Goal: Task Accomplishment & Management: Manage account settings

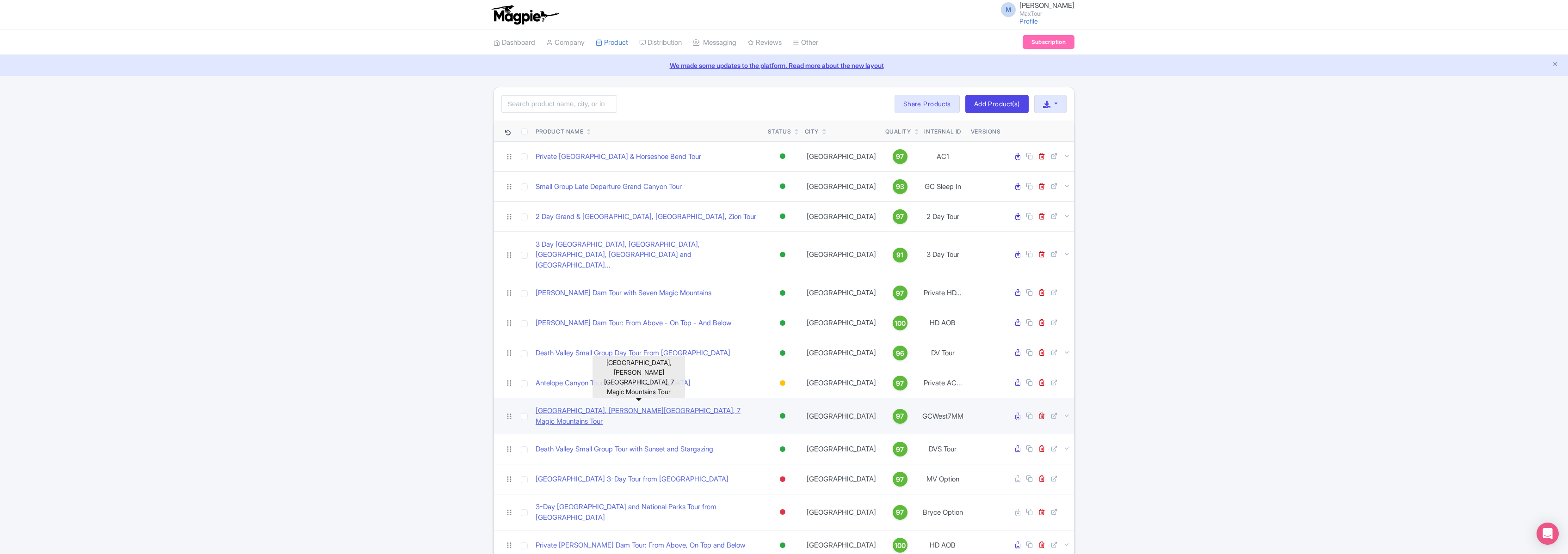
click at [639, 406] on link "[GEOGRAPHIC_DATA], [PERSON_NAME][GEOGRAPHIC_DATA], 7 Magic Mountains Tour" at bounding box center [648, 416] width 225 height 21
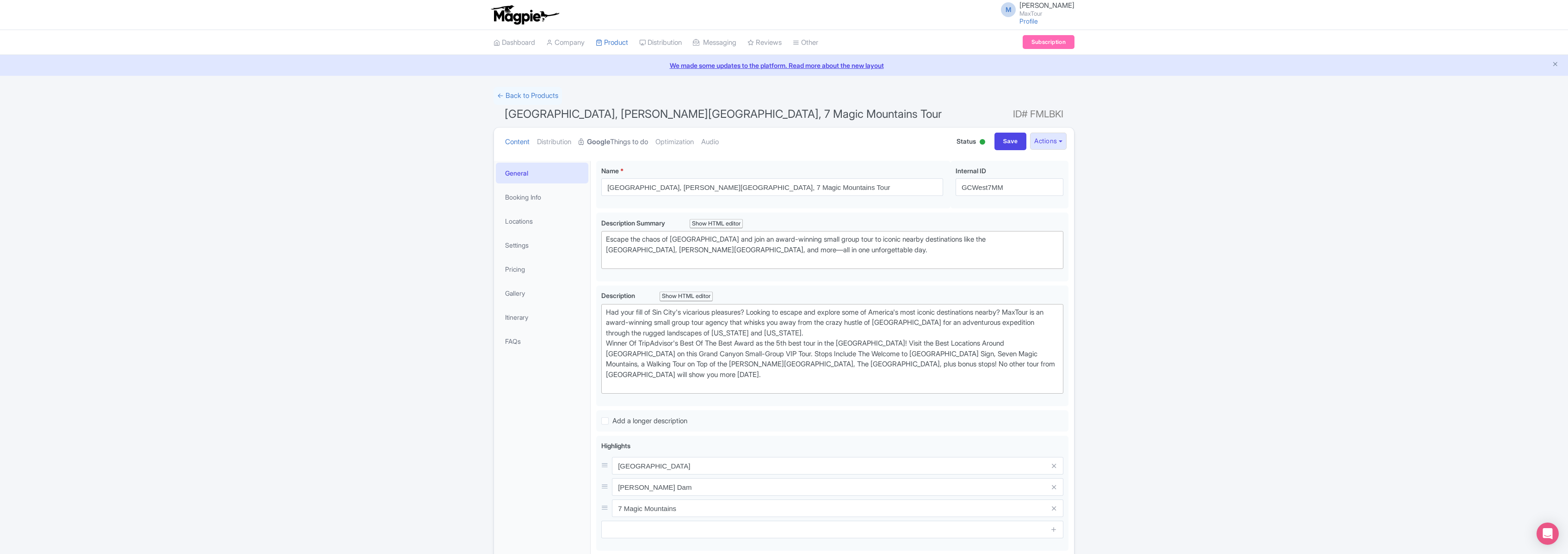
click at [616, 142] on link "Google Things to do" at bounding box center [613, 142] width 70 height 29
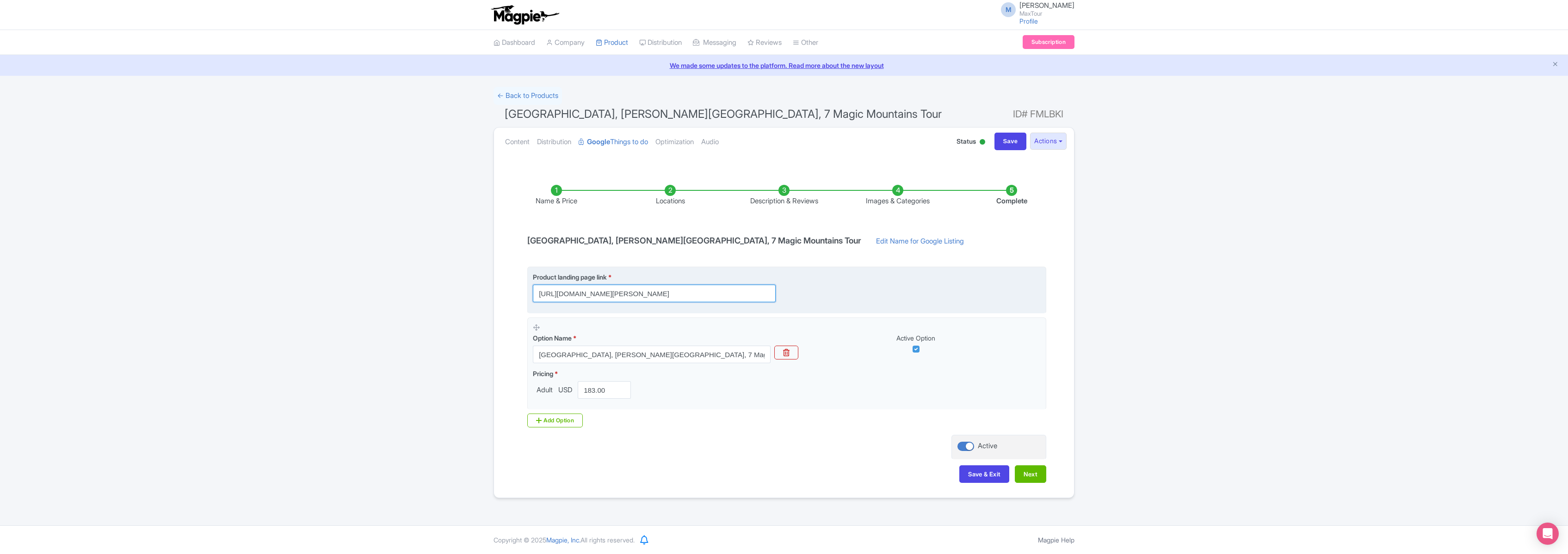
scroll to position [0, 200]
drag, startPoint x: 538, startPoint y: 292, endPoint x: 976, endPoint y: 303, distance: 438.1
click at [975, 302] on fieldset "Product landing page link * https://www.maxtour.co/tours/grand-canyon-west-hoov…" at bounding box center [786, 291] width 519 height 47
paste input "https://www.maxtour.co/tours/grand-canyon-west-hoover-dam-seven-magic-mountains…"
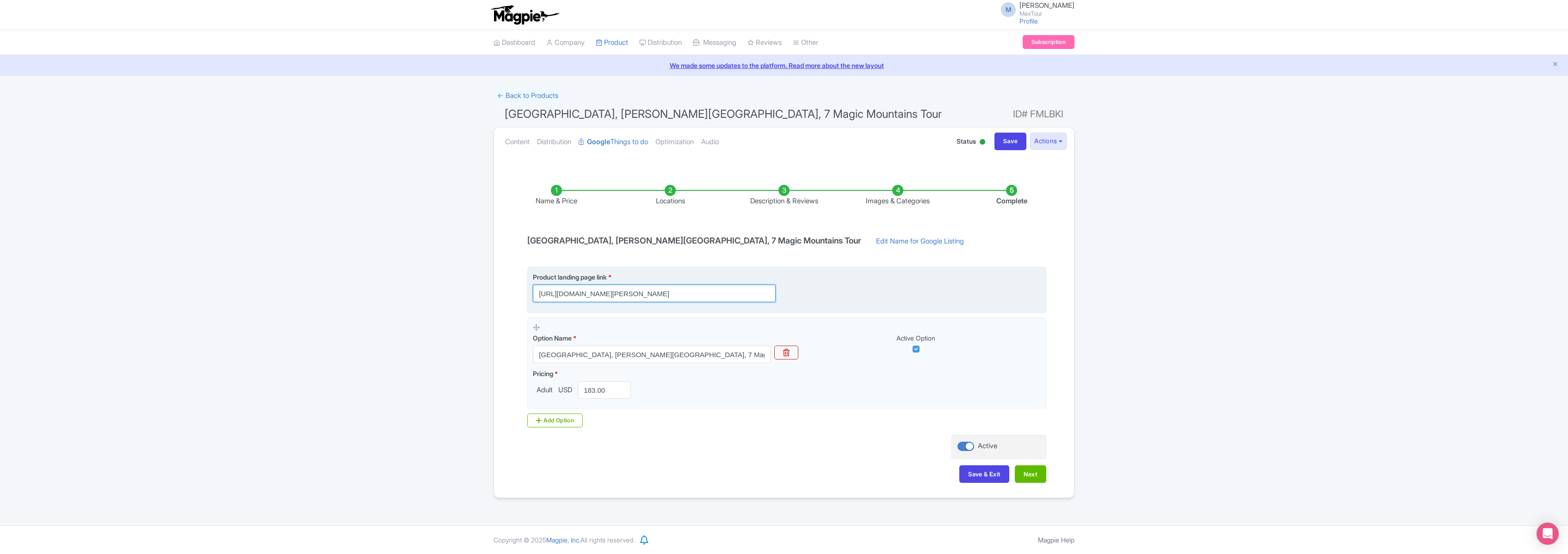
scroll to position [0, 278]
type input "https://www.maxtour.co/tours/grand-canyon-west-hoover-dam-seven-magic-mountains…"
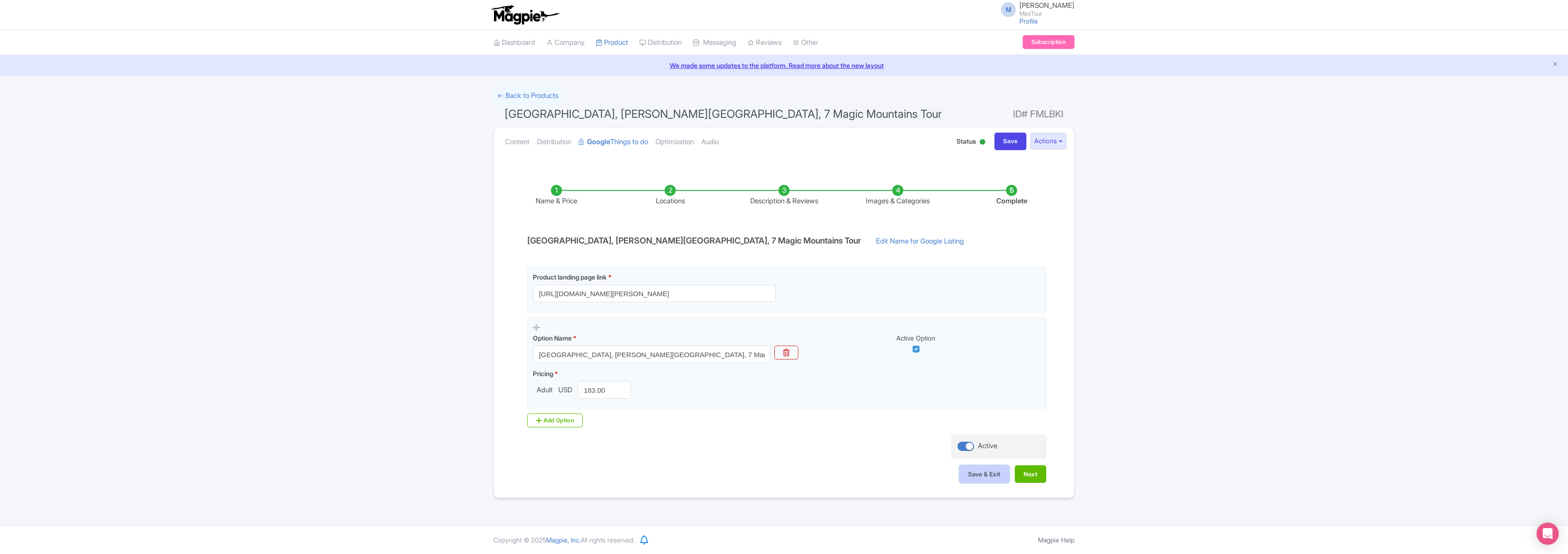
scroll to position [0, 0]
click at [978, 475] on button "Save & Exit" at bounding box center [984, 474] width 50 height 18
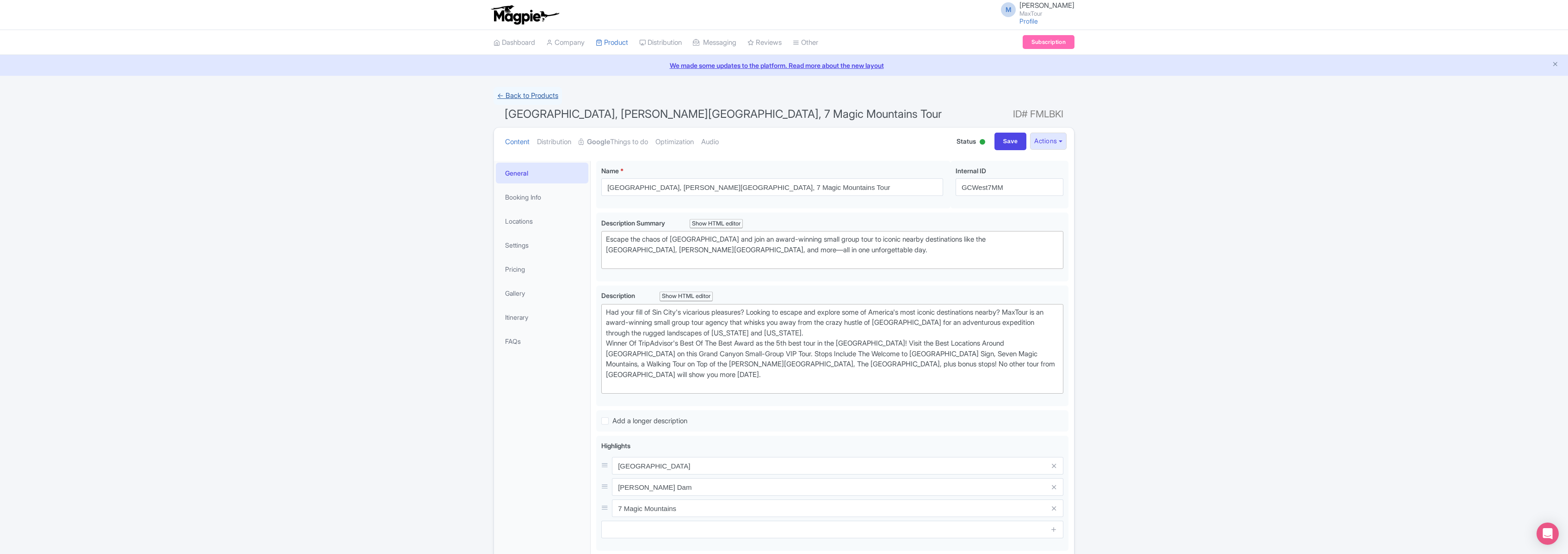
click at [520, 95] on link "← Back to Products" at bounding box center [527, 95] width 68 height 18
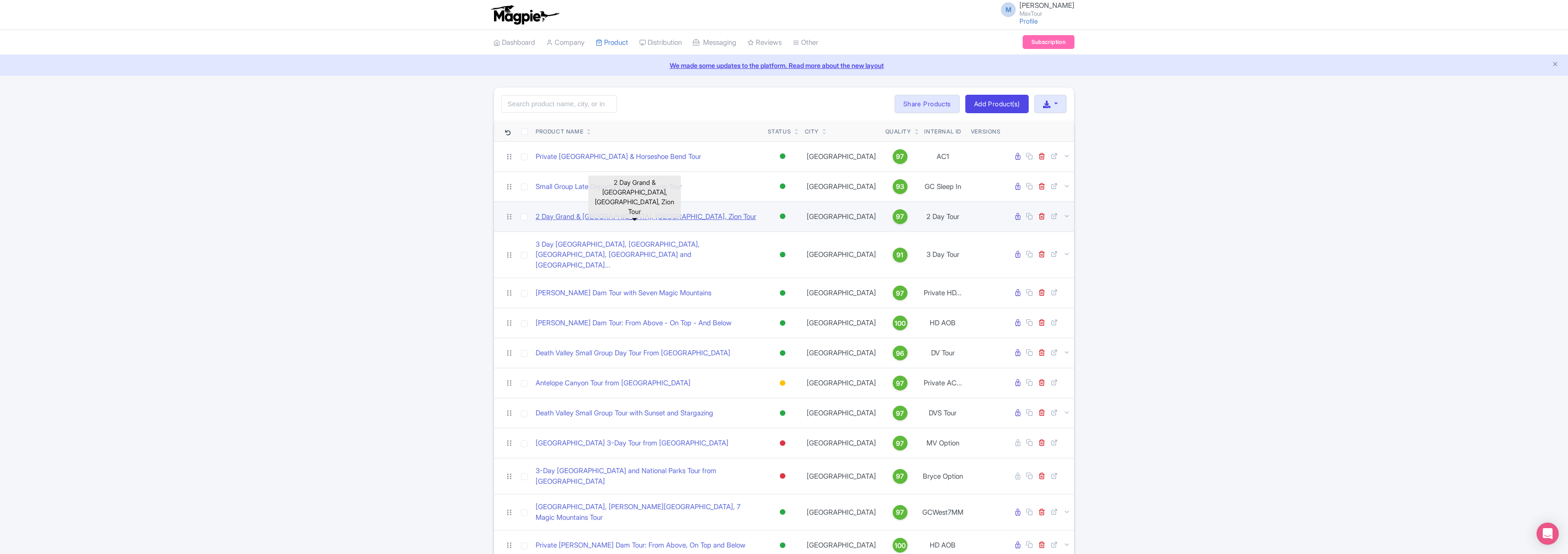
click at [601, 216] on link "2 Day Grand & Antelope Canyon, Horseshoe Bend, Zion Tour" at bounding box center [646, 217] width 221 height 10
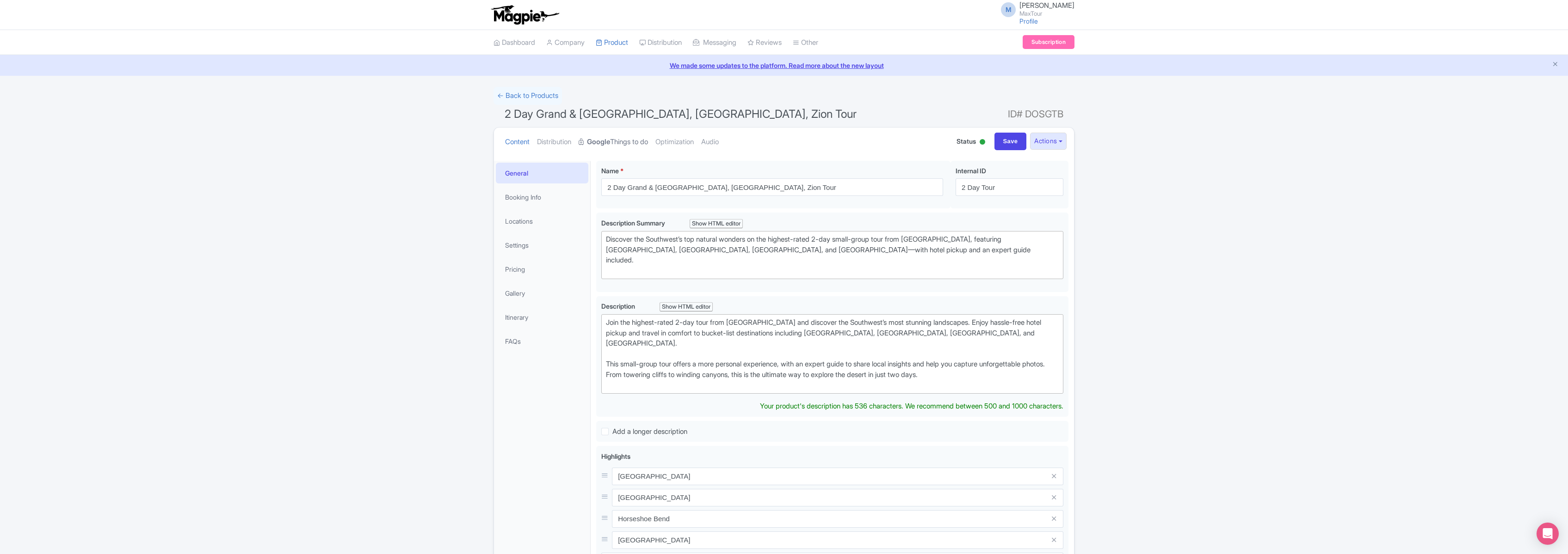
click at [619, 142] on link "Google Things to do" at bounding box center [613, 142] width 70 height 29
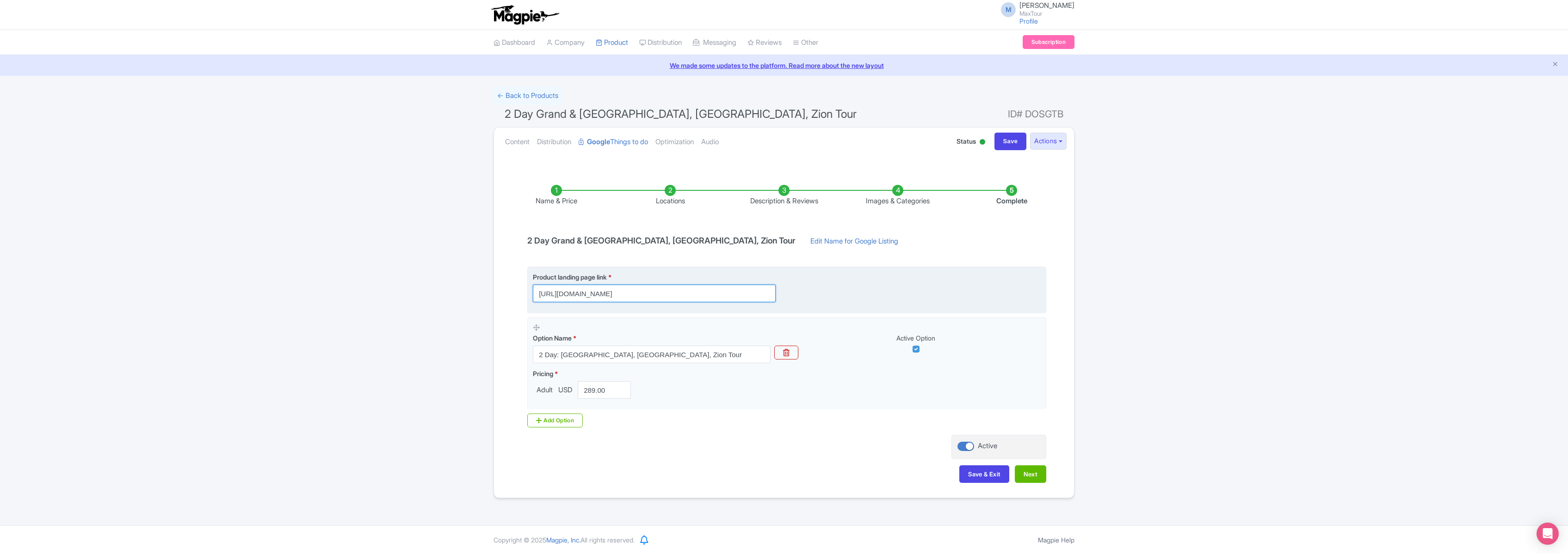
scroll to position [0, 128]
drag, startPoint x: 540, startPoint y: 294, endPoint x: 984, endPoint y: 294, distance: 444.0
click at [984, 294] on div "Product landing page link * https://www.maxtour.co/tours/2-day-grand-canyon-ant…" at bounding box center [787, 287] width 508 height 30
paste input "https://www.maxtour.co/tours/2-day-grand-canyon-antelope-canyon-tour/?utm_sourc…"
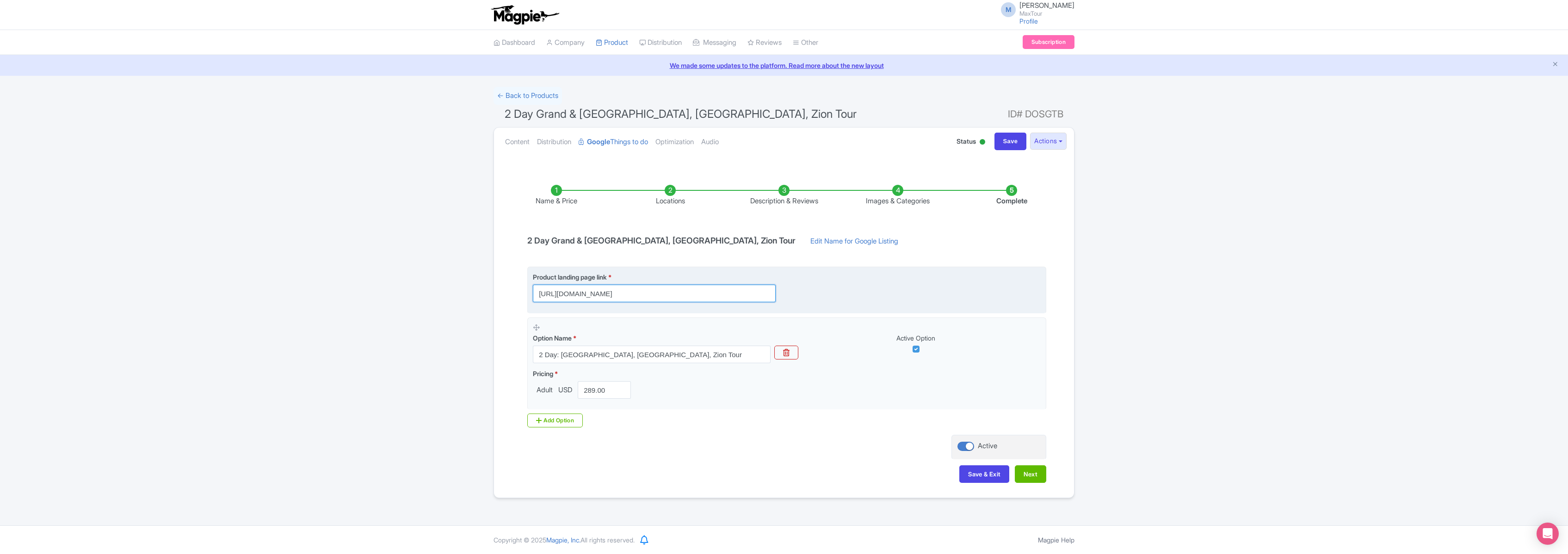
scroll to position [0, 214]
type input "https://www.maxtour.co/tours/2-day-grand-canyon-antelope-canyon-tour/?utm_sourc…"
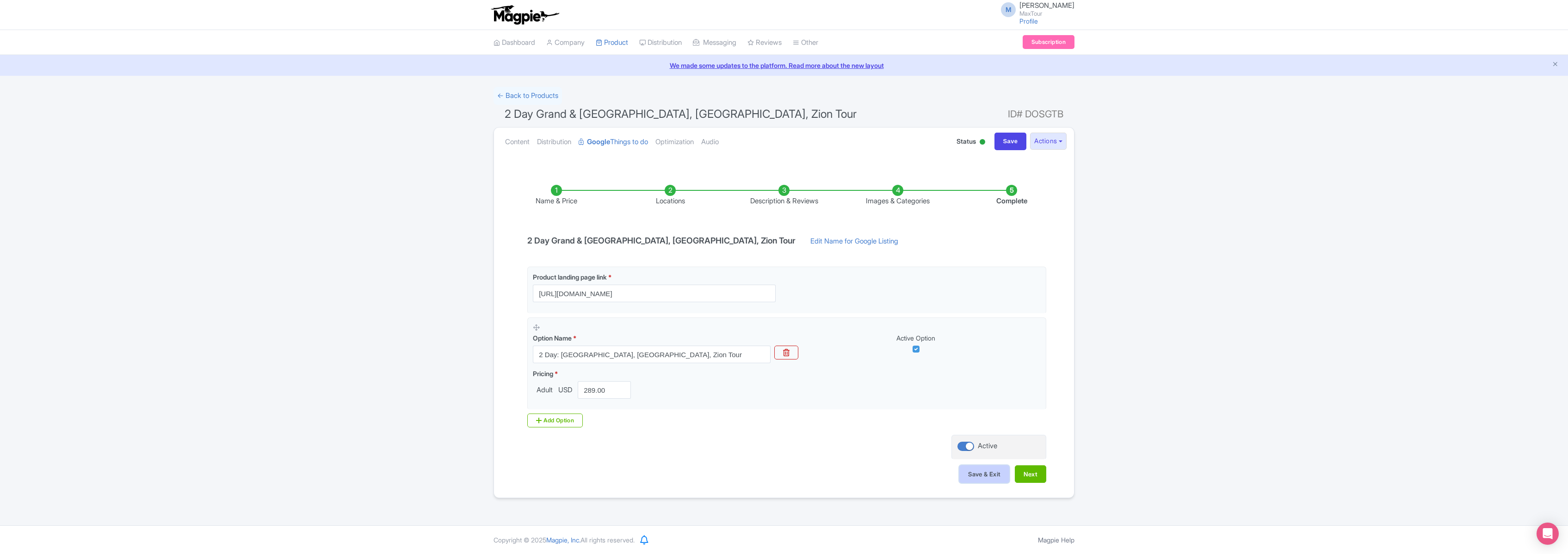
click at [981, 474] on button "Save & Exit" at bounding box center [984, 474] width 50 height 18
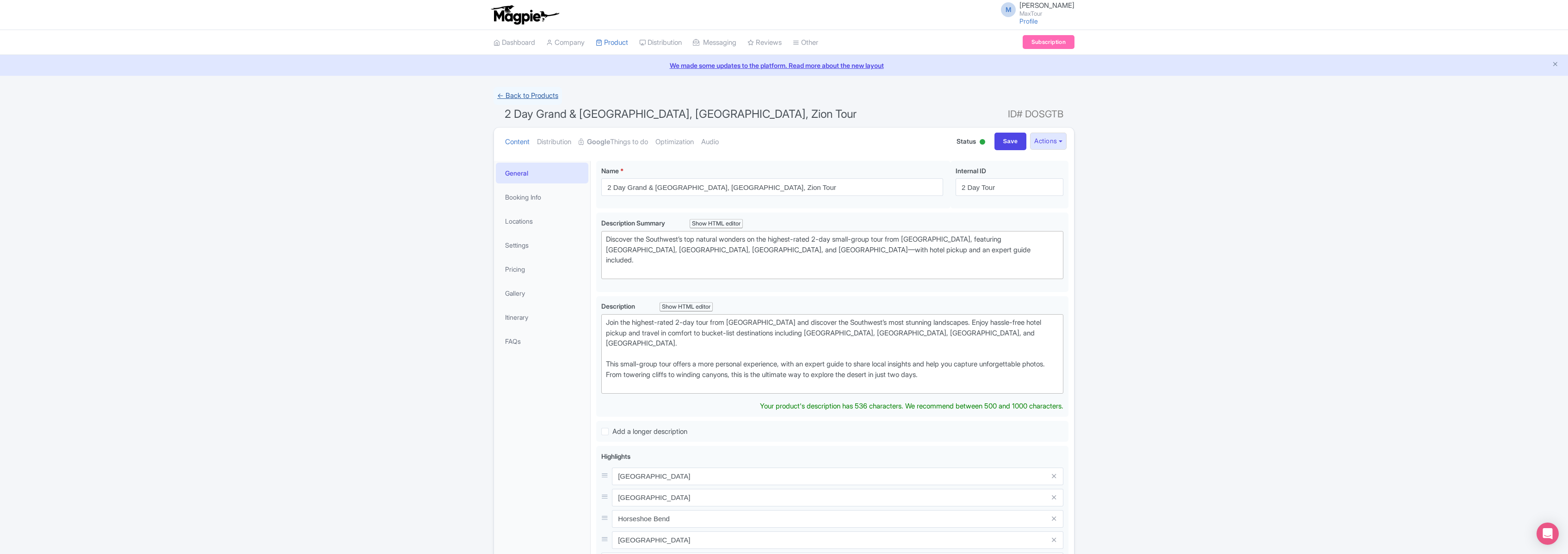
click at [524, 96] on link "← Back to Products" at bounding box center [527, 95] width 68 height 18
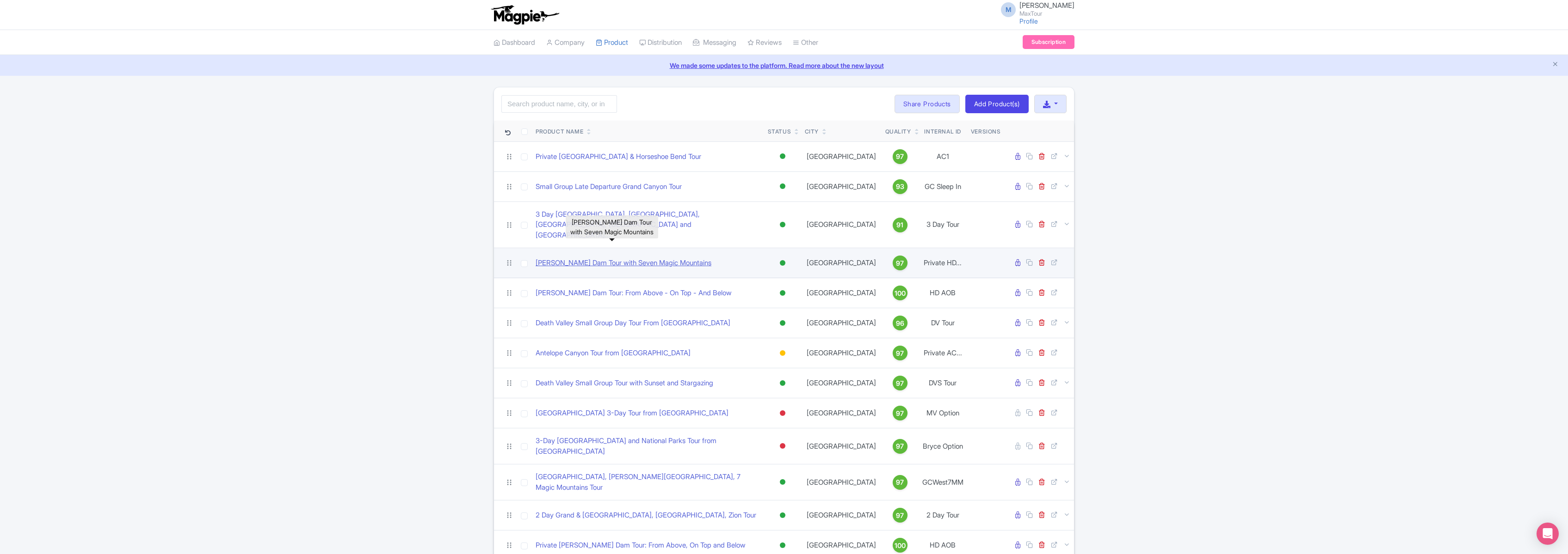
click at [623, 258] on link "[PERSON_NAME] Dam Tour with Seven Magic Mountains" at bounding box center [623, 263] width 175 height 10
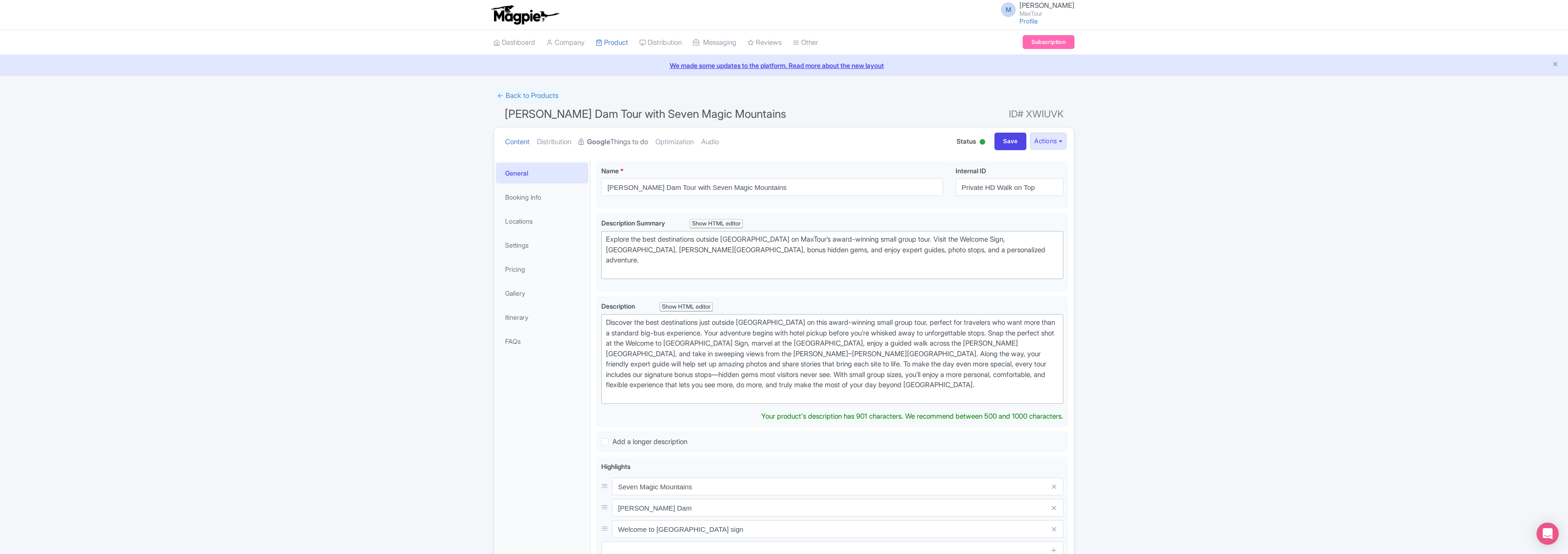
click at [616, 144] on link "Google Things to do" at bounding box center [613, 142] width 70 height 29
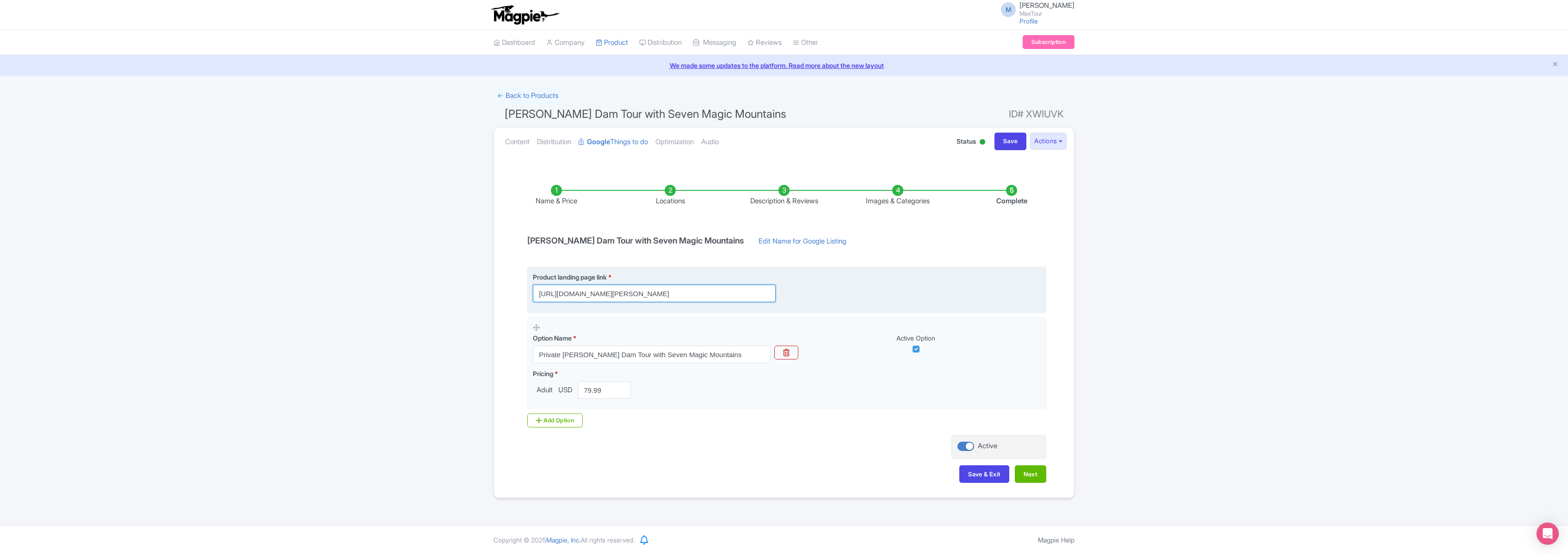
scroll to position [0, 87]
drag, startPoint x: 537, startPoint y: 294, endPoint x: 842, endPoint y: 300, distance: 305.1
click at [841, 300] on div "Product landing page link * https://www.maxtour.co/tours/hoover-dam-walk-on-top…" at bounding box center [787, 287] width 508 height 30
paste input "https://www.maxtour.co/tours/hoover-dam-walk-on-top-tour/?utm_source=google&utm…"
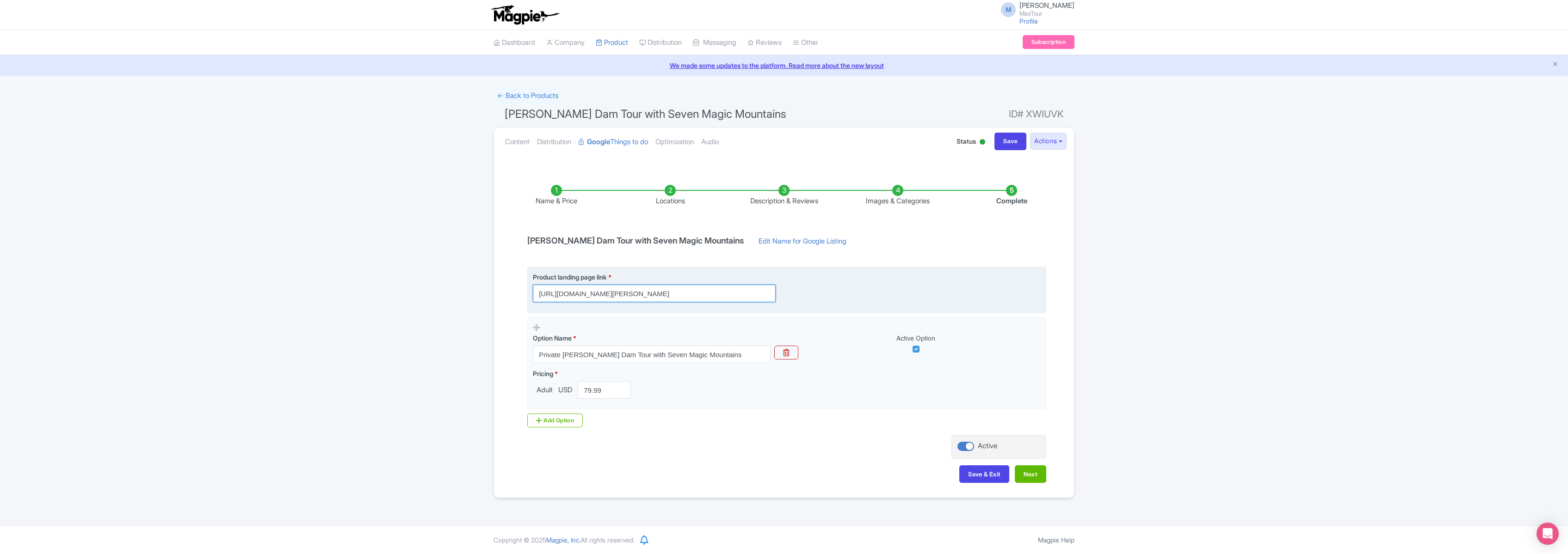
scroll to position [0, 167]
type input "https://www.maxtour.co/tours/hoover-dam-walk-on-top-tour/?utm_source=google&utm…"
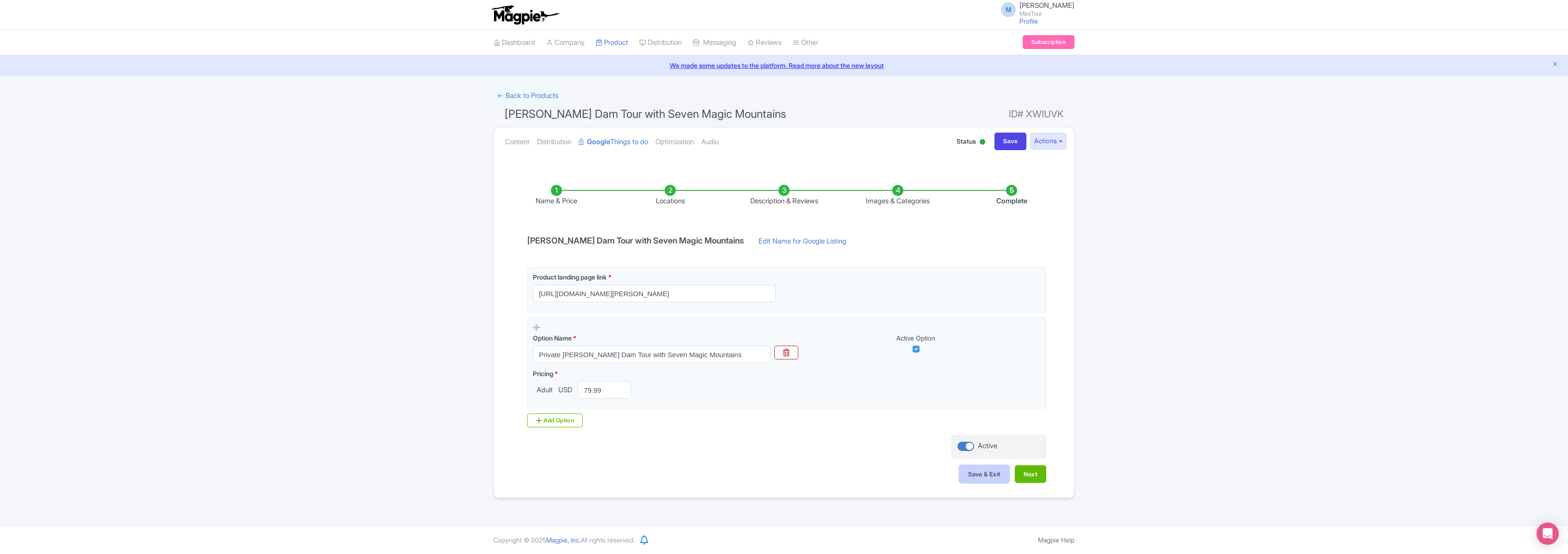
click at [986, 473] on button "Save & Exit" at bounding box center [984, 474] width 50 height 18
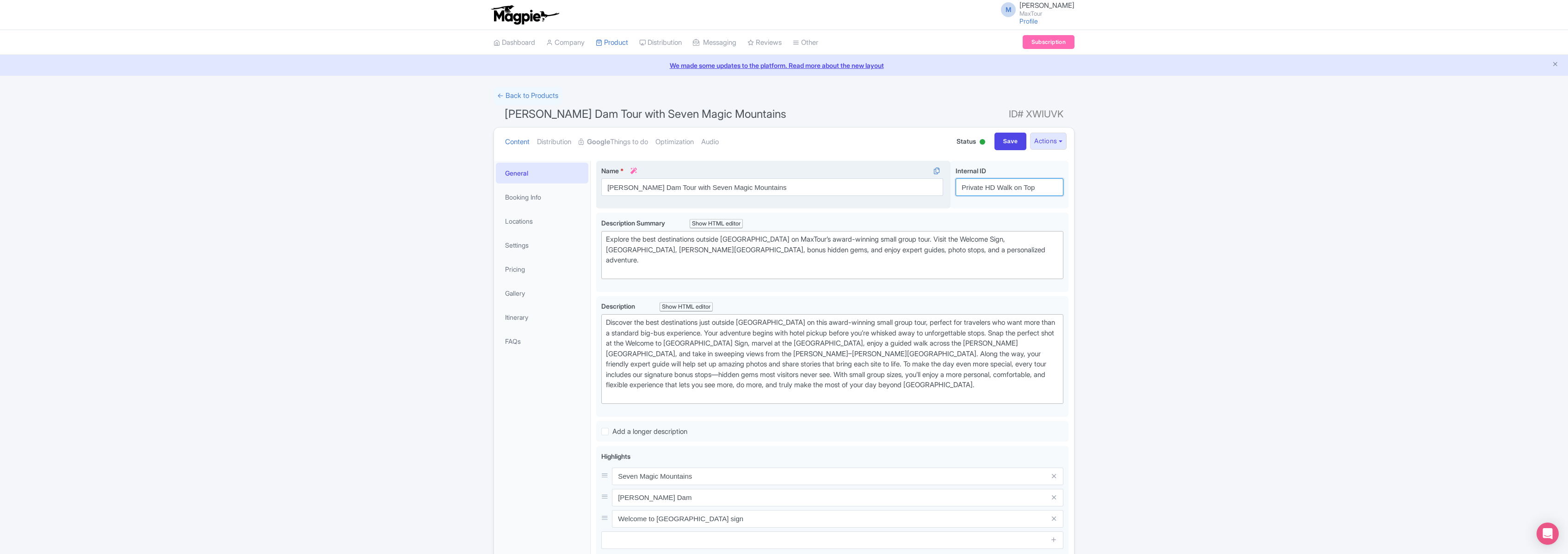
drag, startPoint x: 984, startPoint y: 188, endPoint x: 943, endPoint y: 186, distance: 41.0
click at [943, 186] on div "Hoover Dam Tour with Seven Magic Mountains Name * i Hoover Dam Tour with Seven …" at bounding box center [832, 186] width 472 height 52
type input "HD Walk on Top"
drag, startPoint x: 1015, startPoint y: 139, endPoint x: 1009, endPoint y: 139, distance: 6.0
click at [1015, 139] on input "Save" at bounding box center [1011, 142] width 32 height 18
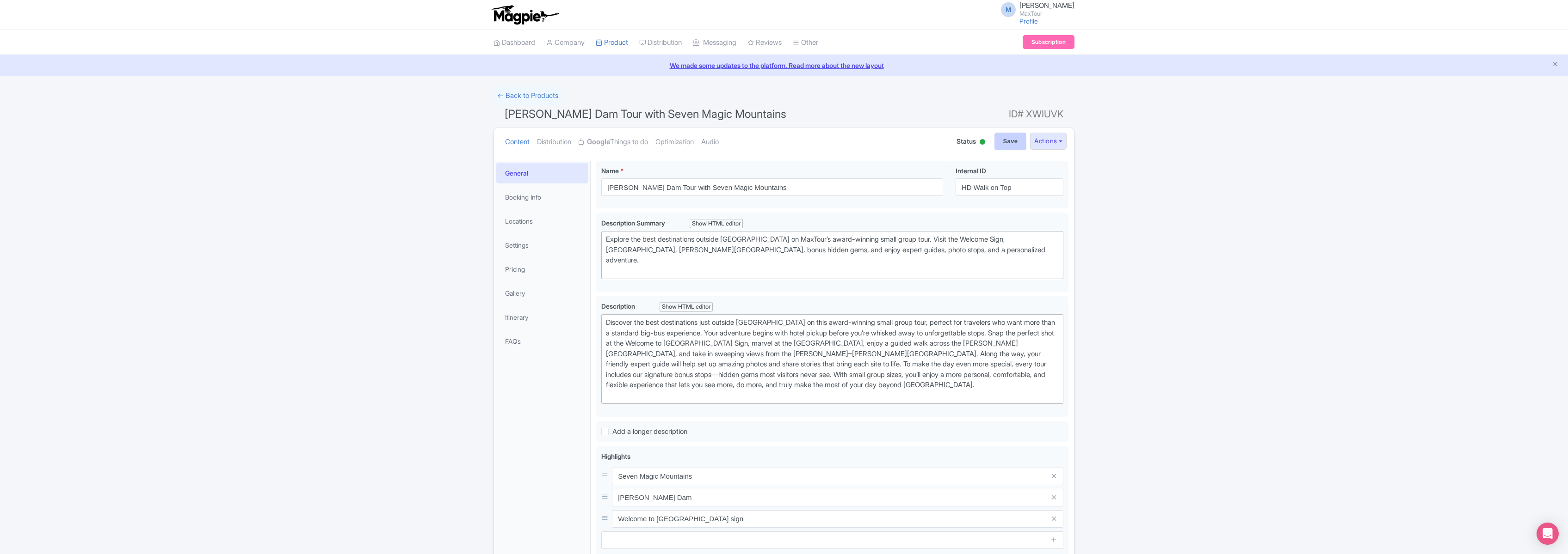
type input "Saving..."
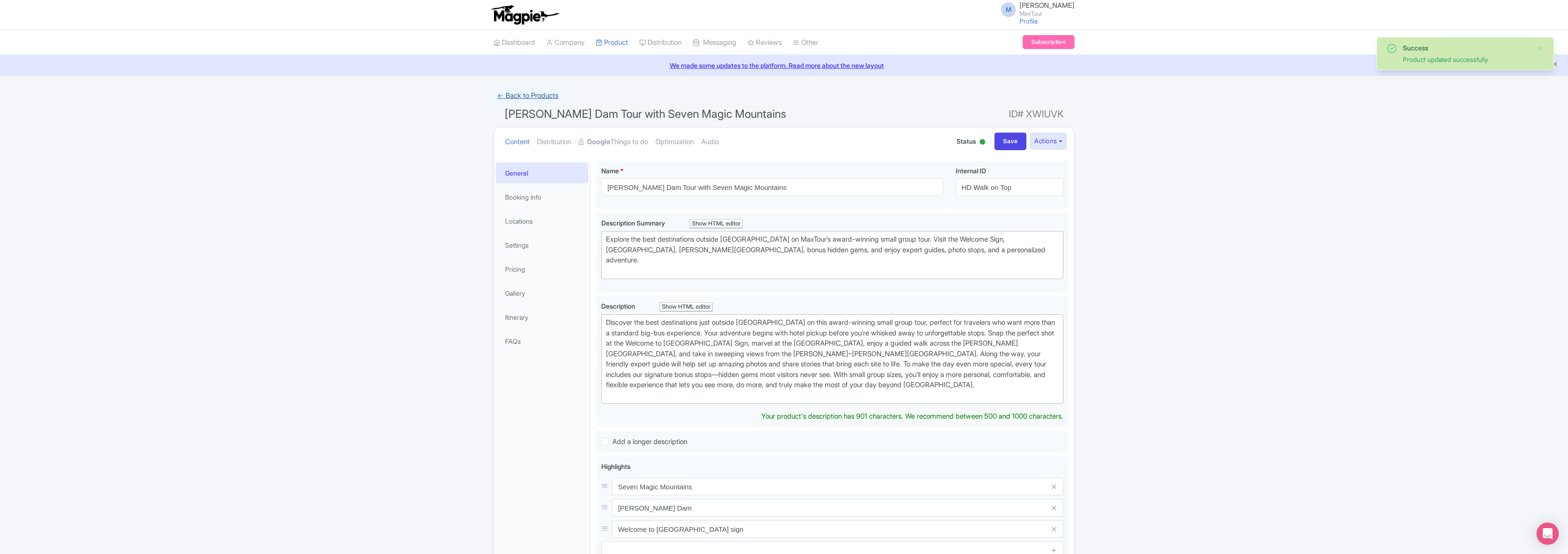
click at [520, 98] on link "← Back to Products" at bounding box center [527, 95] width 68 height 18
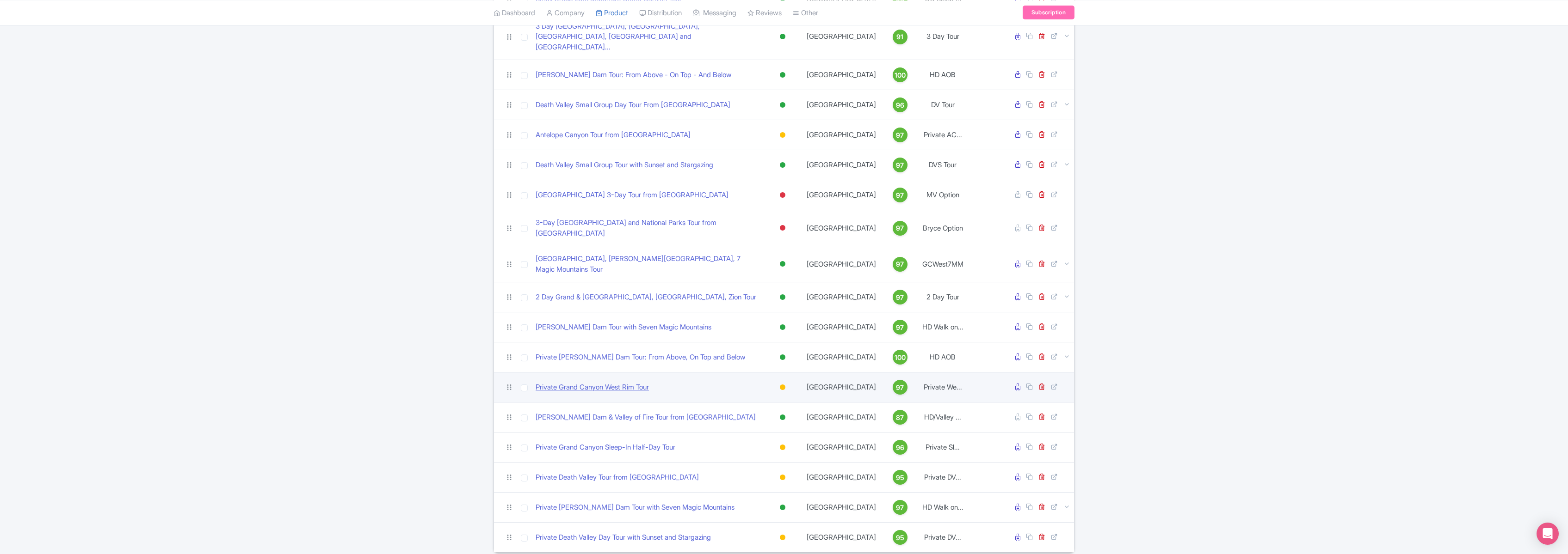
scroll to position [186, 0]
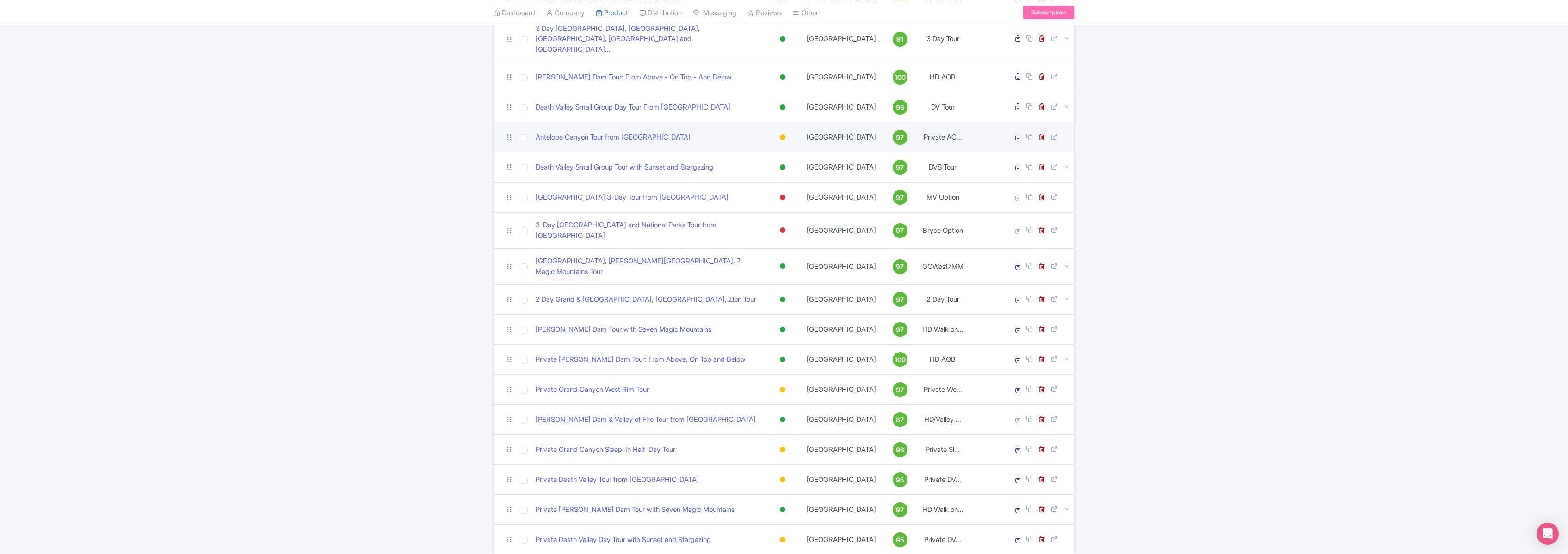
click at [783, 134] on div at bounding box center [783, 137] width 6 height 6
click at [758, 145] on div "Active" at bounding box center [759, 153] width 54 height 17
click at [628, 132] on link "Antelope Canyon Tour from Las Vegas" at bounding box center [613, 137] width 155 height 10
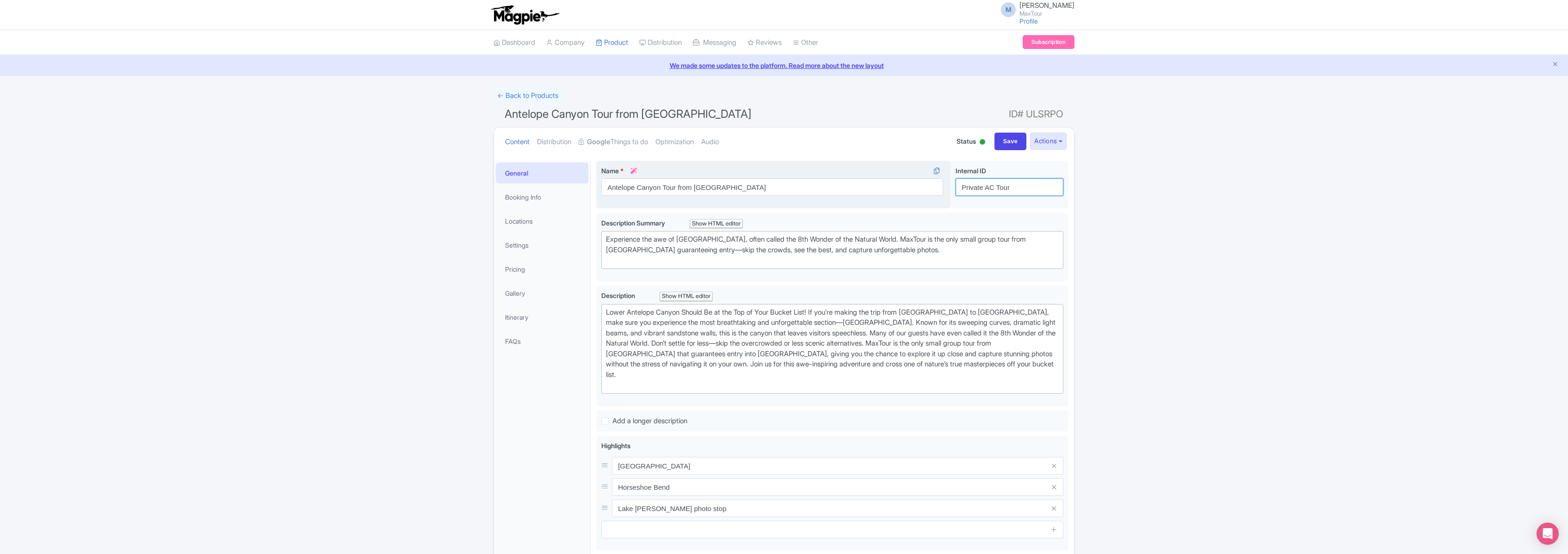
drag, startPoint x: 986, startPoint y: 186, endPoint x: 934, endPoint y: 184, distance: 52.0
click at [936, 183] on div "Antelope Canyon Tour from Las Vegas Name * i Antelope Canyon Tour from Las Vega…" at bounding box center [832, 186] width 472 height 52
type input "AC Tour"
click at [998, 142] on input "Save" at bounding box center [1011, 142] width 32 height 18
type input "Saving..."
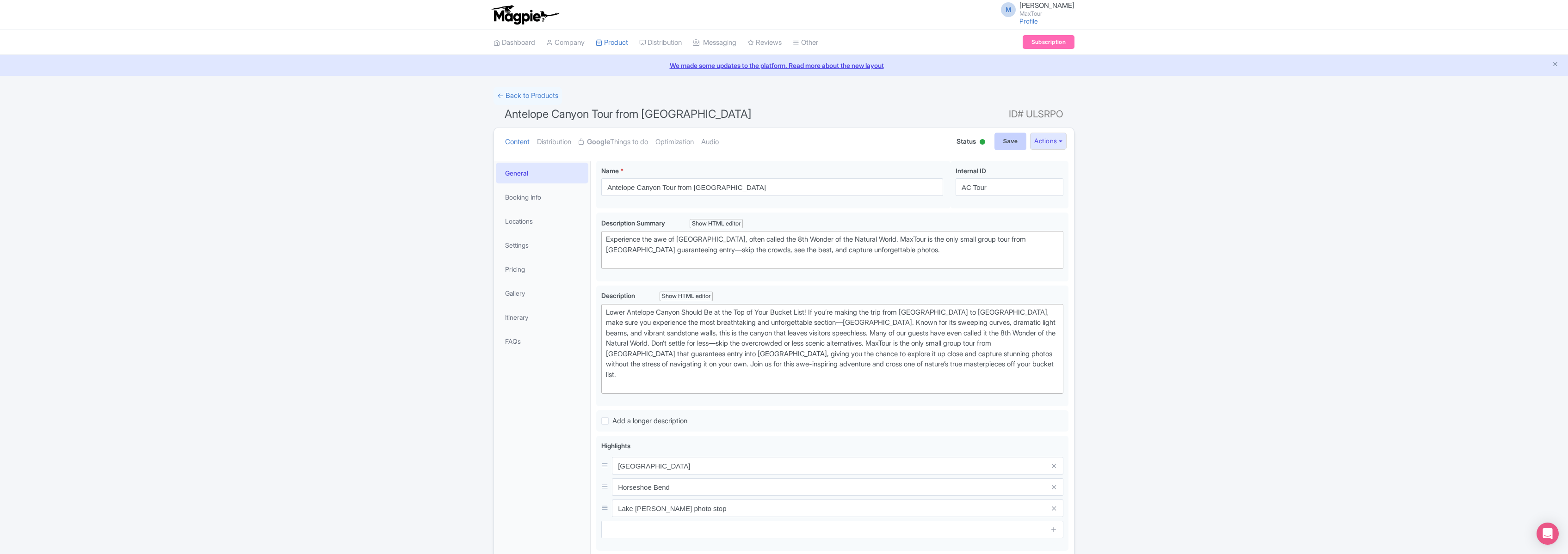
type input "Saving..."
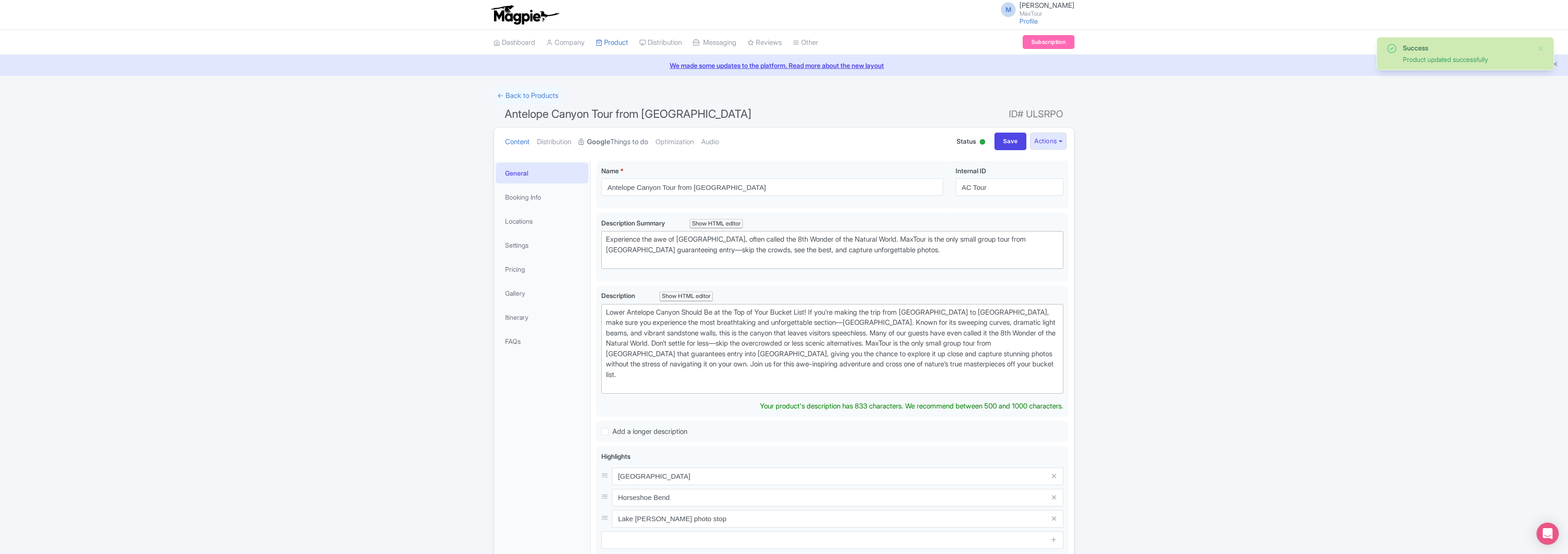
click at [602, 142] on strong "Google" at bounding box center [599, 142] width 23 height 10
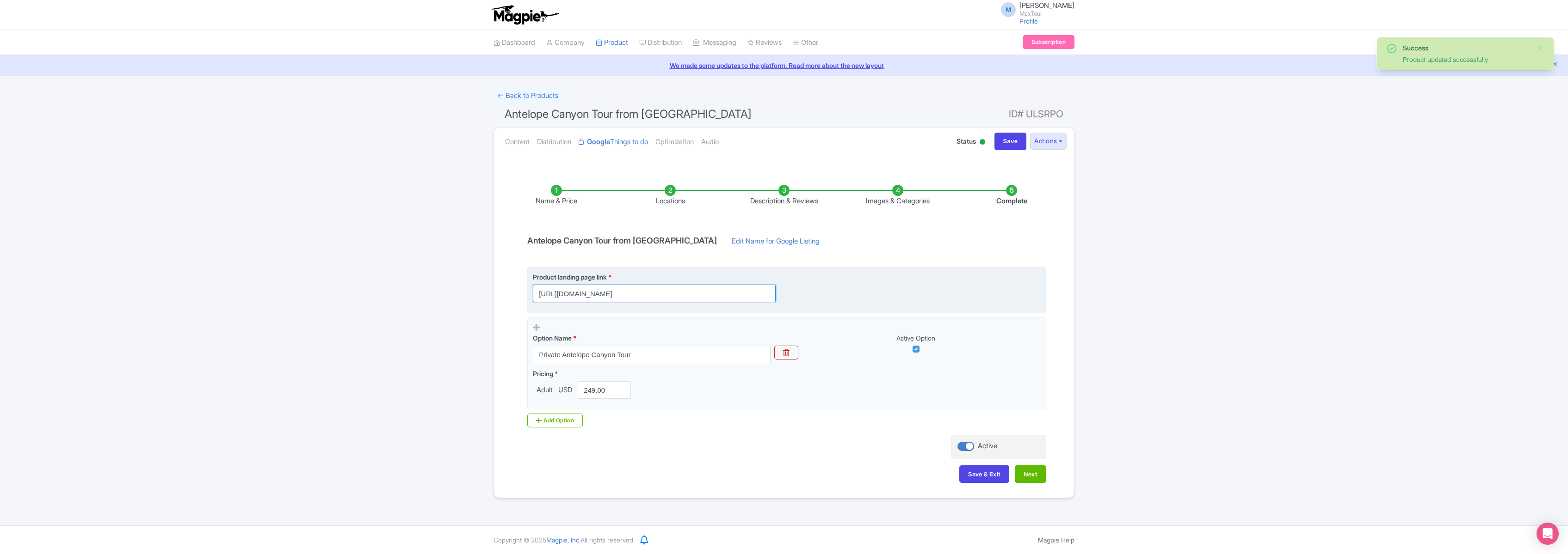
drag, startPoint x: 537, startPoint y: 293, endPoint x: 865, endPoint y: 294, distance: 328.0
click at [865, 294] on div "Product landing page link * https://www.maxtour.co/tours/antelope-canyon-tour-f…" at bounding box center [787, 287] width 508 height 30
paste input "[URL][DOMAIN_NAME]"
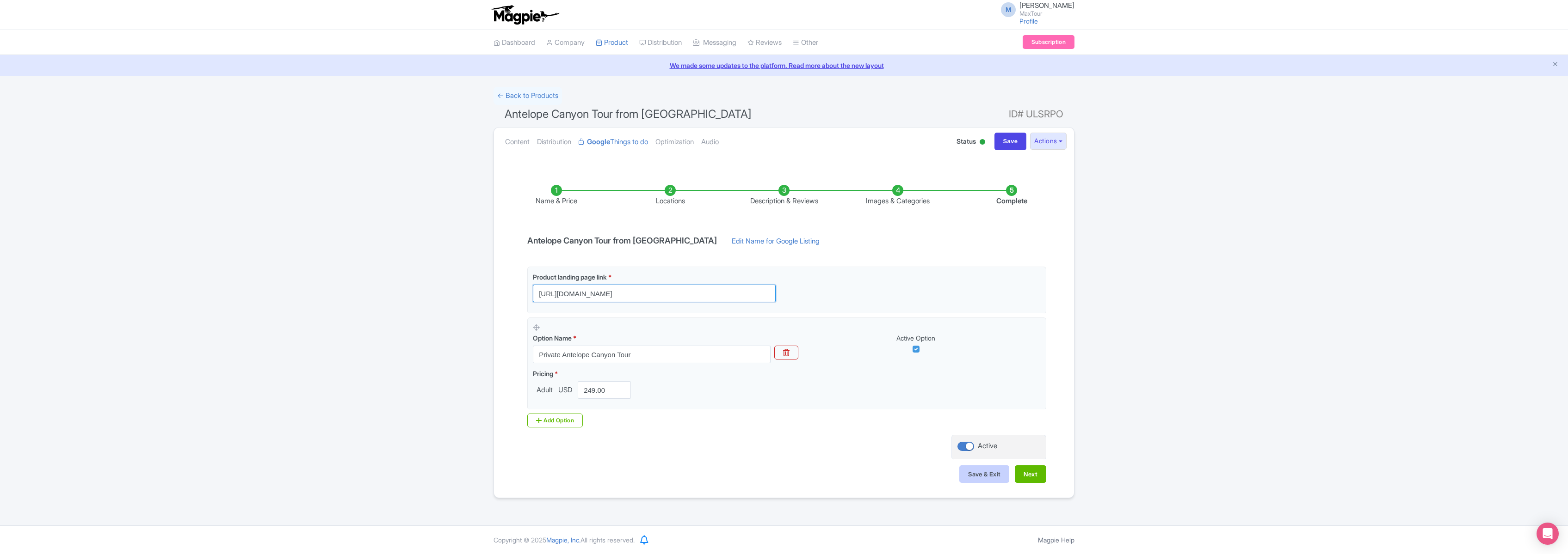
type input "[URL][DOMAIN_NAME]"
click at [987, 474] on button "Save & Exit" at bounding box center [984, 474] width 50 height 18
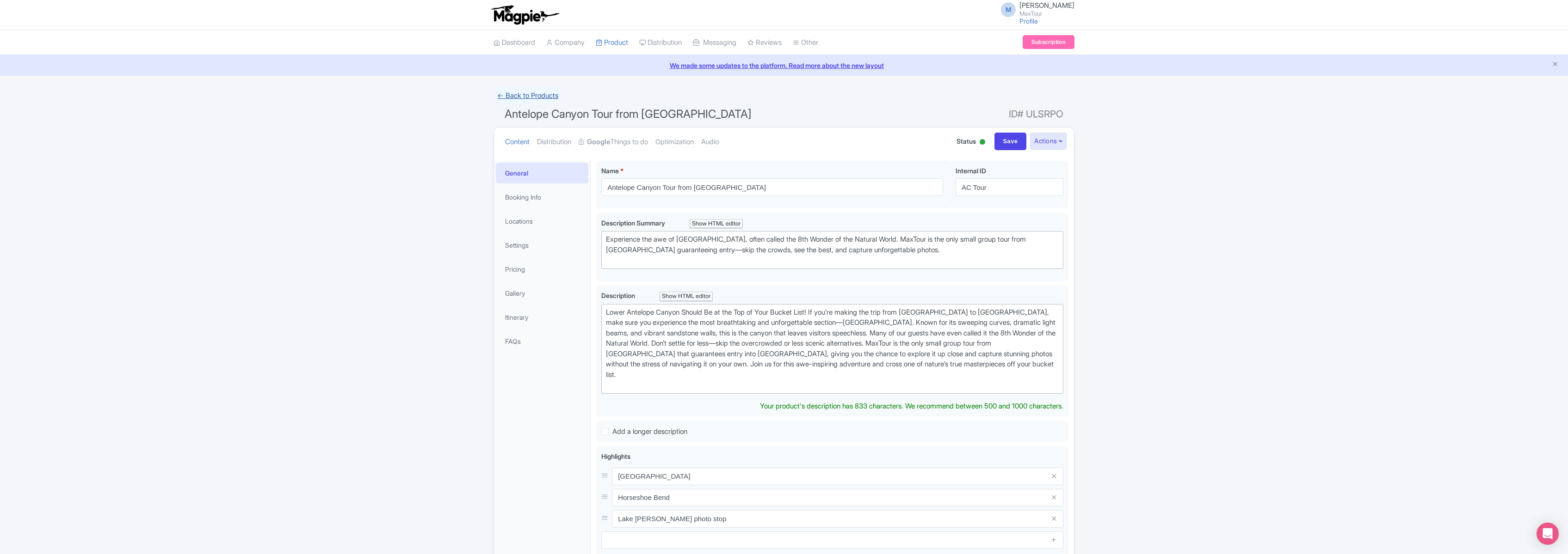
click at [529, 97] on link "← Back to Products" at bounding box center [527, 95] width 68 height 18
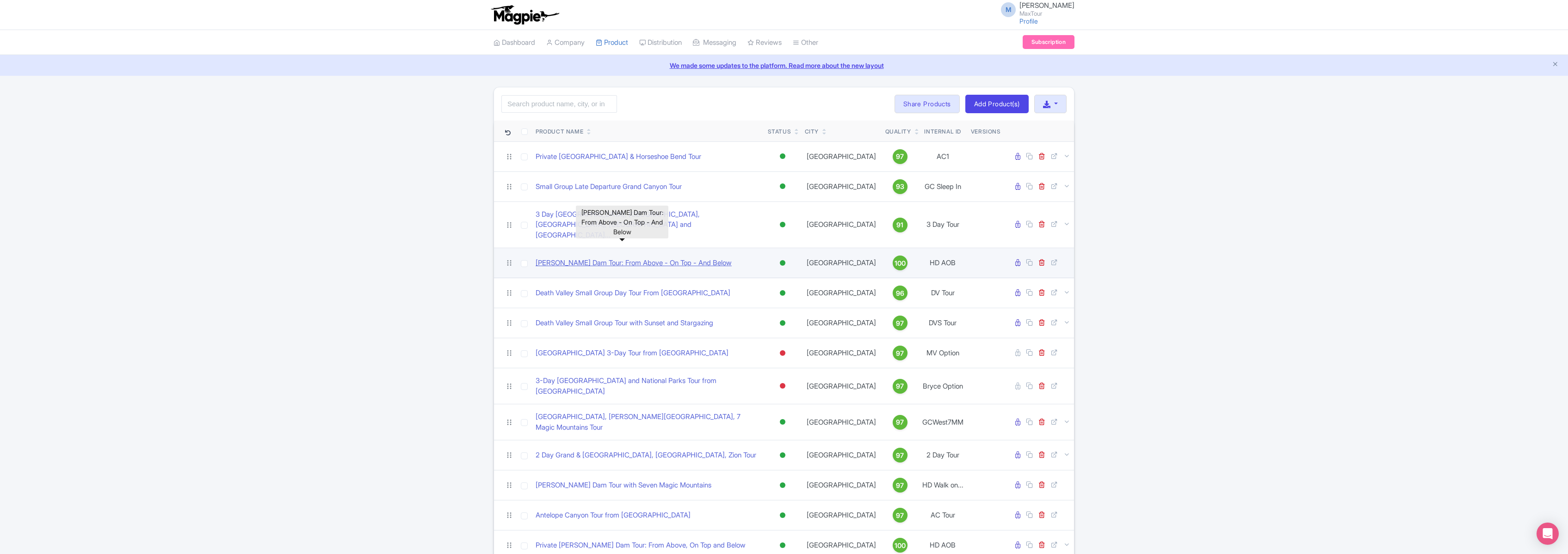
click at [602, 258] on link "[PERSON_NAME] Dam Tour: From Above - On Top - And Below" at bounding box center [634, 263] width 196 height 10
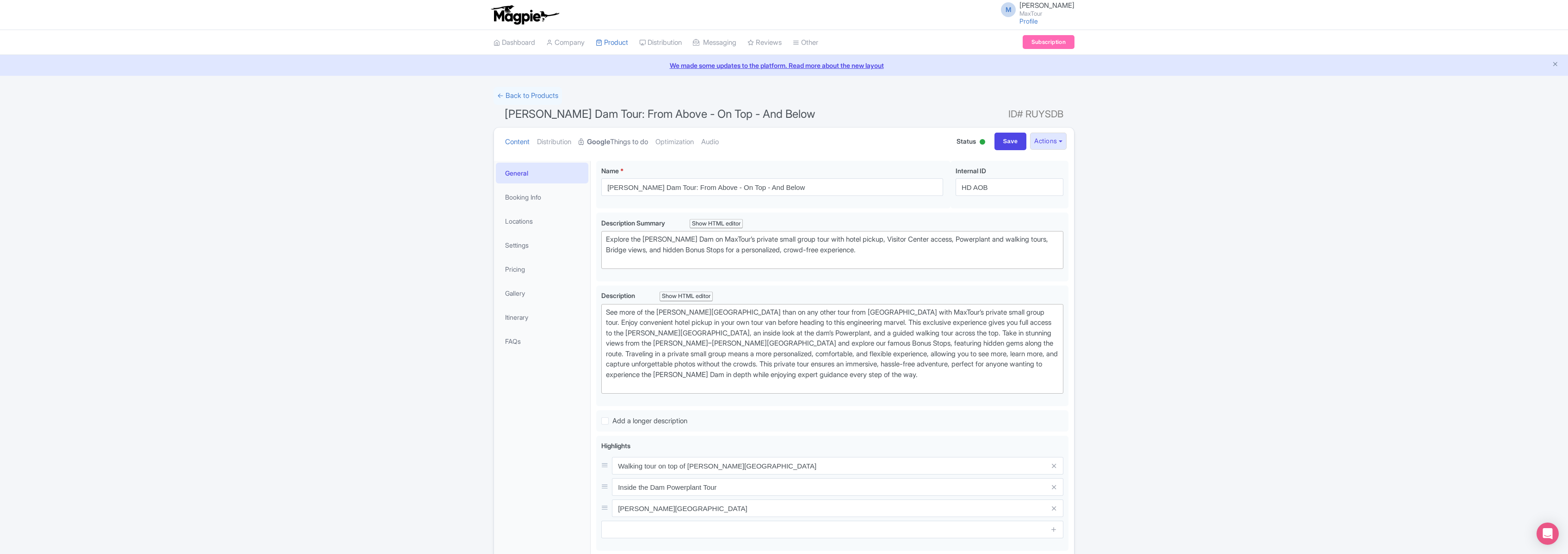
click at [618, 140] on link "Google Things to do" at bounding box center [613, 142] width 70 height 29
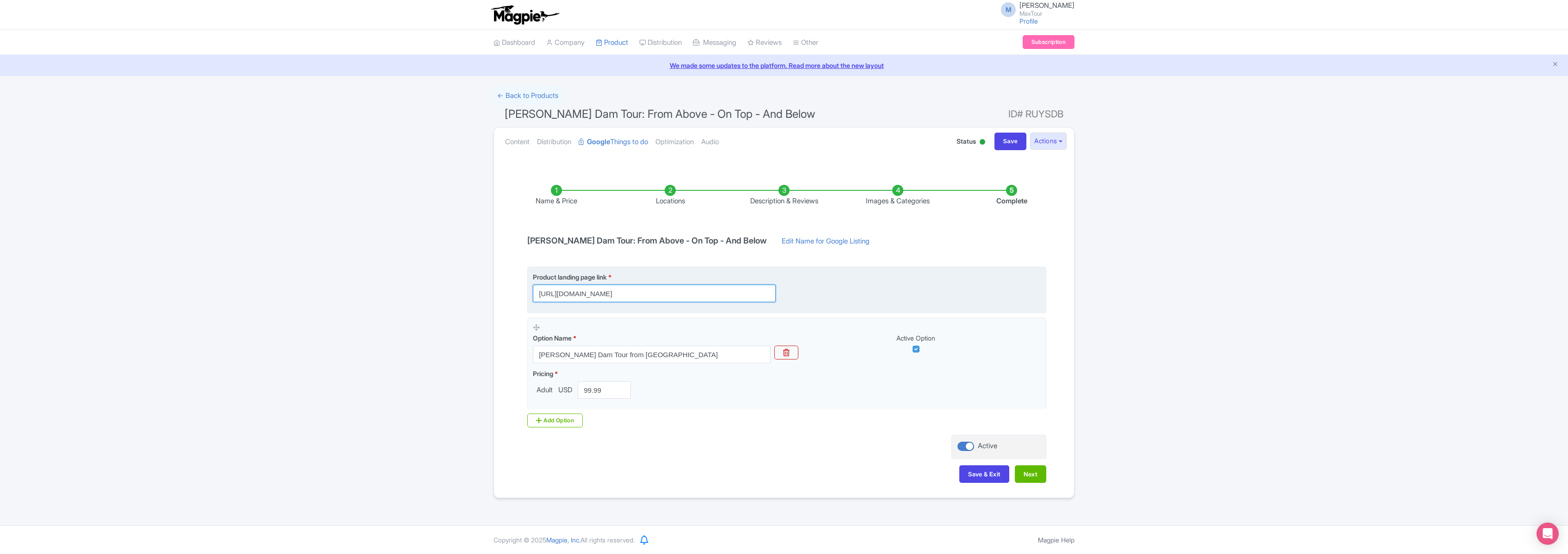
scroll to position [0, 59]
drag, startPoint x: 537, startPoint y: 294, endPoint x: 912, endPoint y: 295, distance: 375.0
click at [912, 295] on div "Product landing page link * https://www.maxtour.co/tours/above-on-top-below/?ut…" at bounding box center [787, 287] width 508 height 30
paste input "[URL][DOMAIN_NAME]"
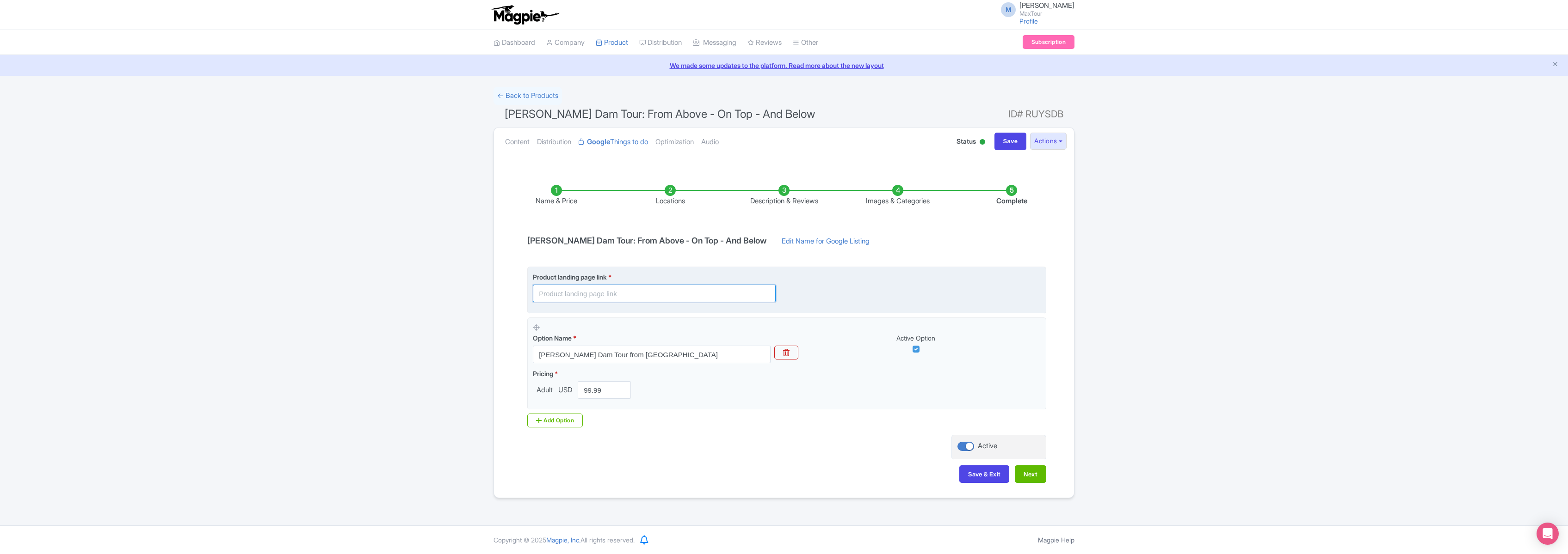
type input "[URL][DOMAIN_NAME]"
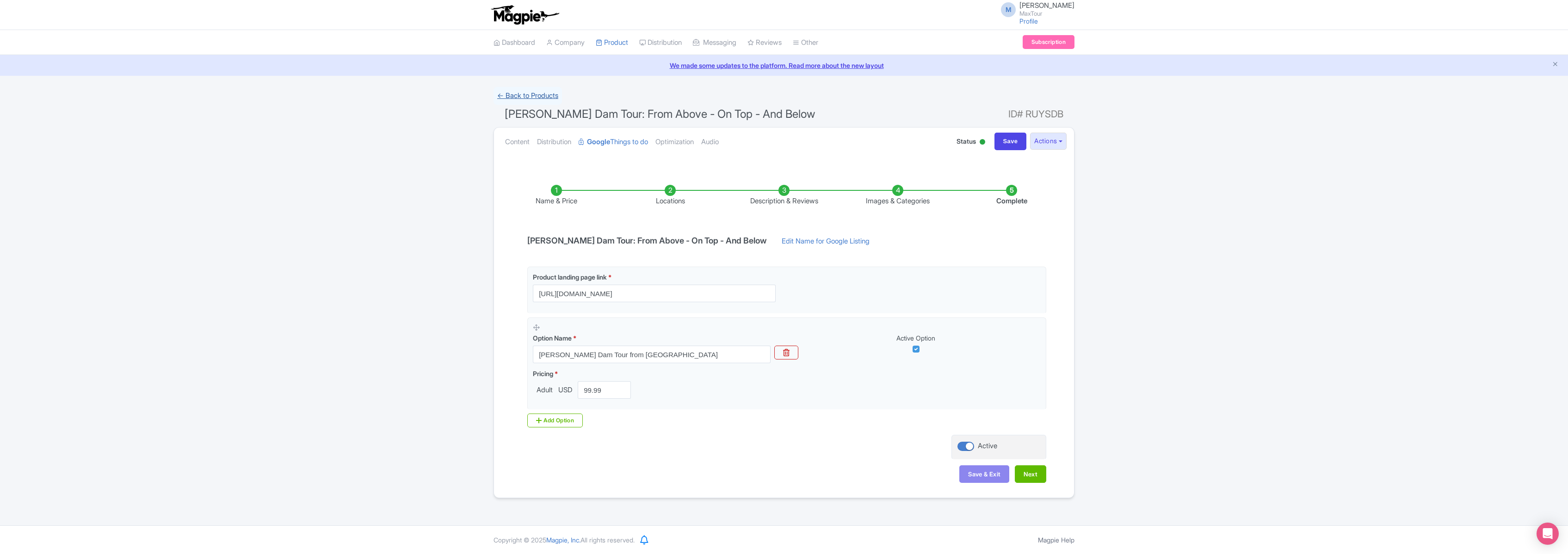
click at [525, 95] on link "← Back to Products" at bounding box center [527, 95] width 68 height 18
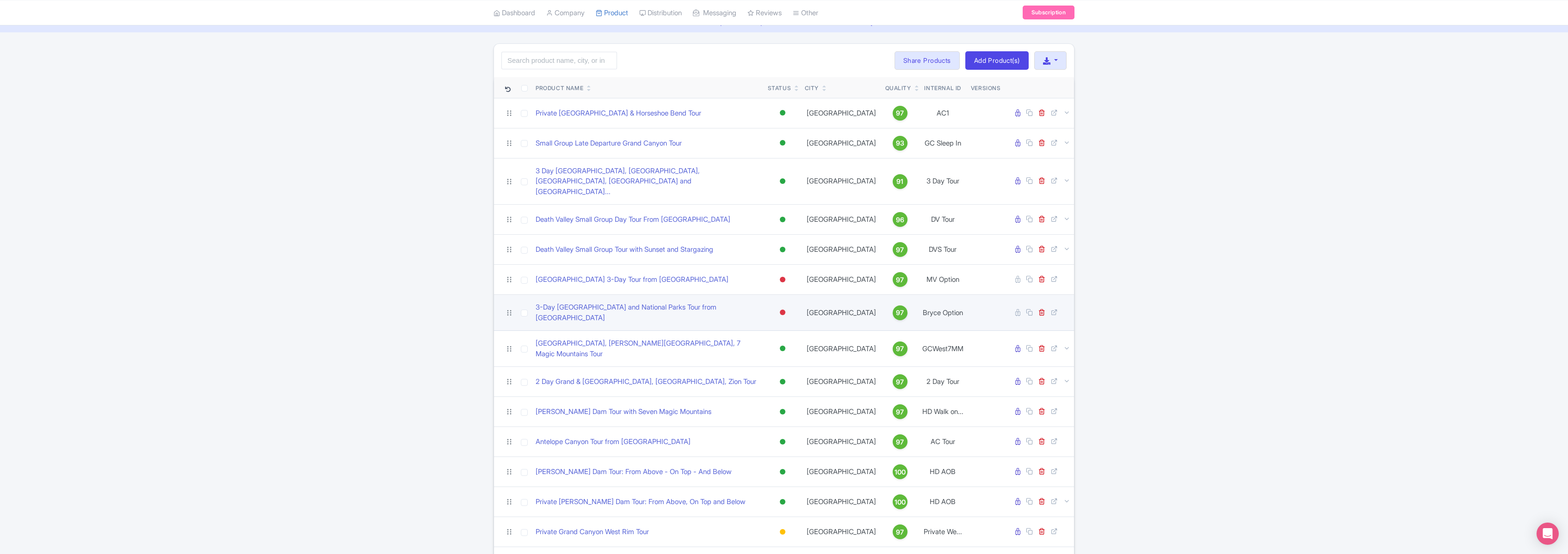
scroll to position [49, 0]
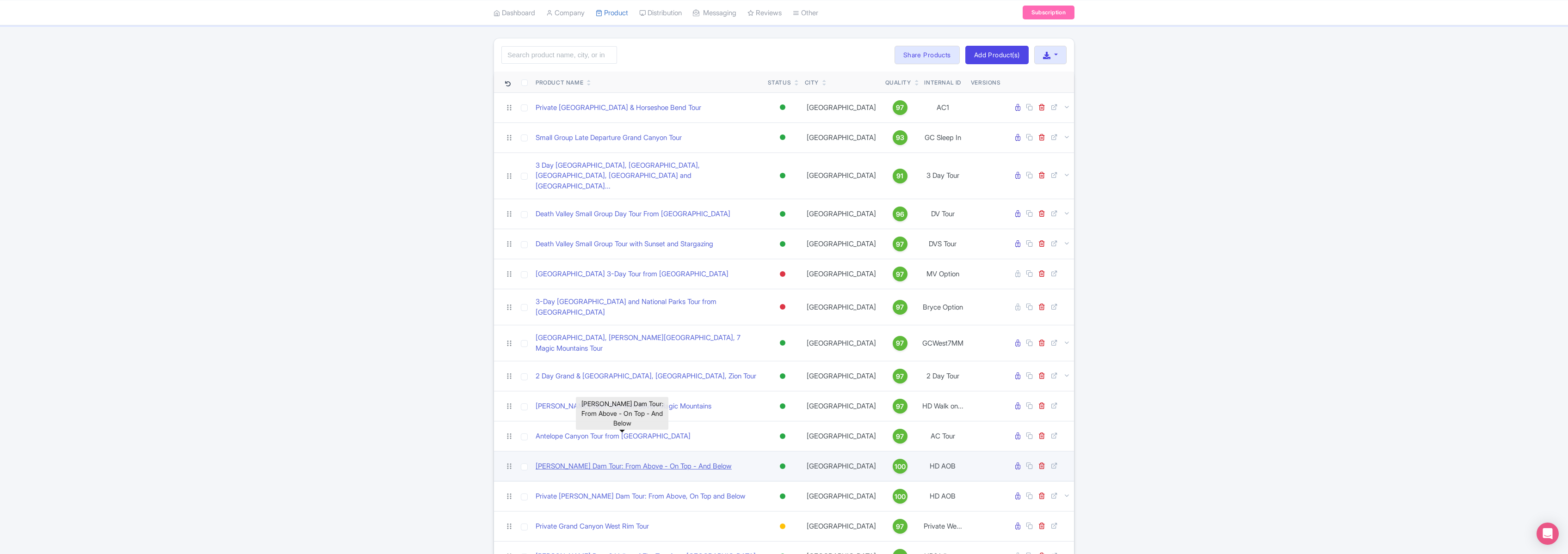
click at [620, 462] on link "[PERSON_NAME] Dam Tour: From Above - On Top - And Below" at bounding box center [634, 467] width 196 height 10
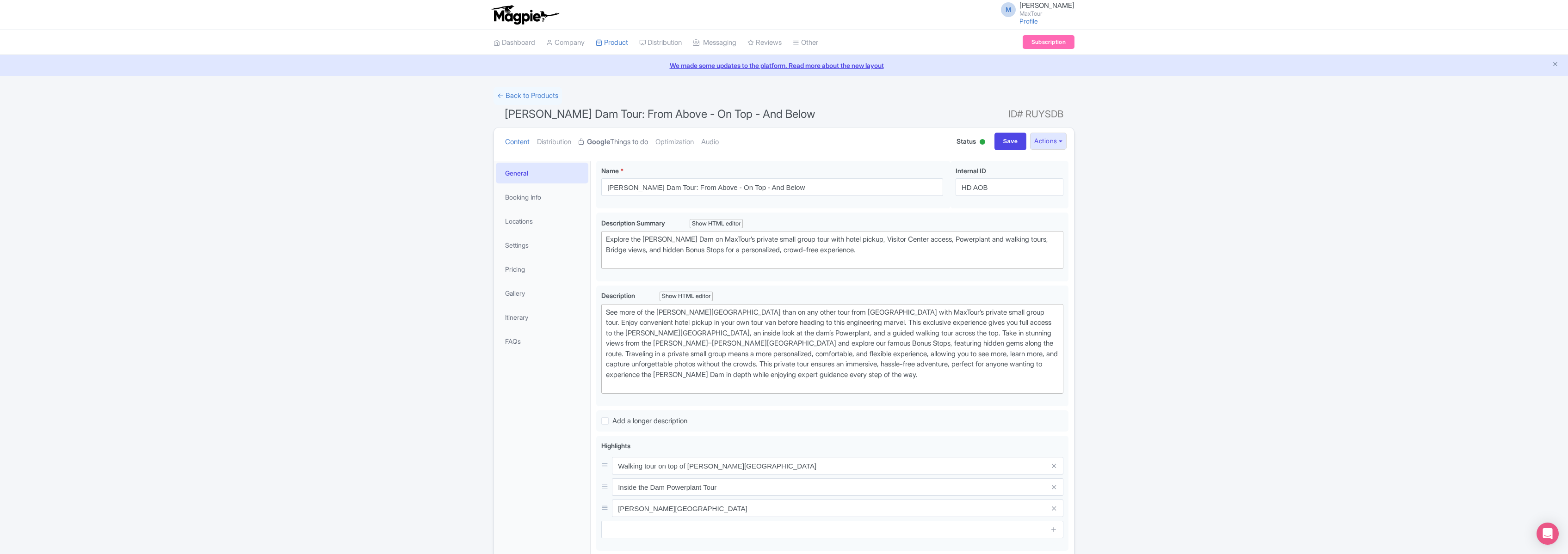
click at [620, 140] on link "Google Things to do" at bounding box center [613, 142] width 70 height 29
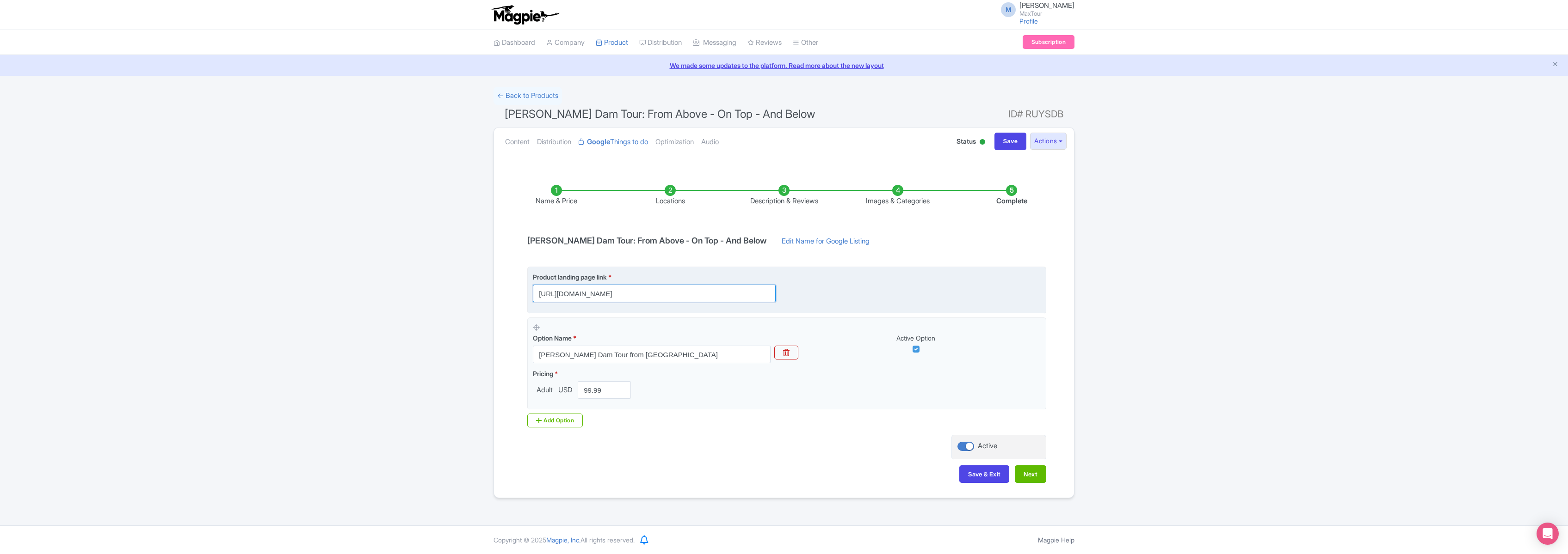
scroll to position [0, 59]
drag, startPoint x: 538, startPoint y: 294, endPoint x: 831, endPoint y: 301, distance: 293.1
click at [831, 301] on div "Product landing page link * https://www.maxtour.co/tours/above-on-top-below/?ut…" at bounding box center [787, 287] width 508 height 30
drag, startPoint x: 573, startPoint y: 296, endPoint x: 904, endPoint y: 300, distance: 331.0
click at [904, 300] on div "Product landing page link * https://www.maxtour.co/tours/above-on-top-below/?ut…" at bounding box center [787, 287] width 508 height 30
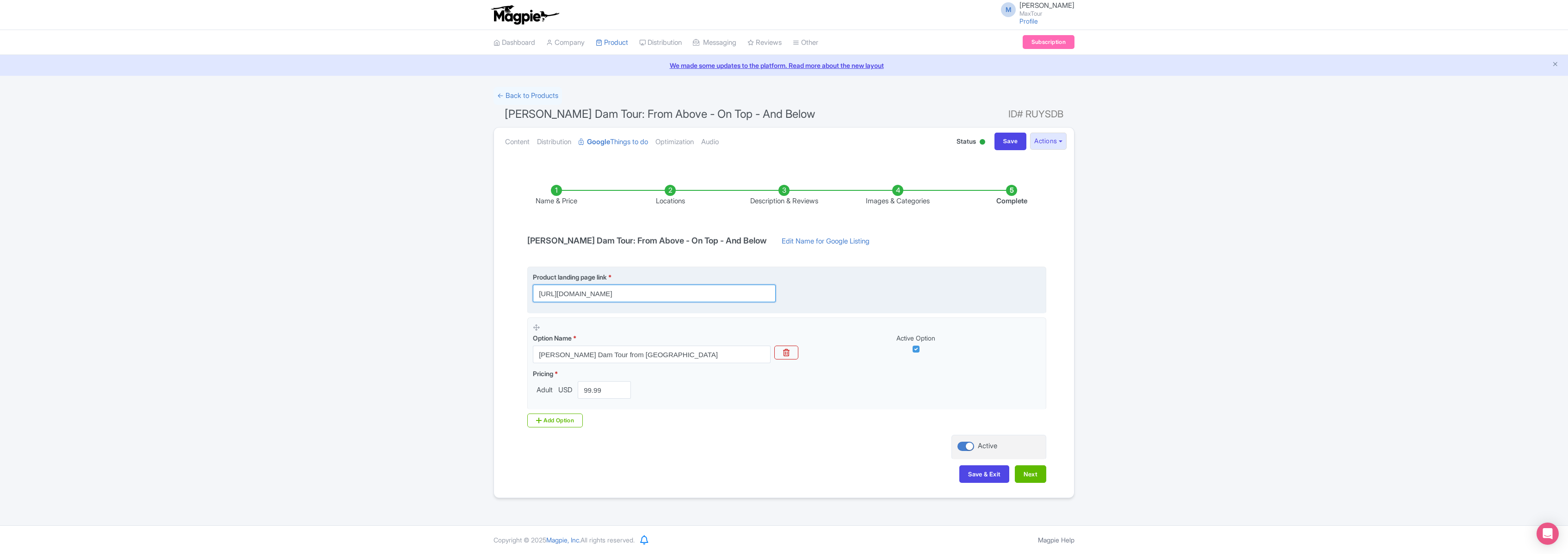
drag, startPoint x: 537, startPoint y: 293, endPoint x: 883, endPoint y: 294, distance: 346.0
click at [883, 294] on div "Product landing page link * https://www.maxtour.co/tours/above-on-top-below/?ut…" at bounding box center [787, 287] width 508 height 30
paste input "https://www.maxtour.co/tours/above-on-top-below/?utm_source=google&utm_medium=G…"
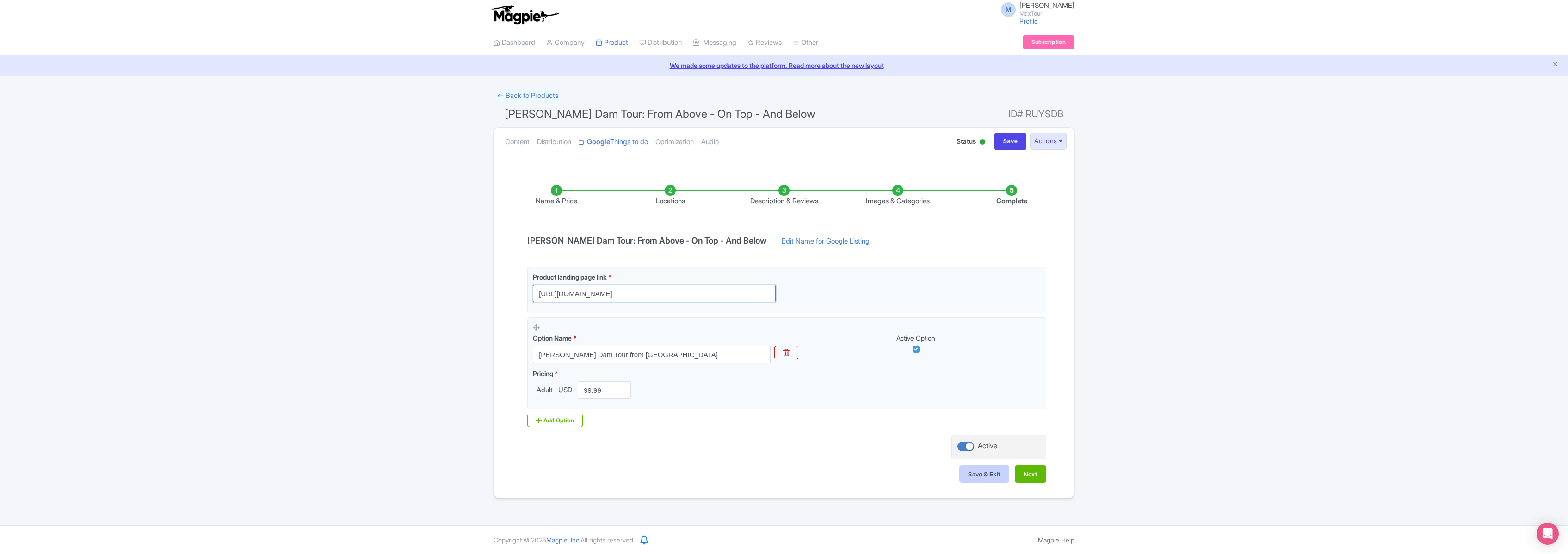
type input "https://www.maxtour.co/tours/above-on-top-below/?utm_source=google&utm_medium=G…"
click at [980, 472] on button "Save & Exit" at bounding box center [984, 474] width 50 height 18
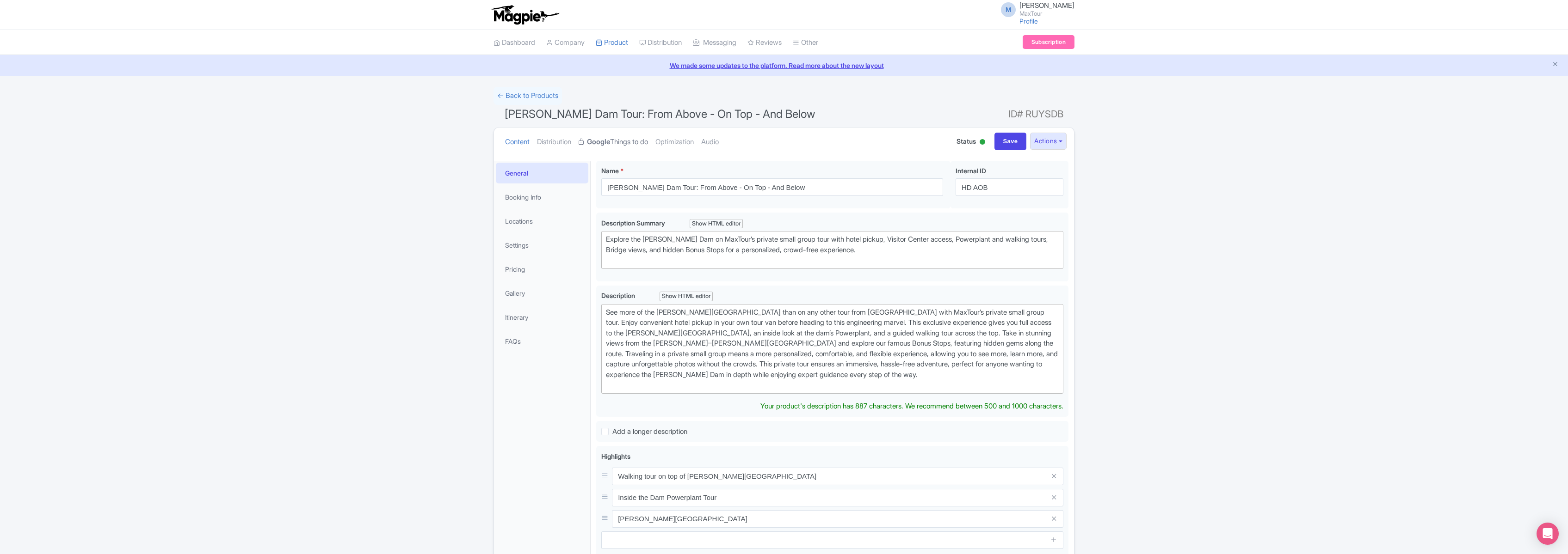
click at [610, 140] on strong "Google" at bounding box center [599, 142] width 23 height 10
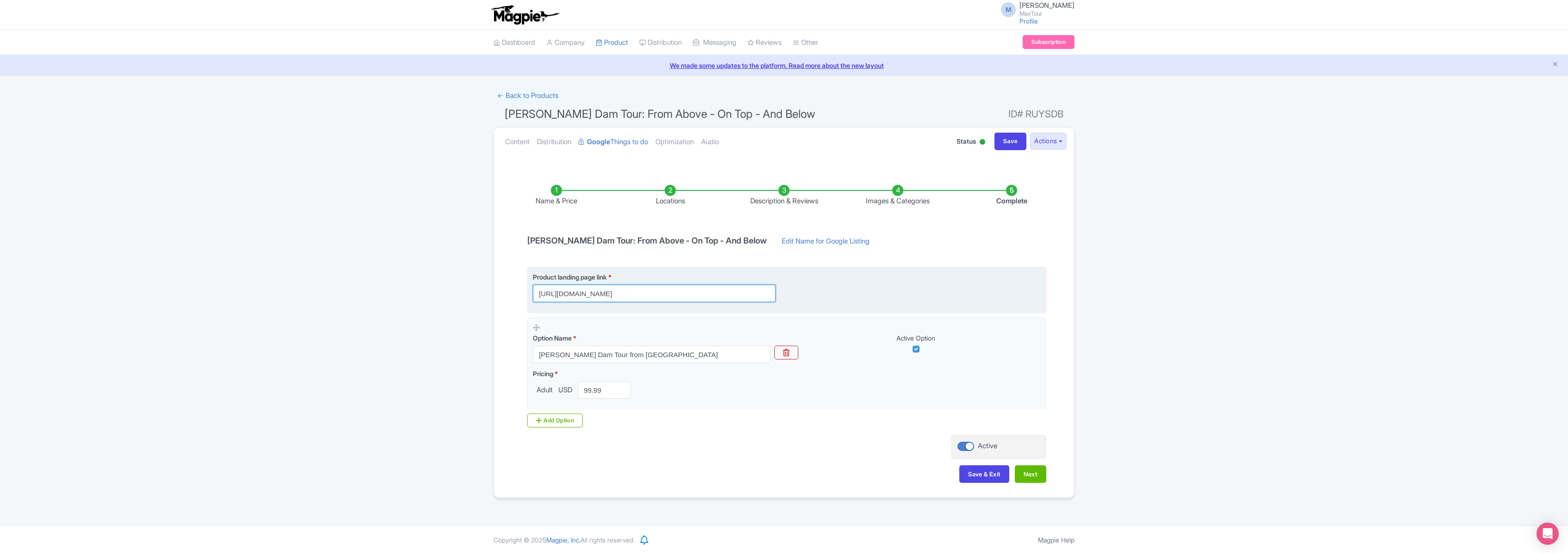
scroll to position [0, 138]
drag, startPoint x: 761, startPoint y: 293, endPoint x: 843, endPoint y: 298, distance: 82.2
click at [843, 298] on div "Product landing page link * https://www.maxtour.co/tours/above-on-top-below/?ut…" at bounding box center [787, 287] width 508 height 30
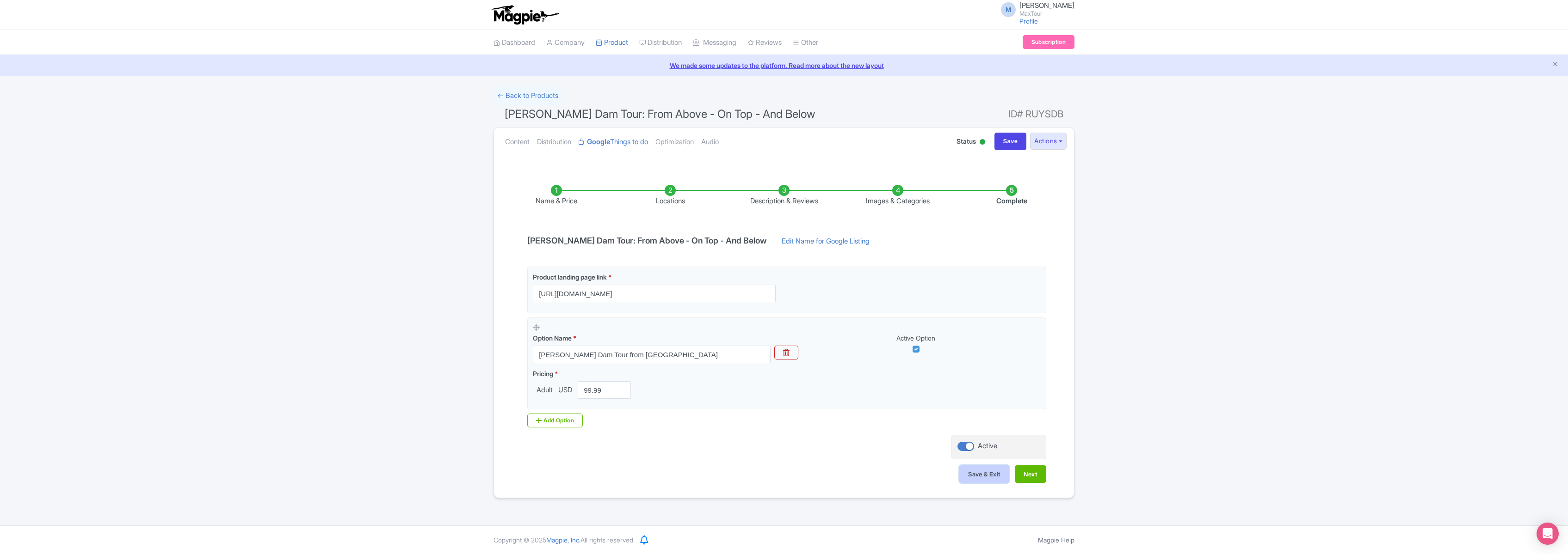
click at [986, 475] on button "Save & Exit" at bounding box center [984, 474] width 50 height 18
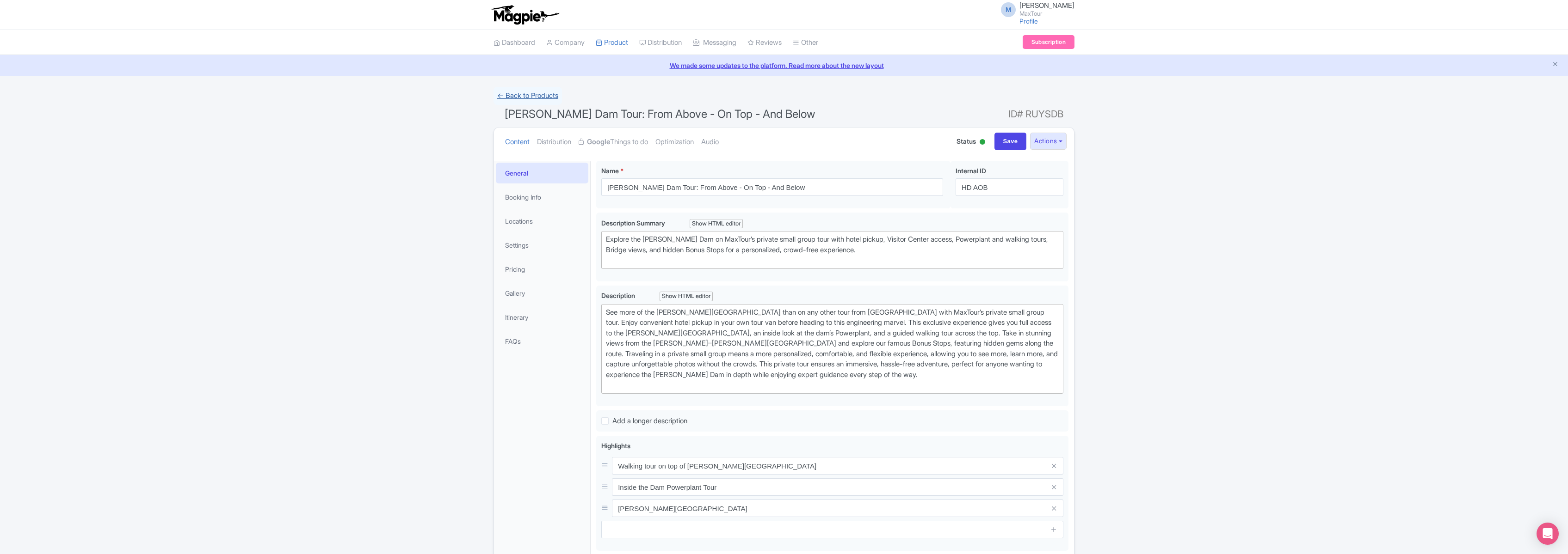
click at [532, 95] on link "← Back to Products" at bounding box center [527, 95] width 68 height 18
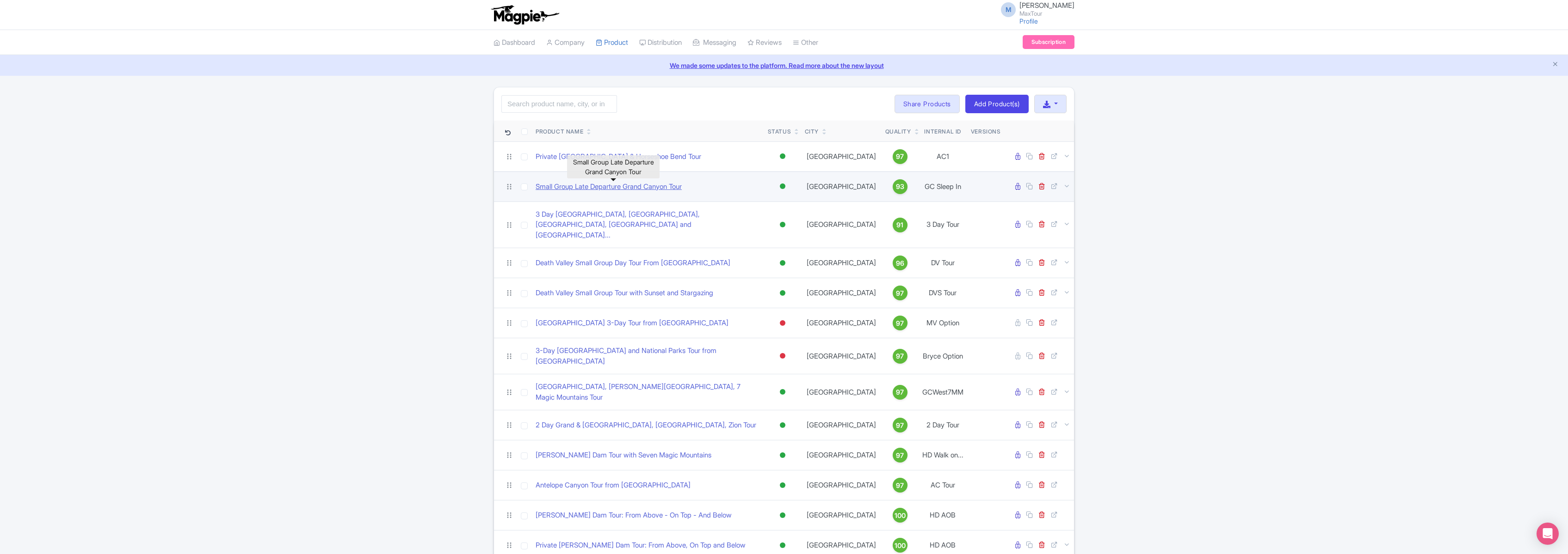
click at [574, 188] on link "Small Group Late Departure Grand Canyon Tour" at bounding box center [609, 187] width 146 height 10
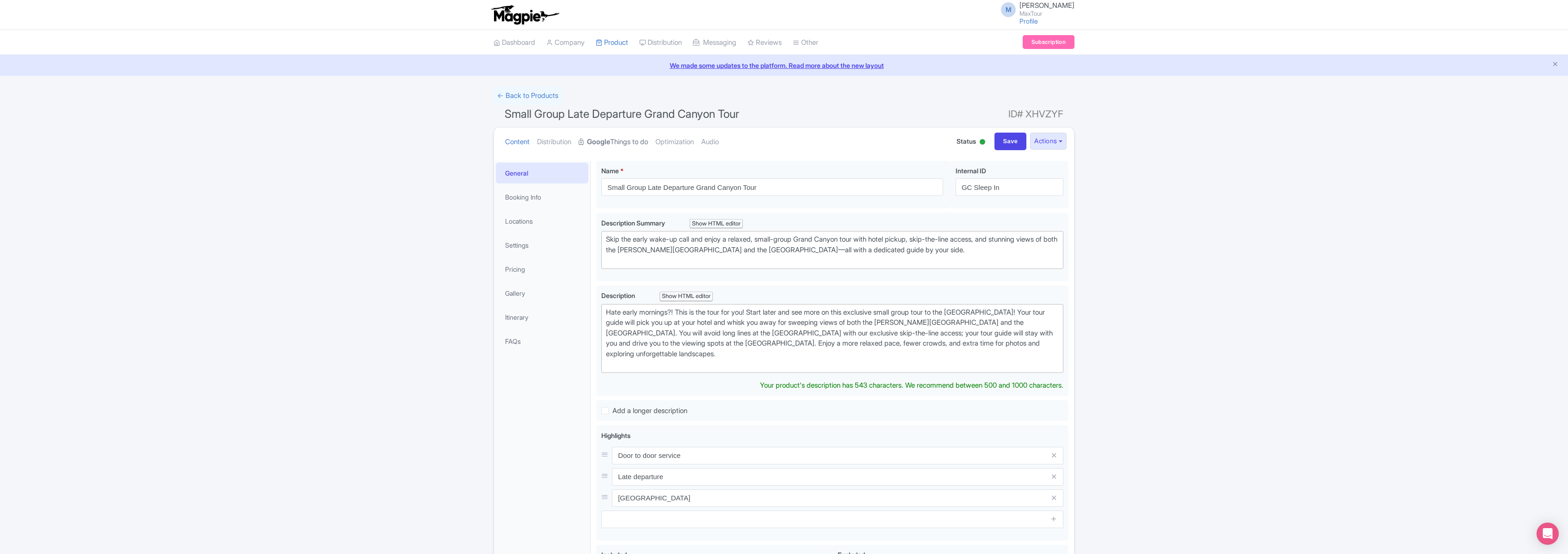
click at [628, 140] on link "Google Things to do" at bounding box center [613, 142] width 70 height 29
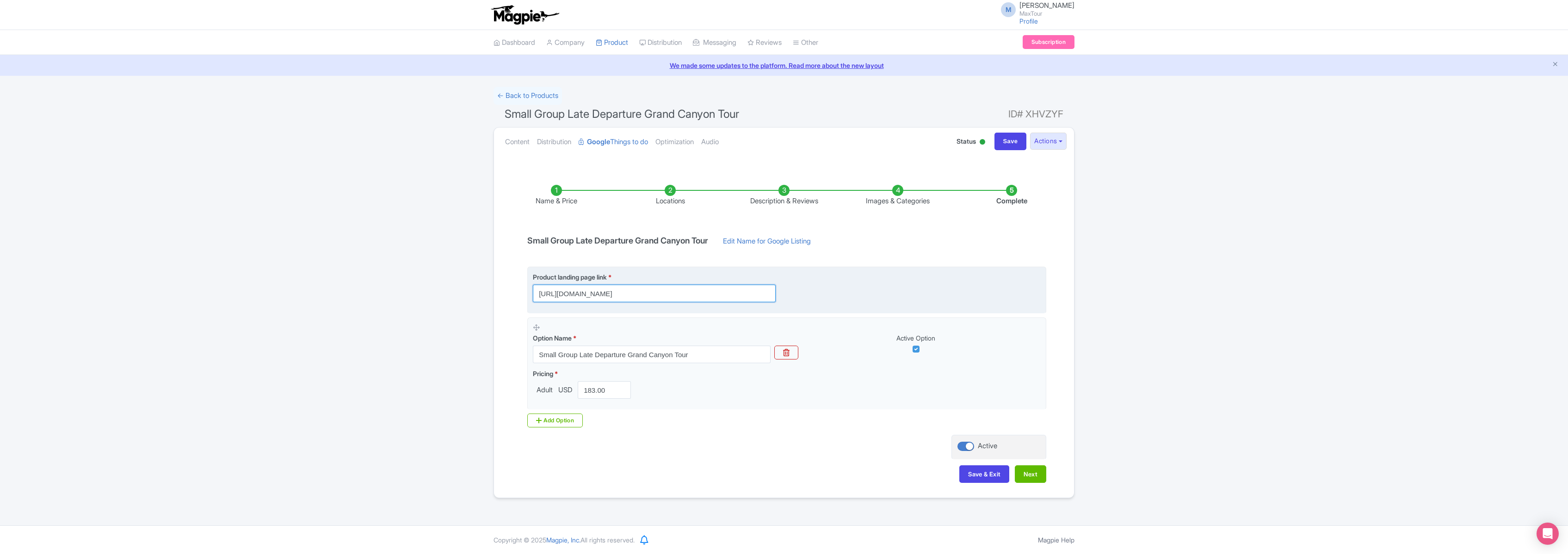
scroll to position [0, 93]
drag, startPoint x: 540, startPoint y: 294, endPoint x: 875, endPoint y: 303, distance: 335.1
click at [874, 303] on fieldset "Product landing page link * [URL][DOMAIN_NAME]" at bounding box center [786, 291] width 519 height 47
paste input "[URL][DOMAIN_NAME]"
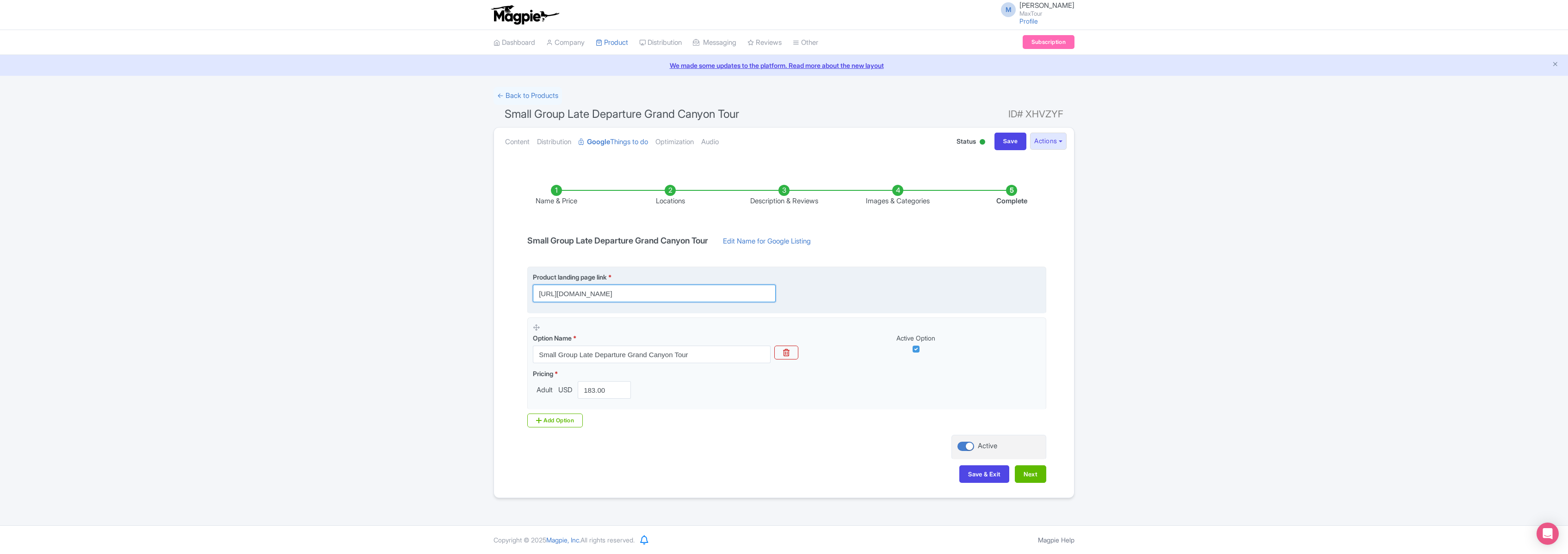
scroll to position [0, 186]
type input "[URL][DOMAIN_NAME]"
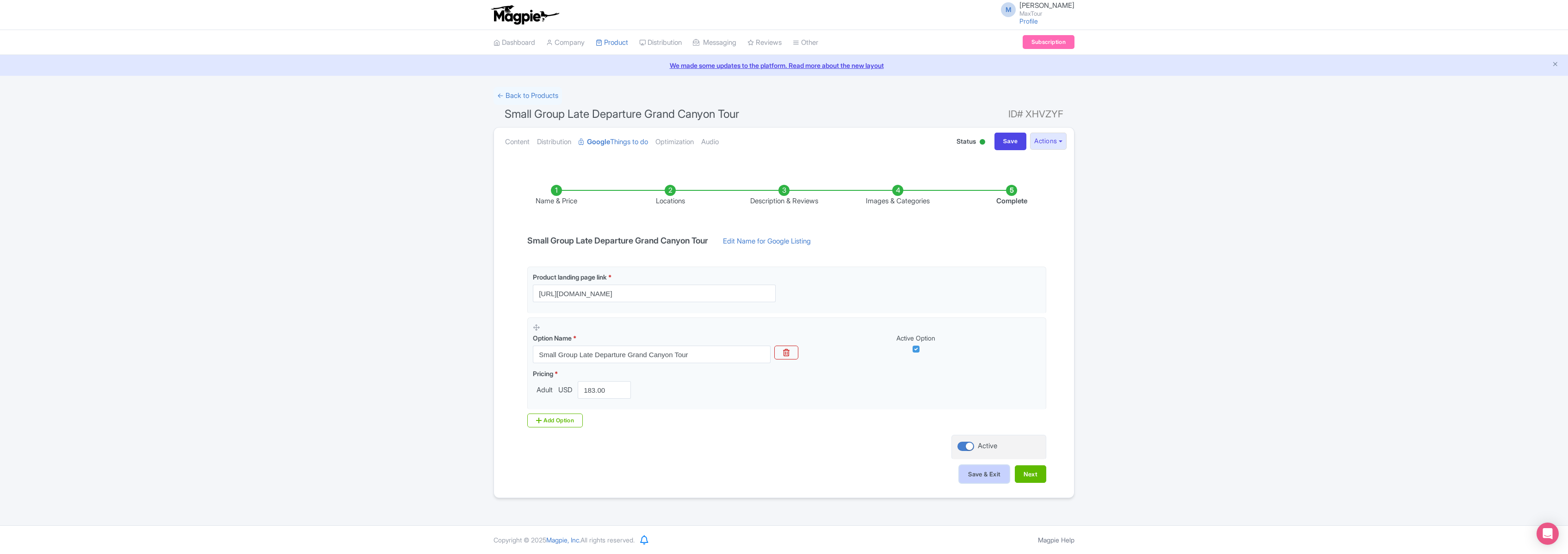
click at [979, 475] on button "Save & Exit" at bounding box center [984, 474] width 50 height 18
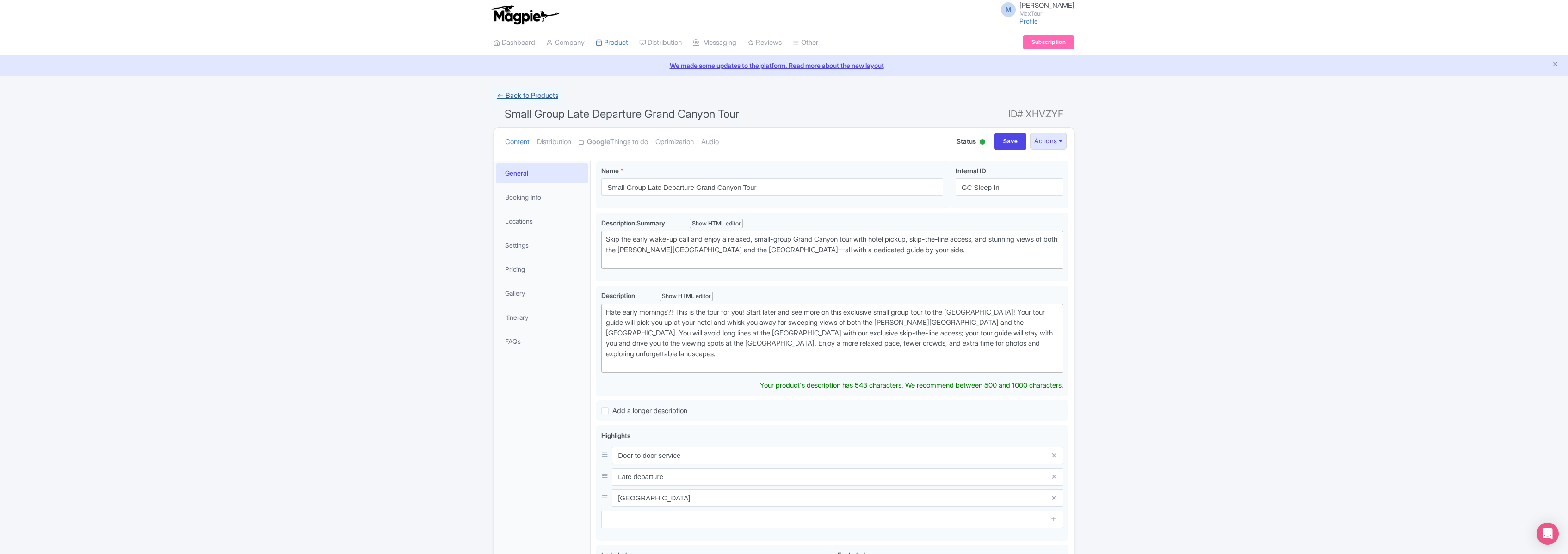
click at [518, 92] on link "← Back to Products" at bounding box center [527, 95] width 68 height 18
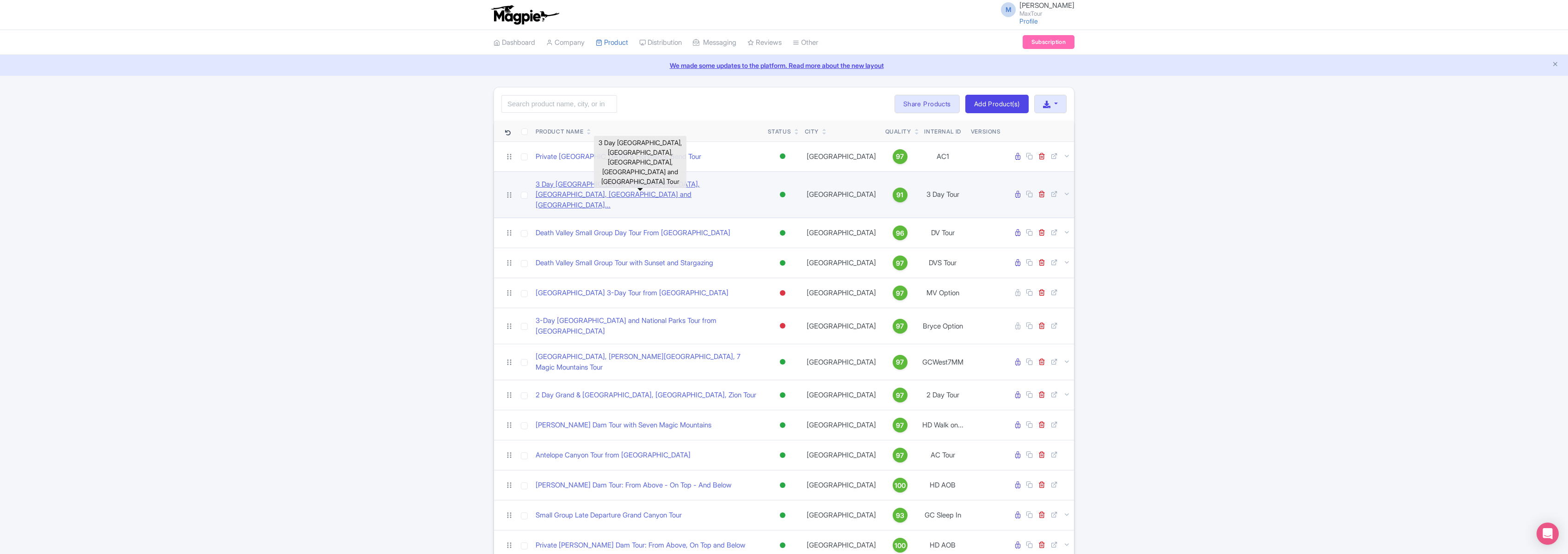
click at [632, 186] on link "3 Day Grand Canyon, Bryce, Zion, Antelope Canyon and Monu..." at bounding box center [648, 194] width 225 height 32
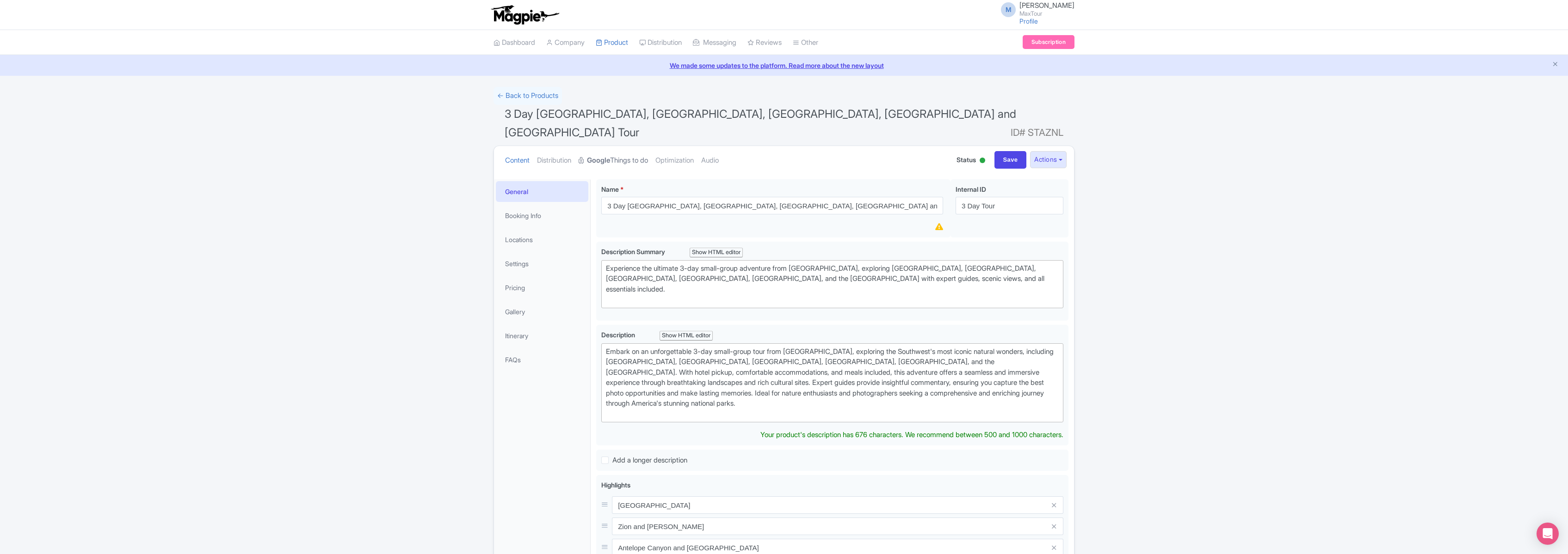
click at [627, 146] on link "Google Things to do" at bounding box center [613, 161] width 70 height 29
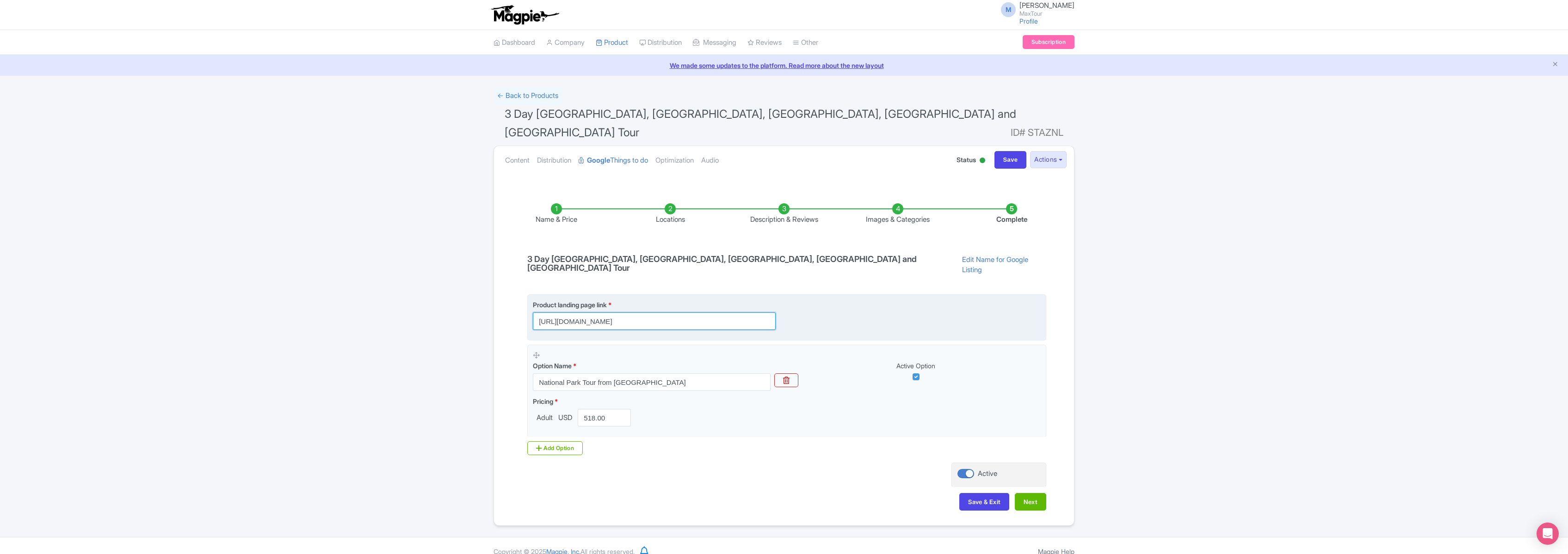
scroll to position [0, 217]
drag, startPoint x: 538, startPoint y: 294, endPoint x: 811, endPoint y: 309, distance: 273.4
click at [811, 309] on fieldset "Product landing page link * https://www.maxtour.co/tours/bryce-zion-antelope-ca…" at bounding box center [786, 318] width 519 height 47
paste input "https://www.maxtour.co/tours/bryce-zion-antelope-canyon-grand-canyon-monument-v…"
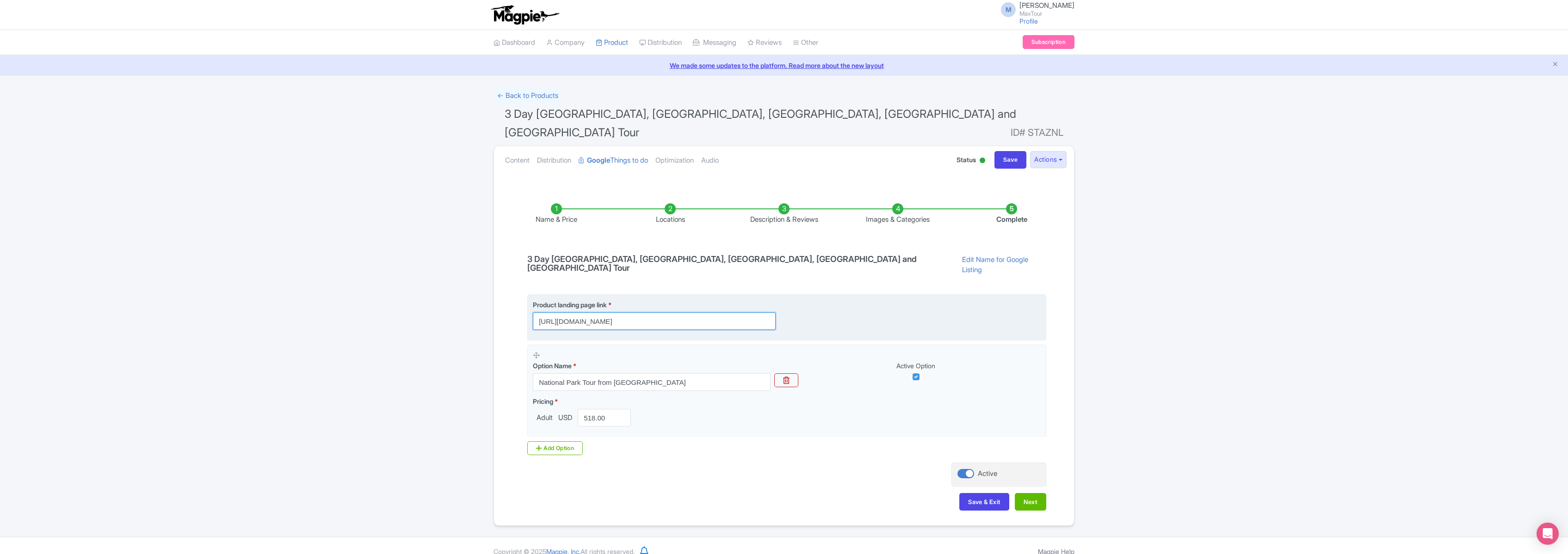
scroll to position [0, 303]
type input "https://www.maxtour.co/tours/bryce-zion-antelope-canyon-grand-canyon-monument-v…"
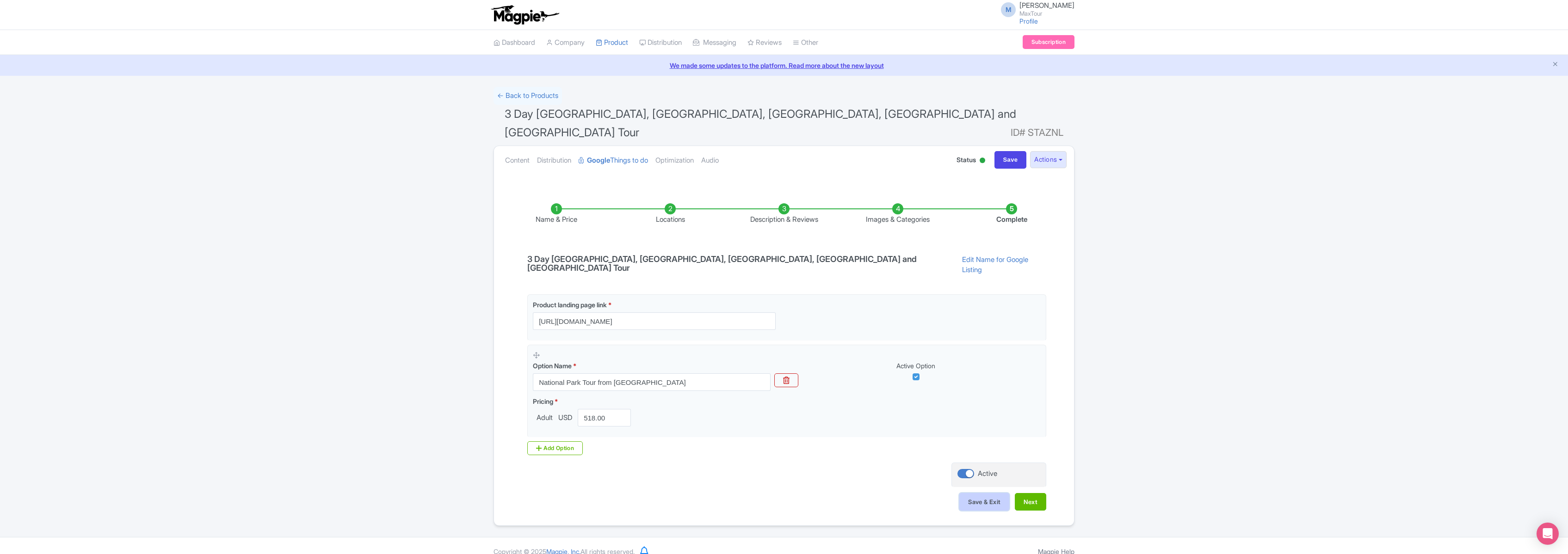
click at [977, 493] on button "Save & Exit" at bounding box center [984, 502] width 50 height 18
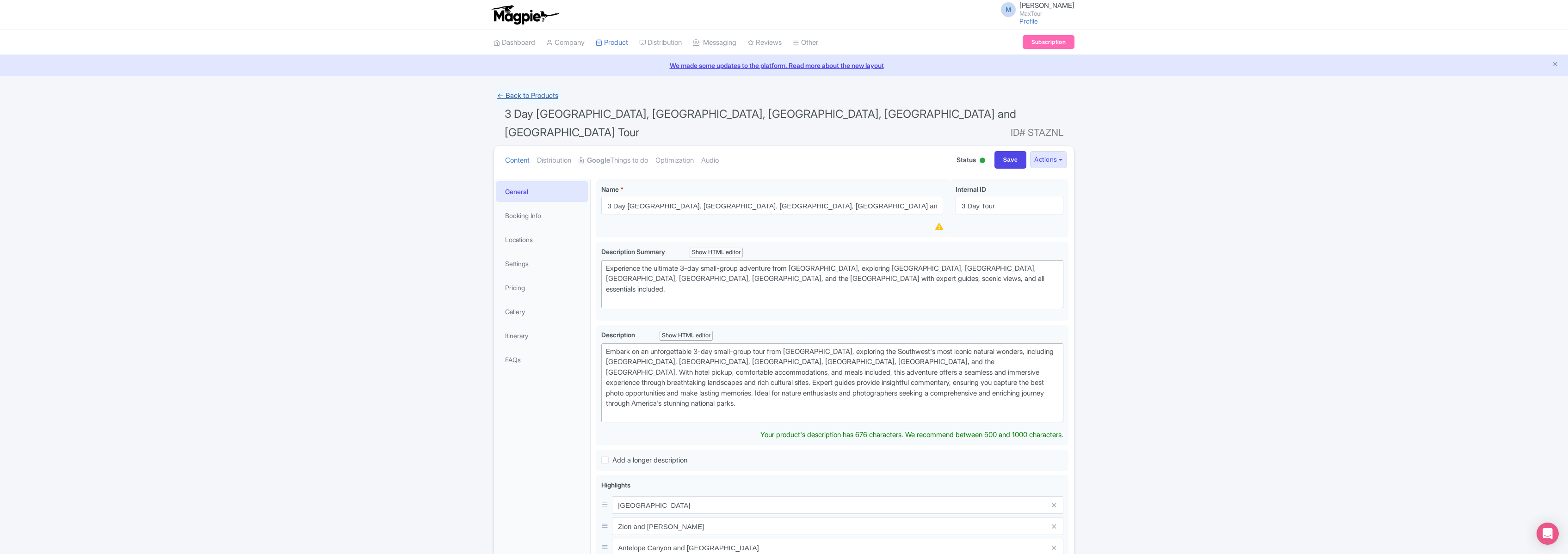
click at [513, 92] on link "← Back to Products" at bounding box center [527, 95] width 68 height 18
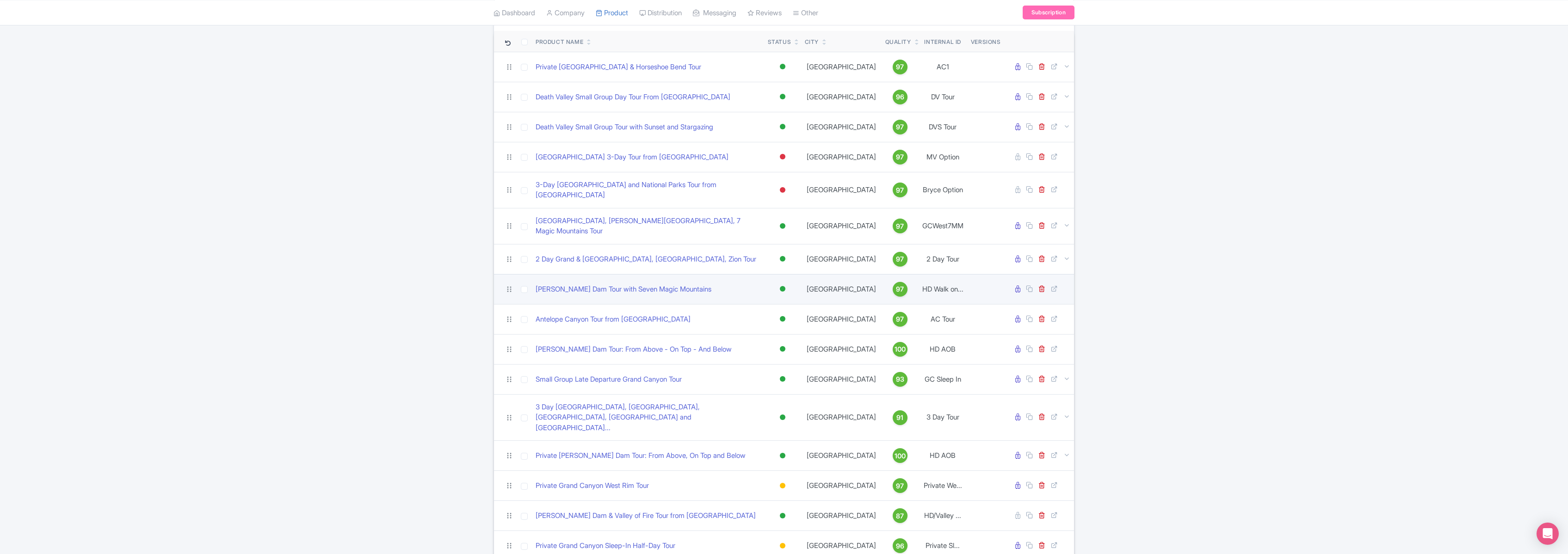
scroll to position [78, 0]
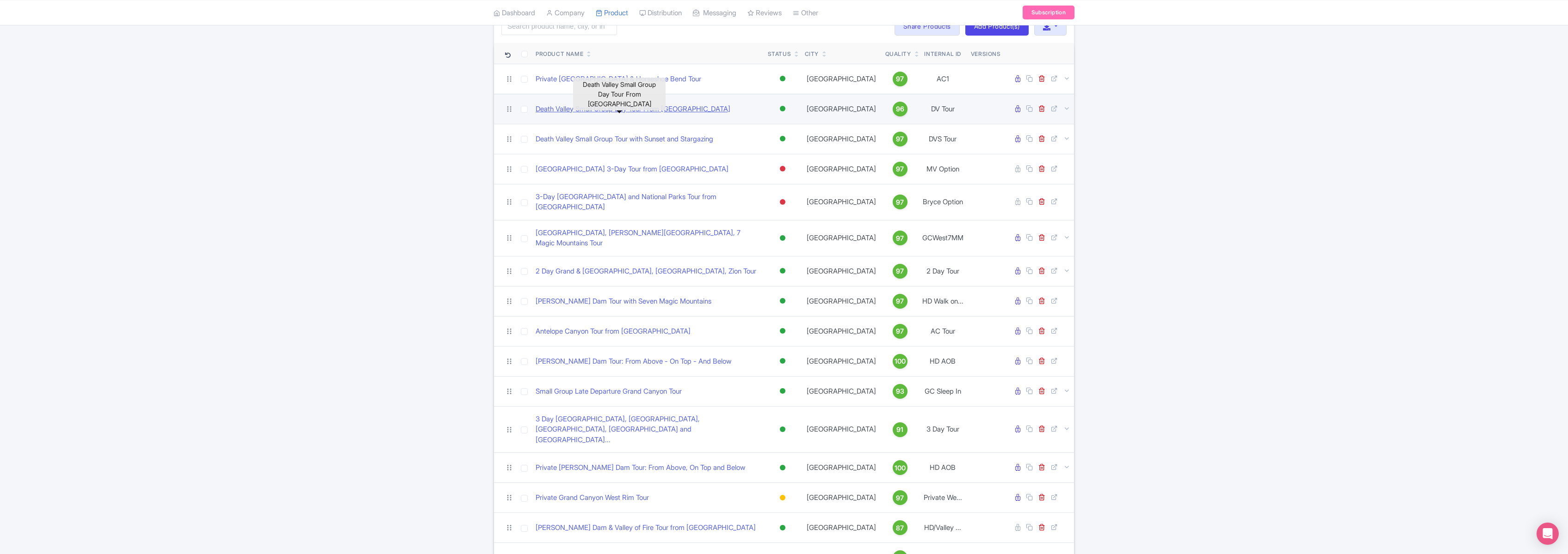
click at [625, 109] on link "Death Valley Small Group Day Tour From [GEOGRAPHIC_DATA]" at bounding box center [633, 109] width 195 height 10
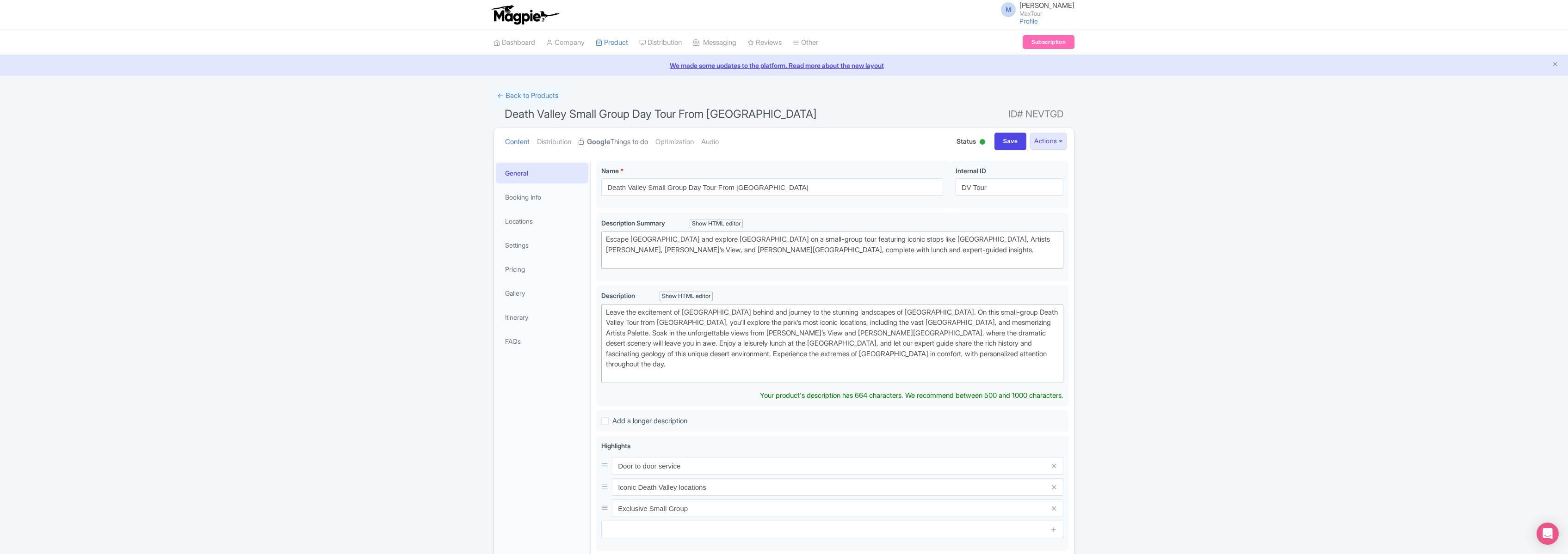
click at [617, 142] on link "Google Things to do" at bounding box center [613, 142] width 70 height 29
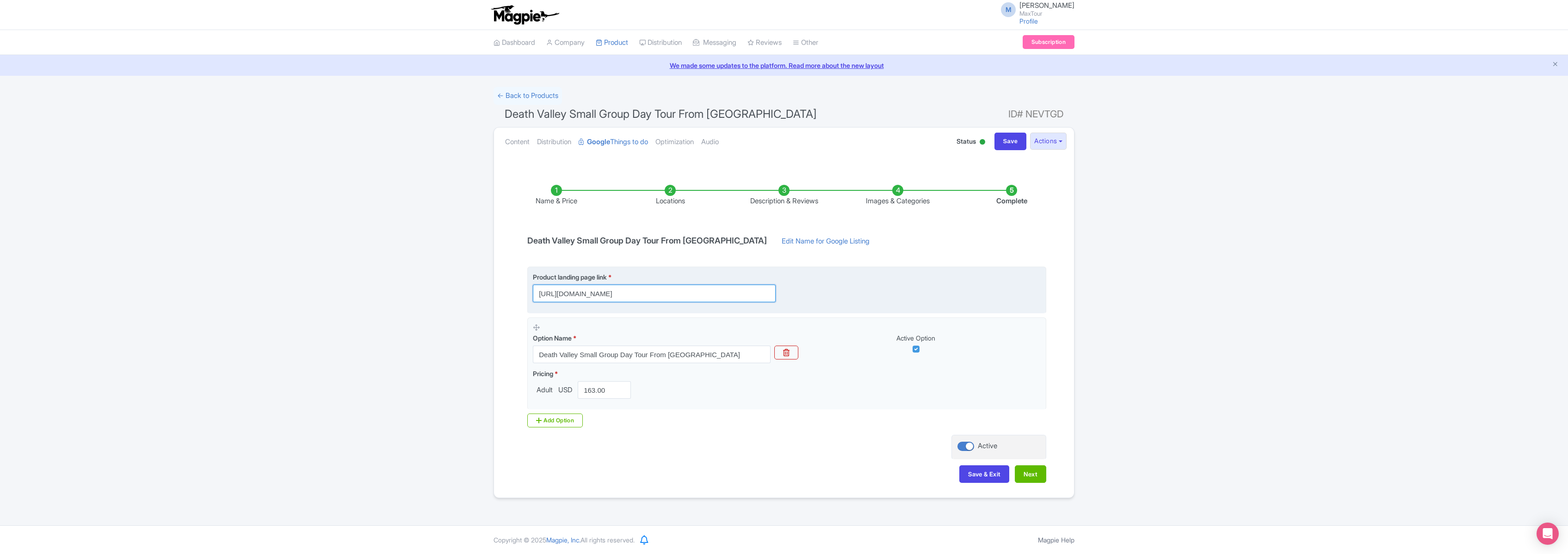
scroll to position [0, 98]
drag, startPoint x: 539, startPoint y: 294, endPoint x: 839, endPoint y: 307, distance: 300.3
click at [839, 307] on fieldset "Product landing page link * https://www.maxtour.co/tours/death-valley-tour-from…" at bounding box center [786, 291] width 519 height 47
paste input "[URL][DOMAIN_NAME]"
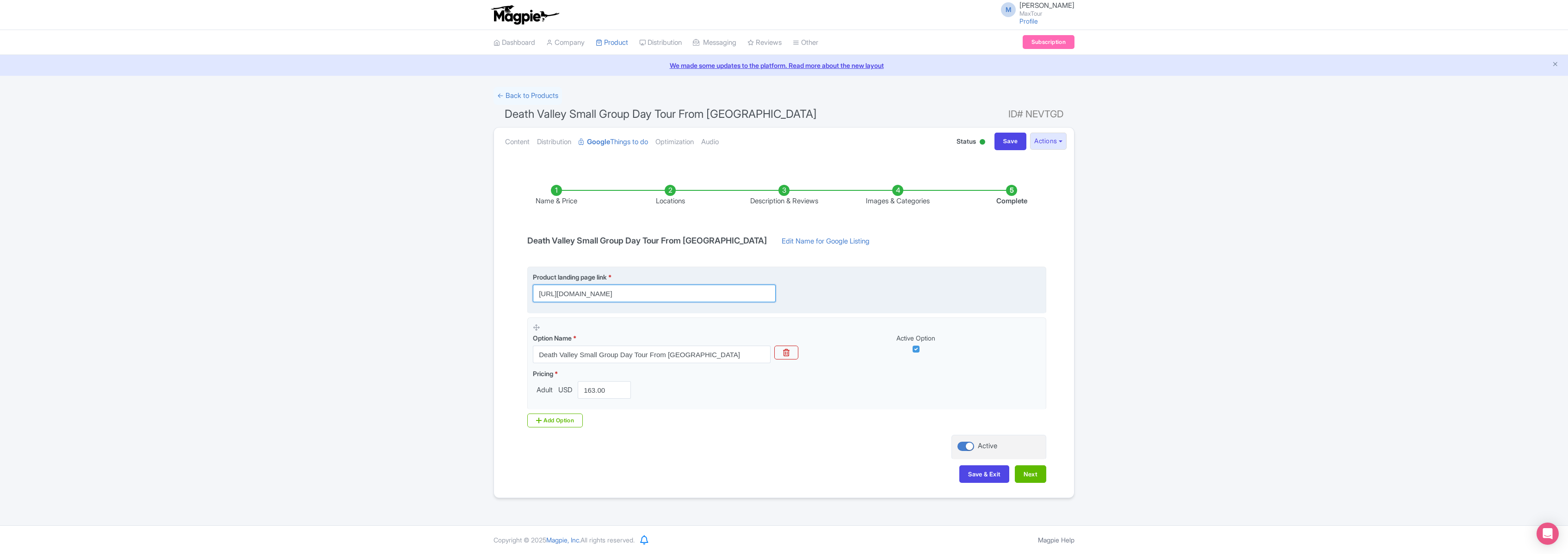
scroll to position [0, 162]
type input "[URL][DOMAIN_NAME]"
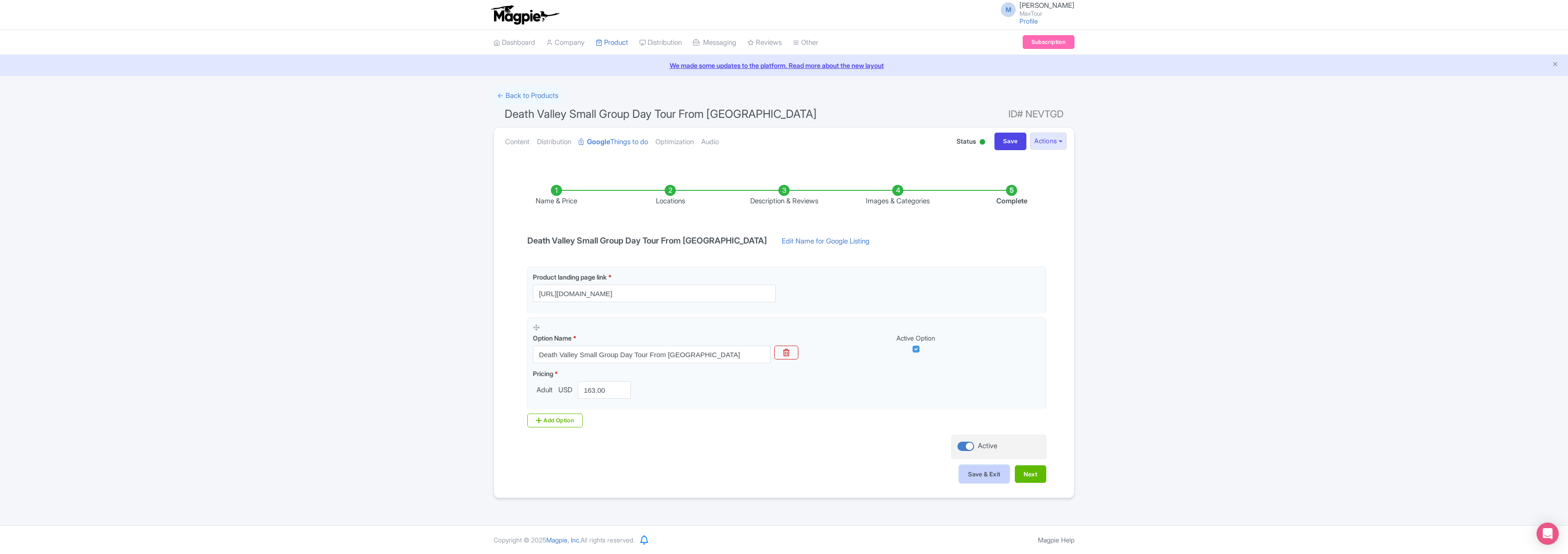
click at [979, 470] on button "Save & Exit" at bounding box center [984, 474] width 50 height 18
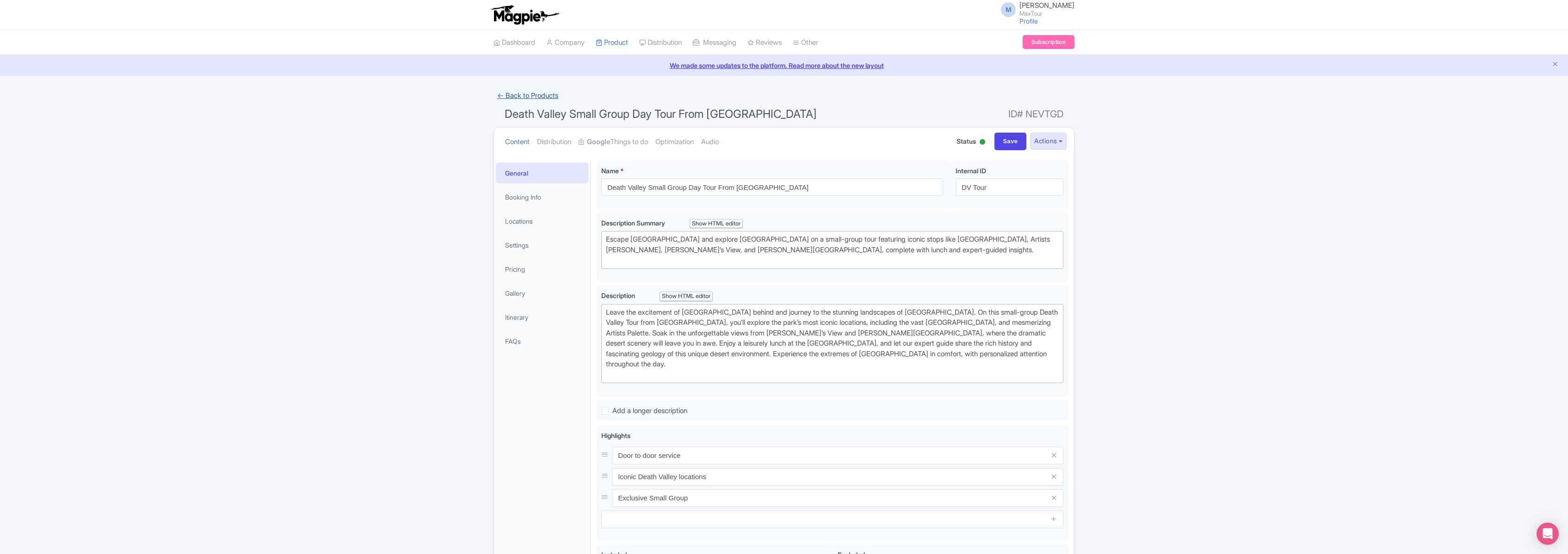
click at [528, 93] on link "← Back to Products" at bounding box center [527, 95] width 68 height 18
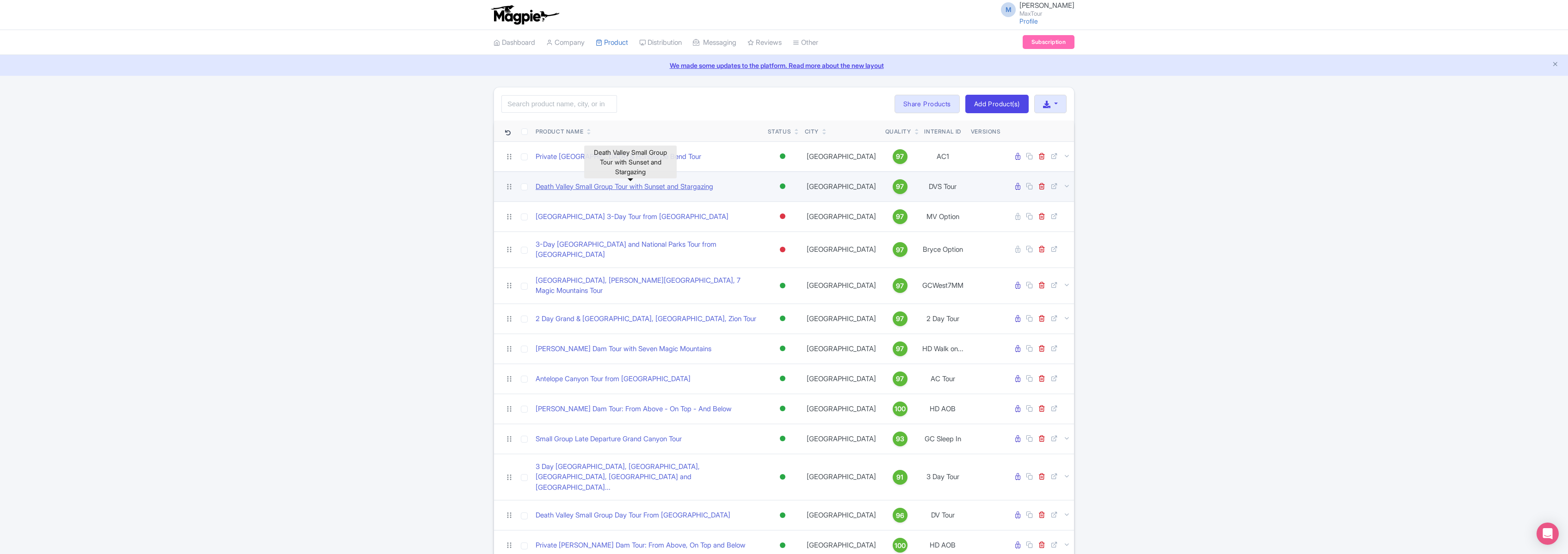
click at [681, 187] on link "Death Valley Small Group Tour with Sunset and Stargazing" at bounding box center [625, 187] width 178 height 10
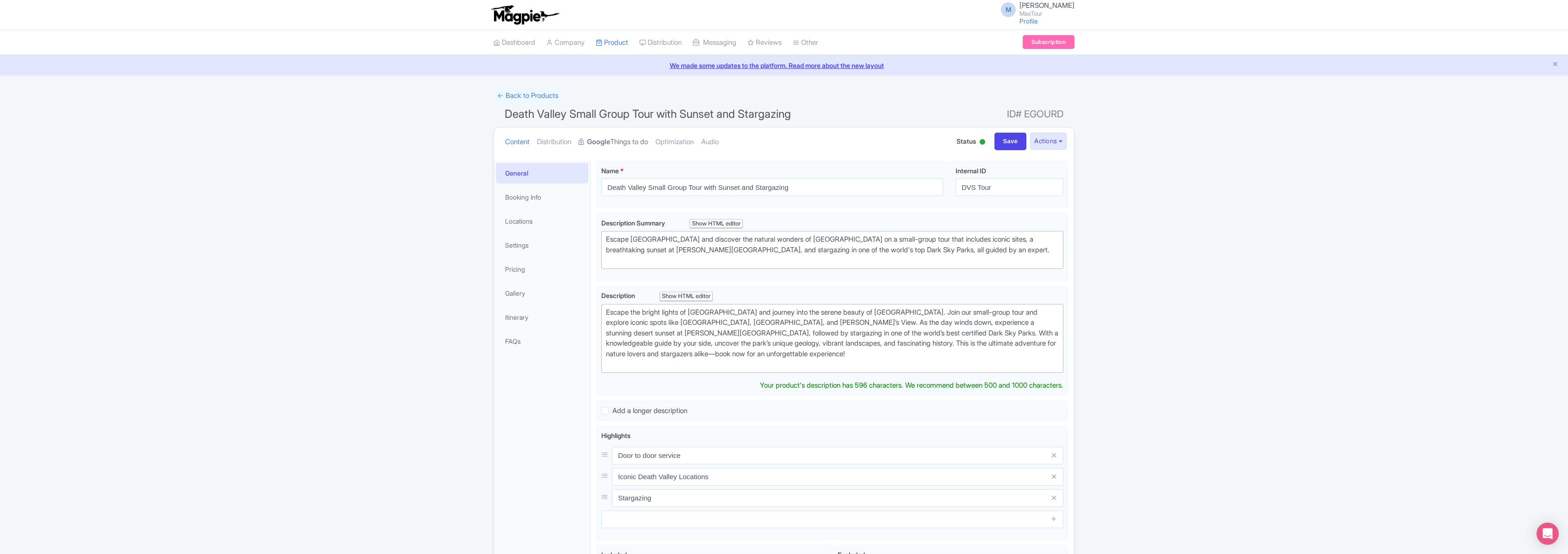
click at [629, 142] on link "Google Things to do" at bounding box center [613, 142] width 70 height 29
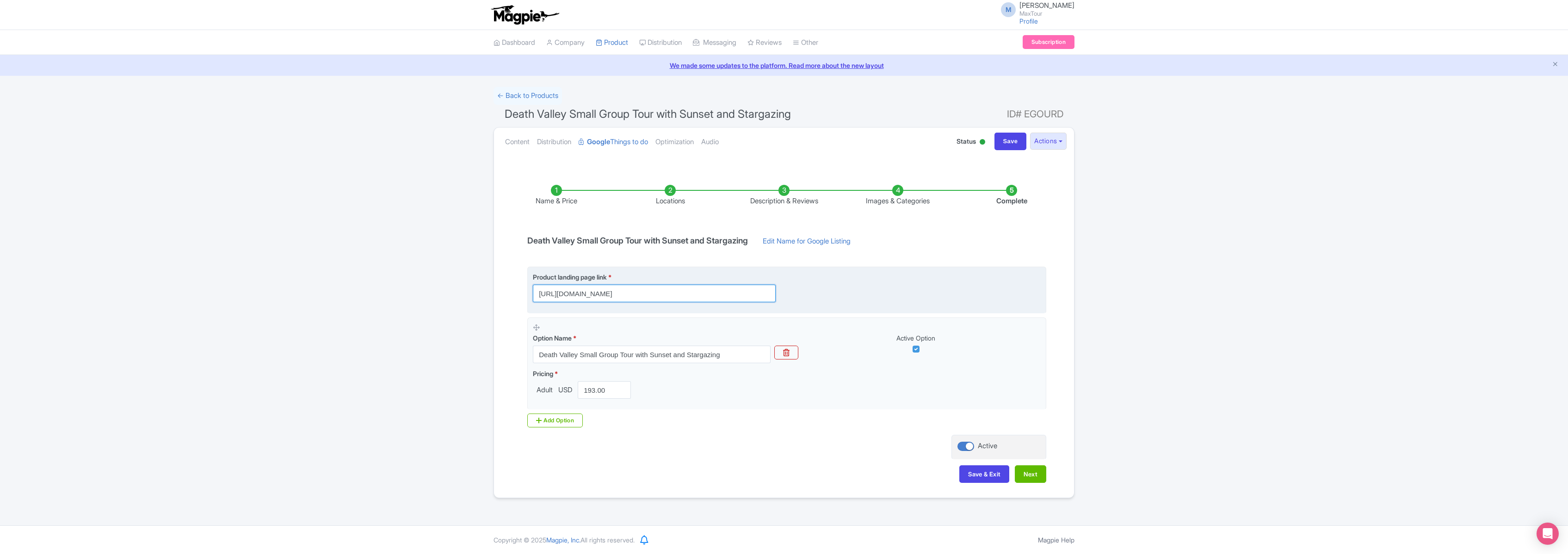
scroll to position [0, 84]
drag, startPoint x: 538, startPoint y: 294, endPoint x: 874, endPoint y: 299, distance: 336.0
click at [874, 299] on div "Product landing page link * https://www.maxtour.co/tours/death-valley-stargazin…" at bounding box center [787, 287] width 508 height 30
paste input "[URL][DOMAIN_NAME]"
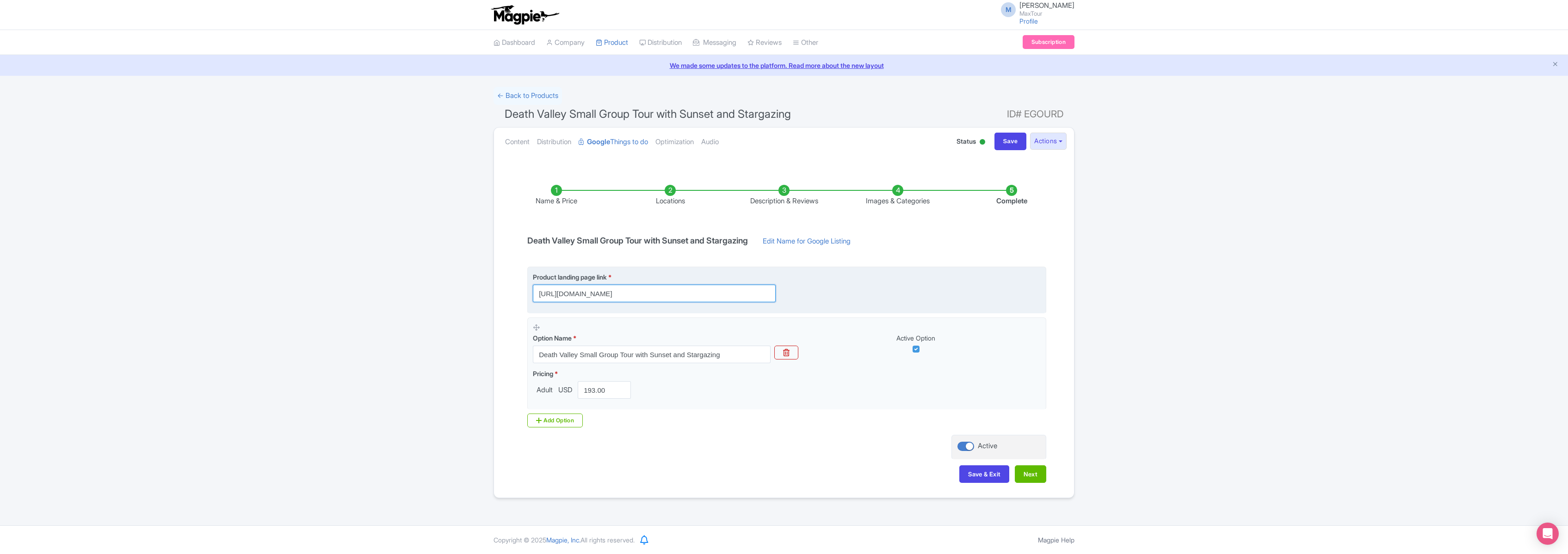
scroll to position [0, 153]
type input "https://www.maxtour.co/tours/death-valley-stargazing-tour/?utm_source=google&ut…"
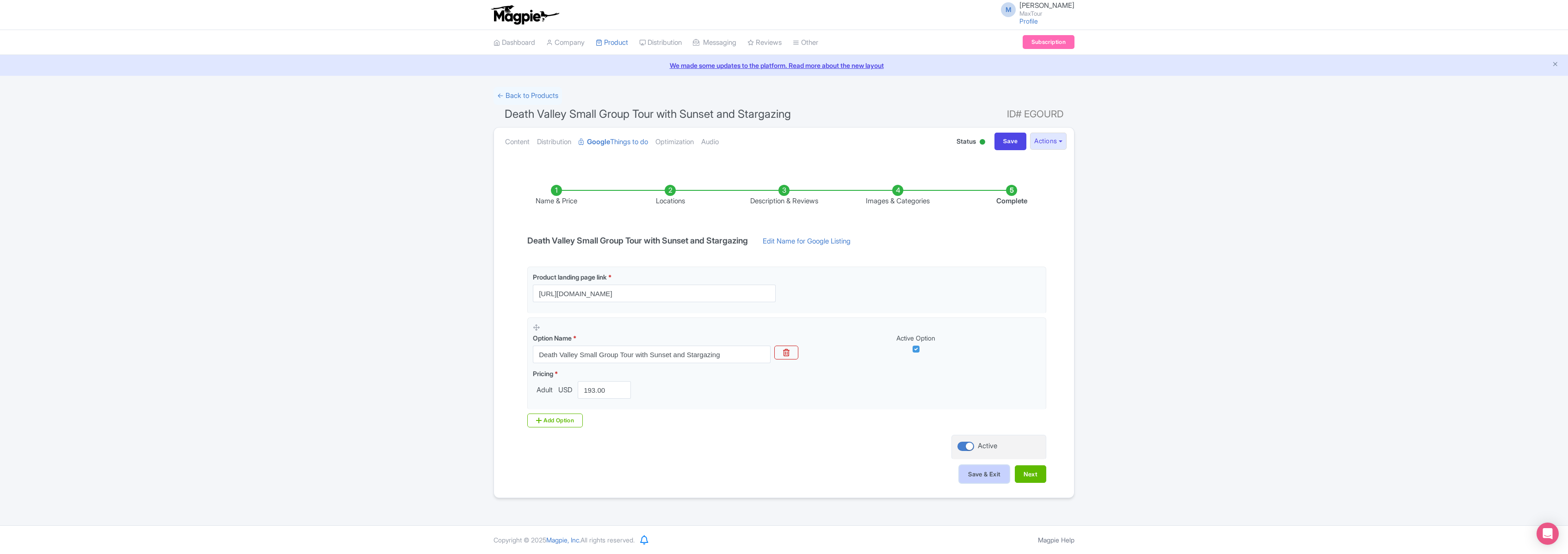
click at [986, 475] on button "Save & Exit" at bounding box center [984, 474] width 50 height 18
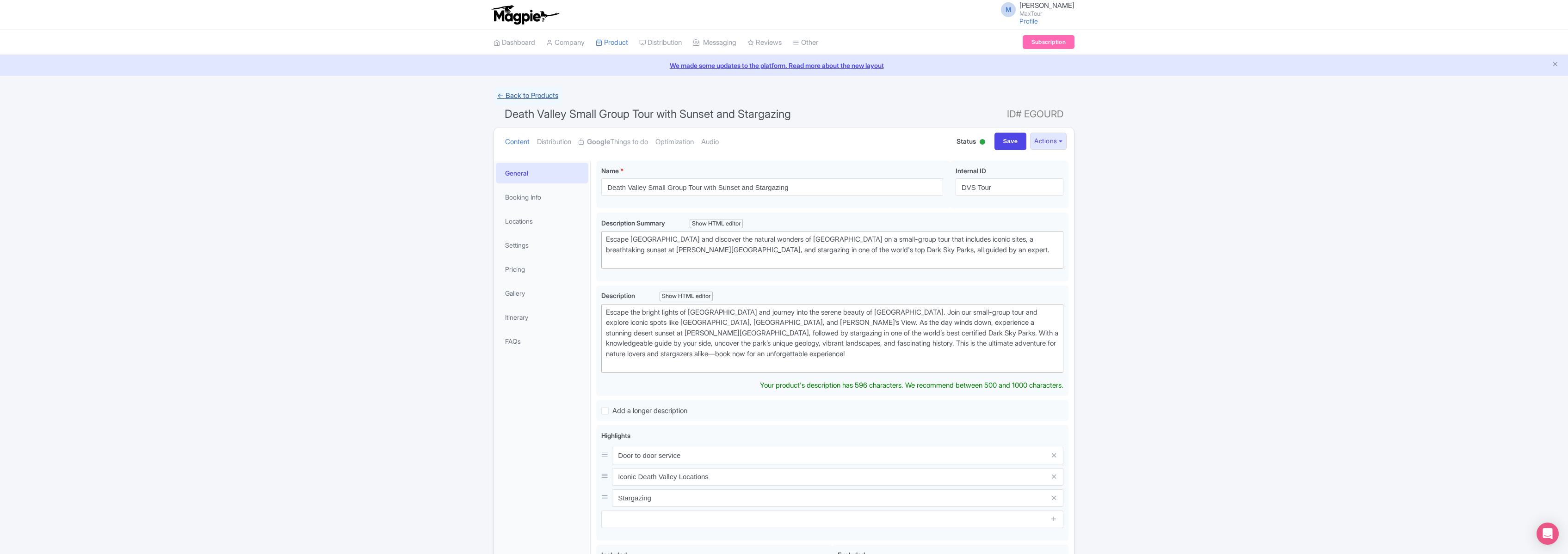
click at [524, 97] on link "← Back to Products" at bounding box center [527, 95] width 68 height 18
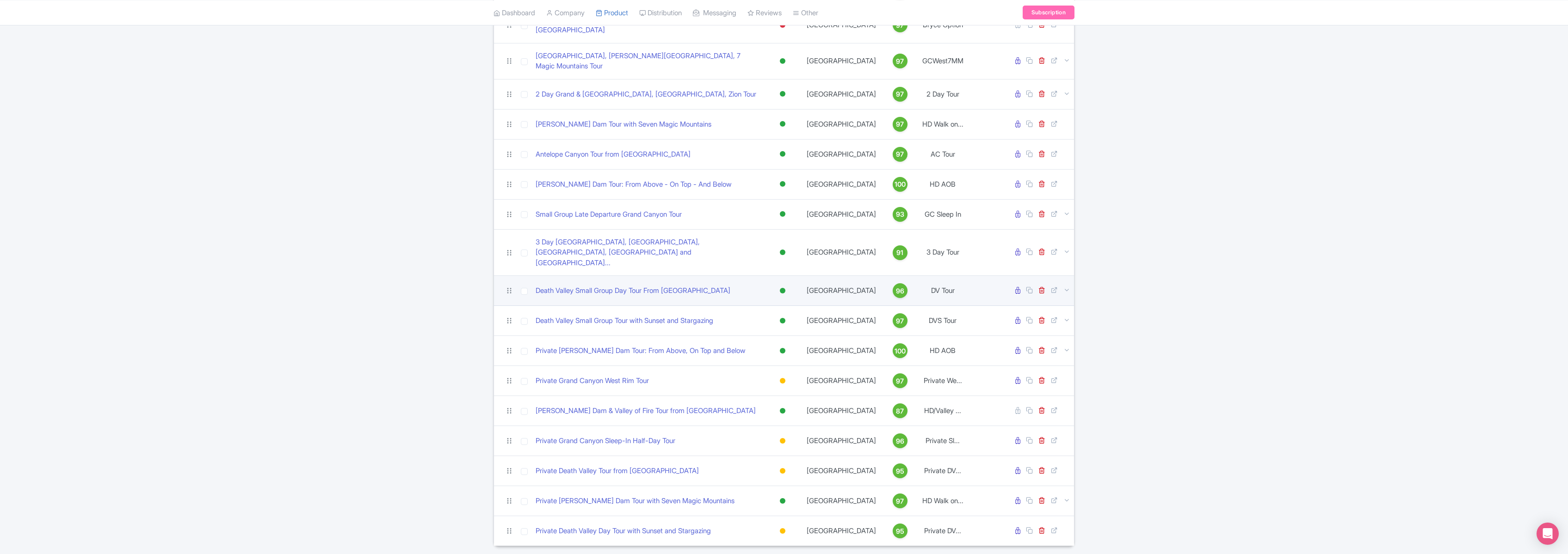
scroll to position [198, 0]
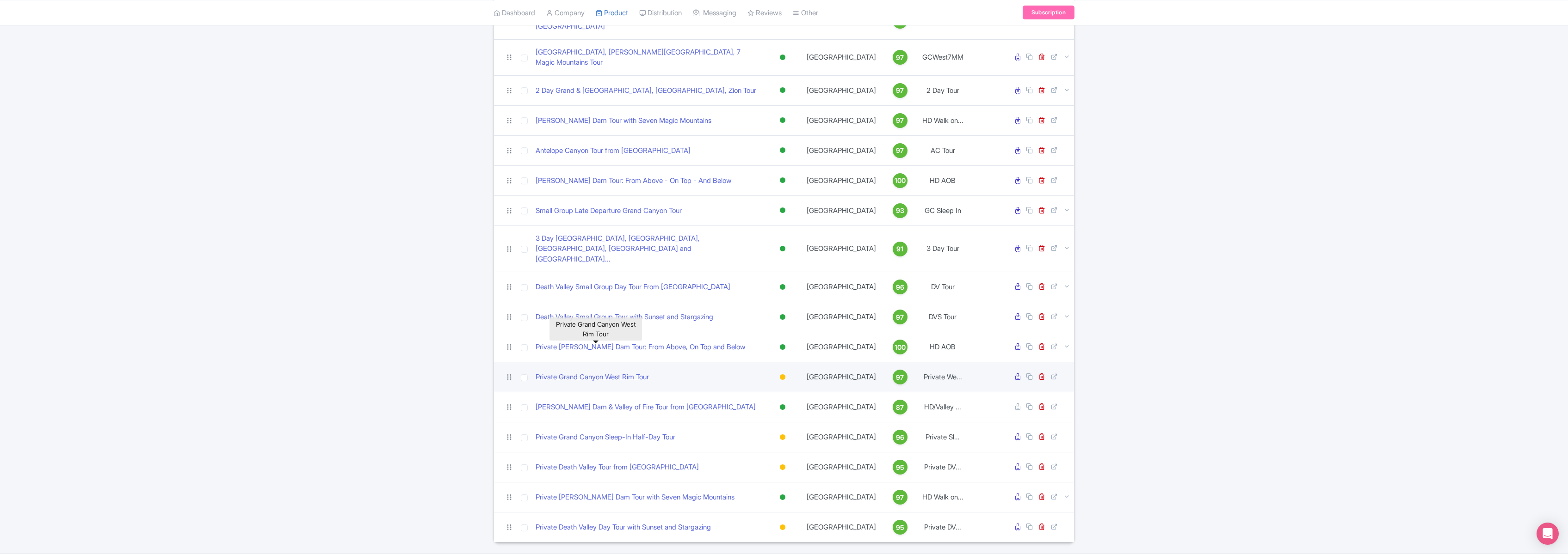
click at [620, 372] on link "Private Grand Canyon West Rim Tour" at bounding box center [592, 377] width 113 height 10
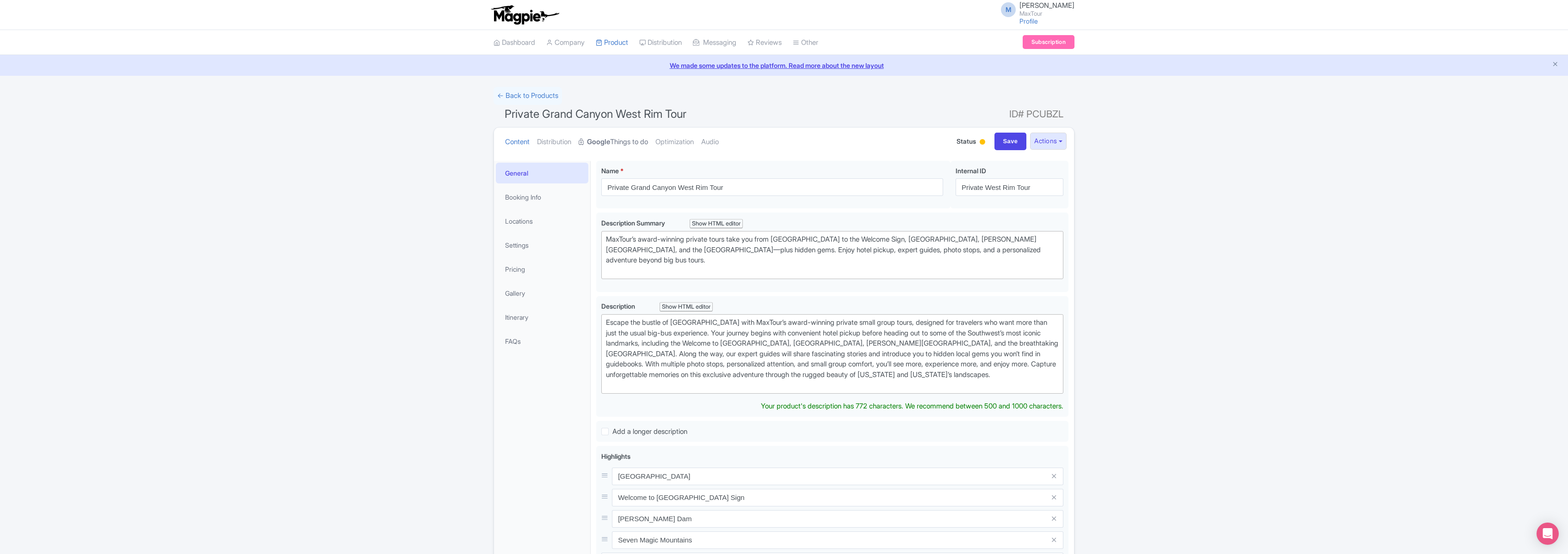
click at [623, 142] on link "Google Things to do" at bounding box center [613, 142] width 70 height 29
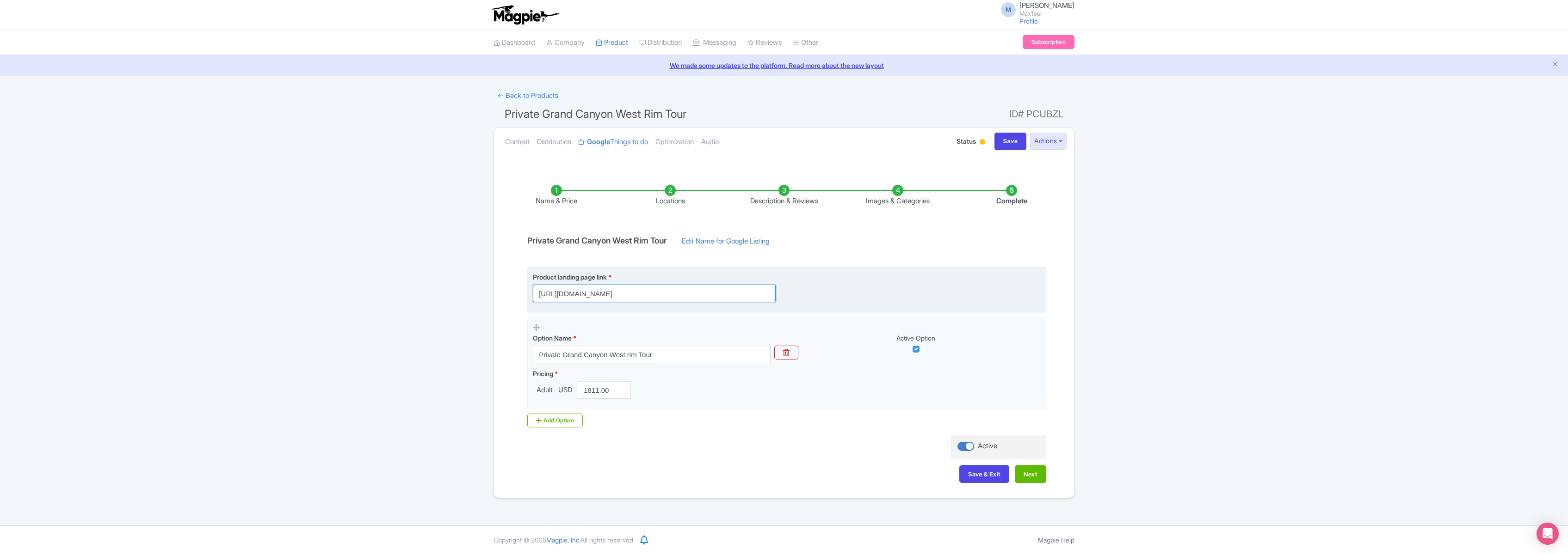
scroll to position [0, 232]
drag, startPoint x: 542, startPoint y: 294, endPoint x: 846, endPoint y: 302, distance: 304.1
click at [846, 302] on div "Product landing page link * https://www.maxtour.co/grand-canyon-private-tour/?u…" at bounding box center [787, 287] width 508 height 30
paste input "[URL][DOMAIN_NAME]"
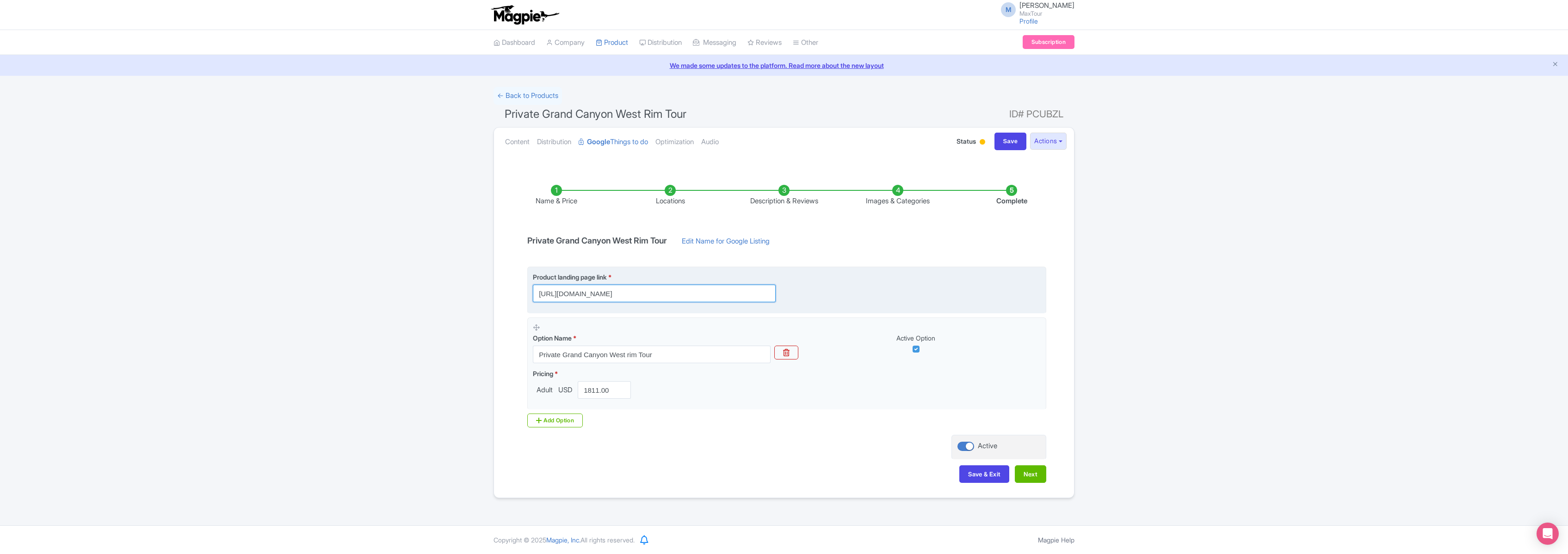
scroll to position [0, 147]
type input "[URL][DOMAIN_NAME]"
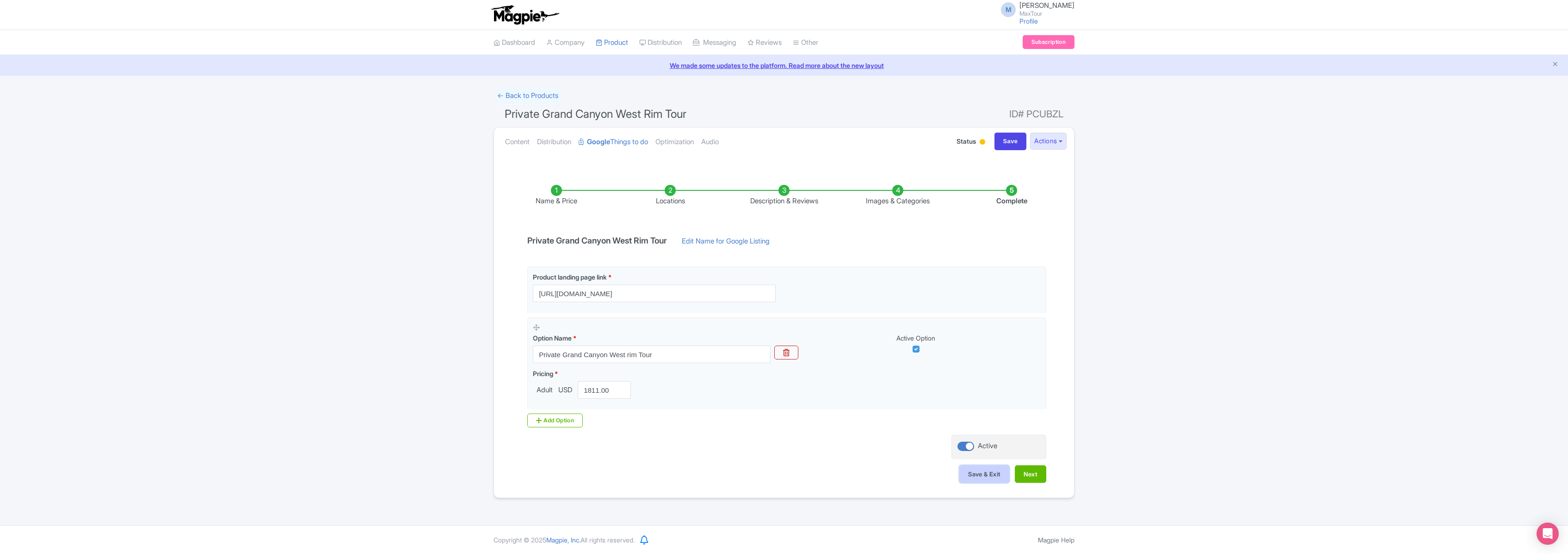
click at [982, 477] on button "Save & Exit" at bounding box center [984, 474] width 50 height 18
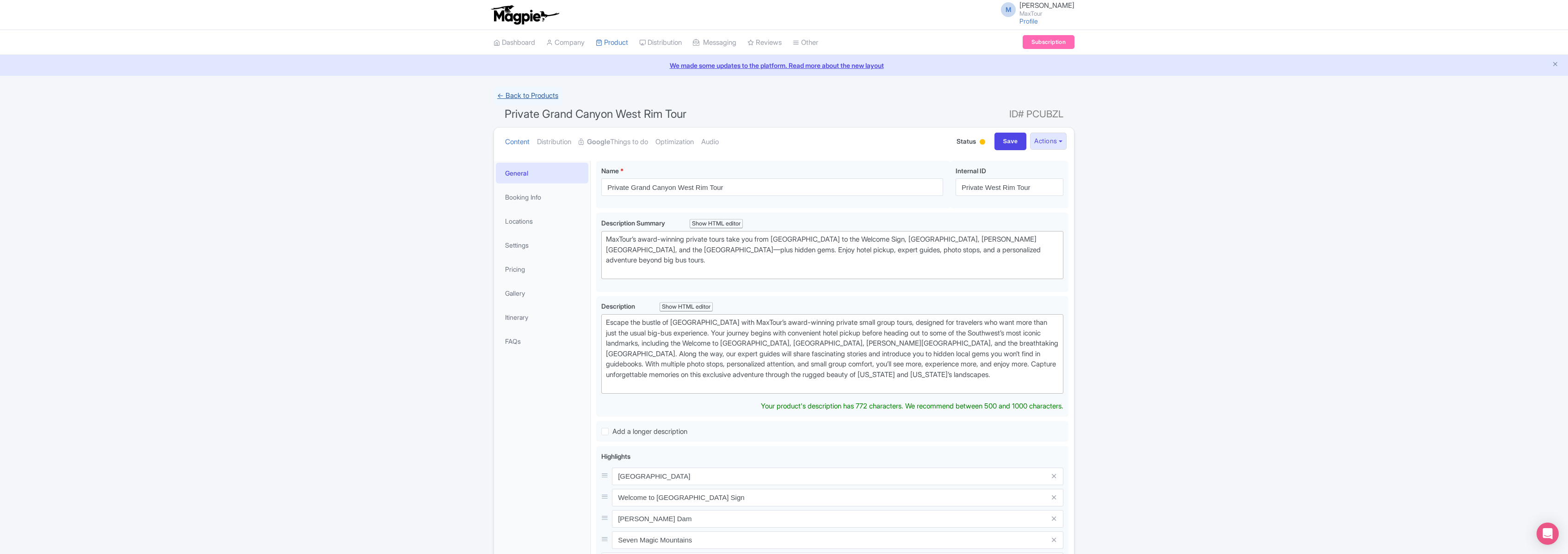
click at [519, 94] on link "← Back to Products" at bounding box center [527, 95] width 68 height 18
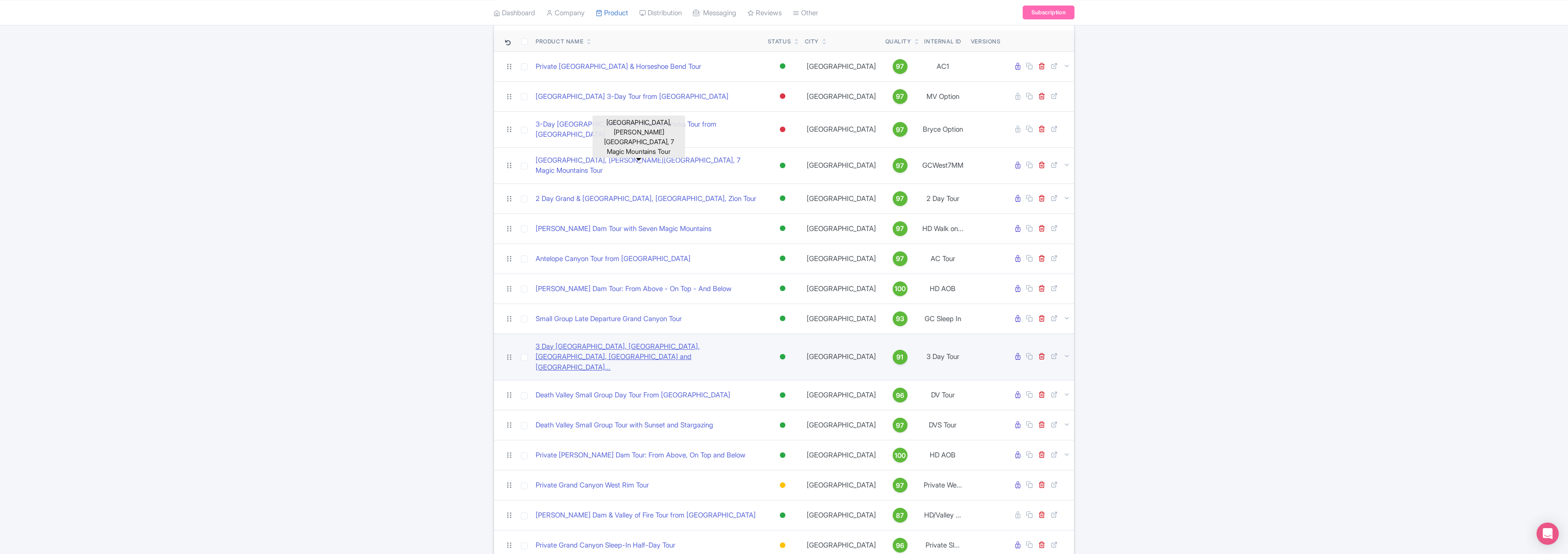
scroll to position [198, 0]
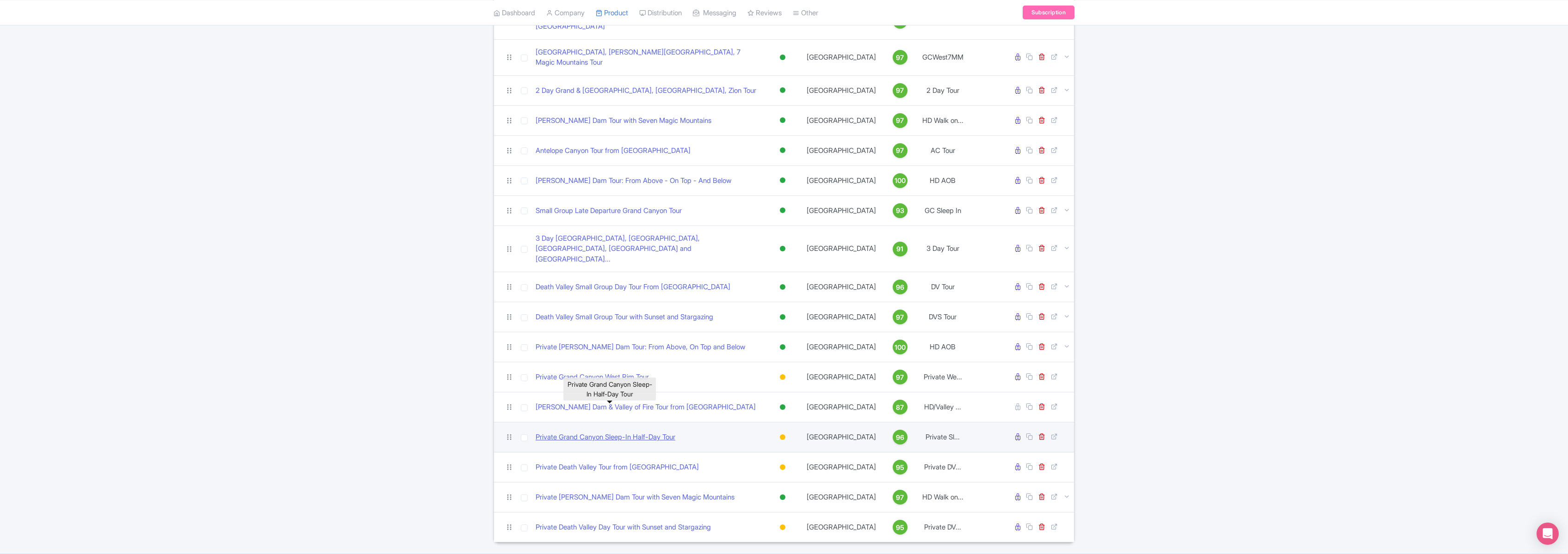
click at [598, 432] on link "Private Grand Canyon Sleep-In Half-Day Tour" at bounding box center [606, 437] width 139 height 10
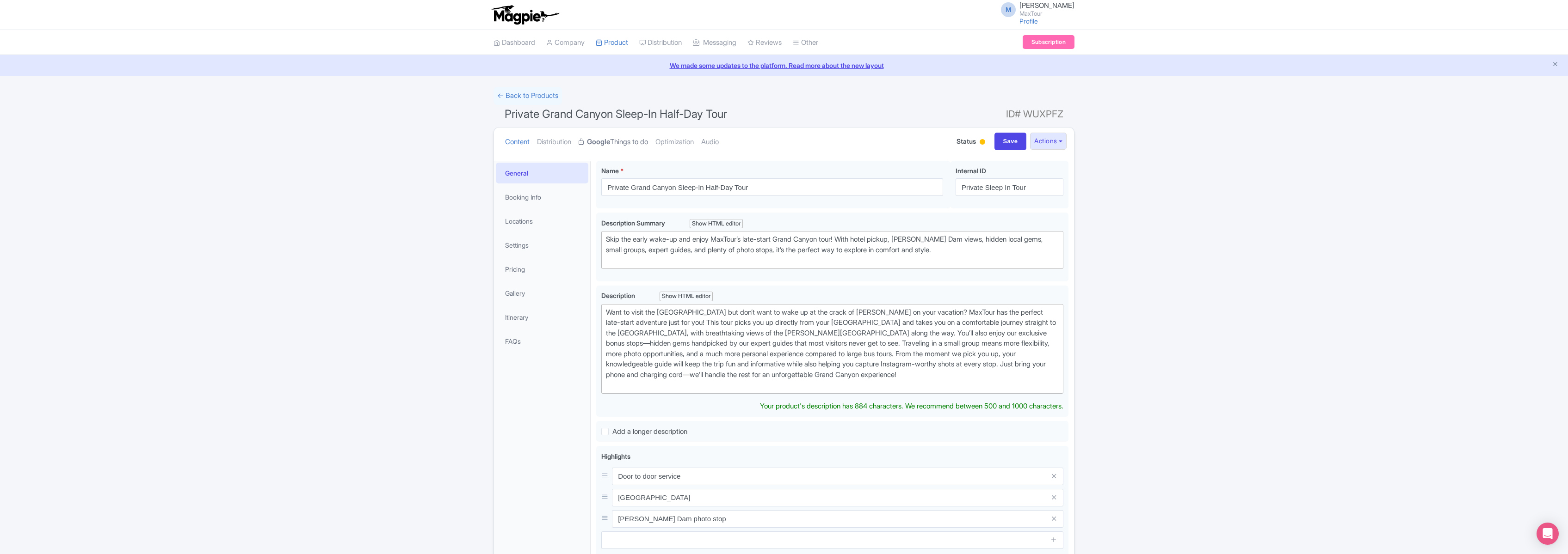
click at [619, 140] on link "Google Things to do" at bounding box center [613, 142] width 70 height 29
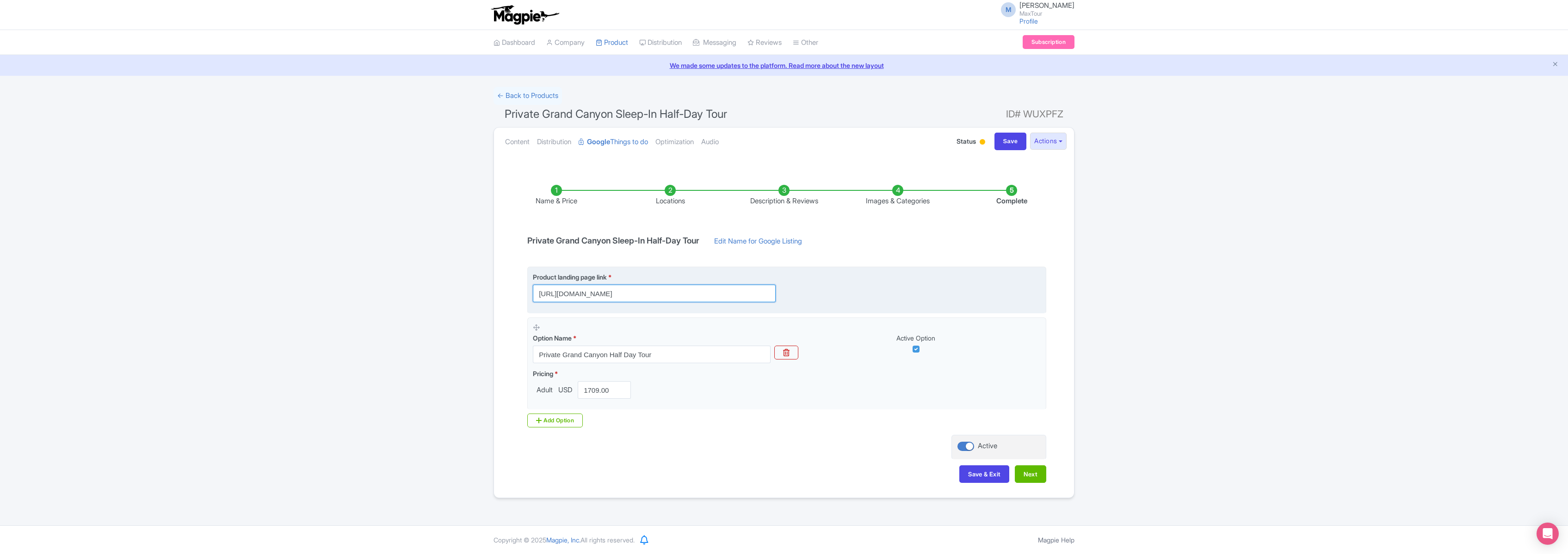
scroll to position [0, 232]
drag, startPoint x: 538, startPoint y: 293, endPoint x: 878, endPoint y: 303, distance: 340.1
click at [878, 303] on fieldset "Product landing page link * https://www.maxtour.co/grand-canyon-private-tour/?u…" at bounding box center [786, 291] width 519 height 47
paste input "https://www.maxtour.co/grand-canyon-private-tour/?utm_source=google&utm_medium=…"
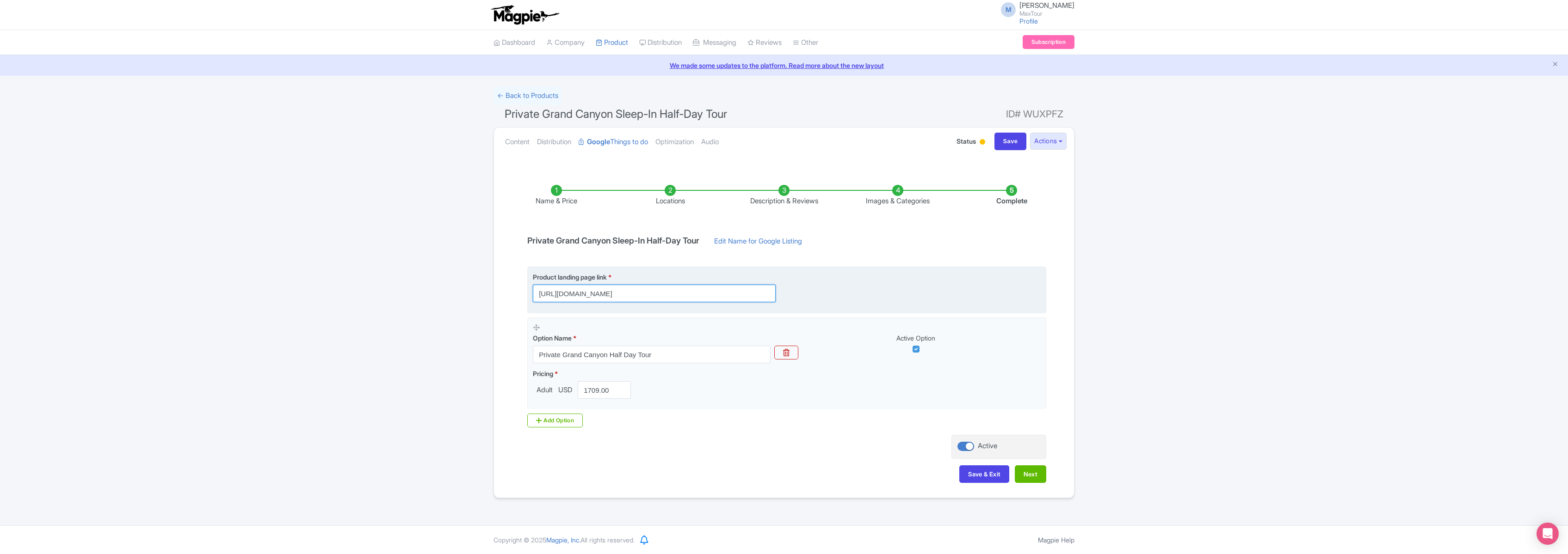
scroll to position [0, 147]
type input "https://www.maxtour.co/grand-canyon-private-tour/?utm_source=google&utm_medium=…"
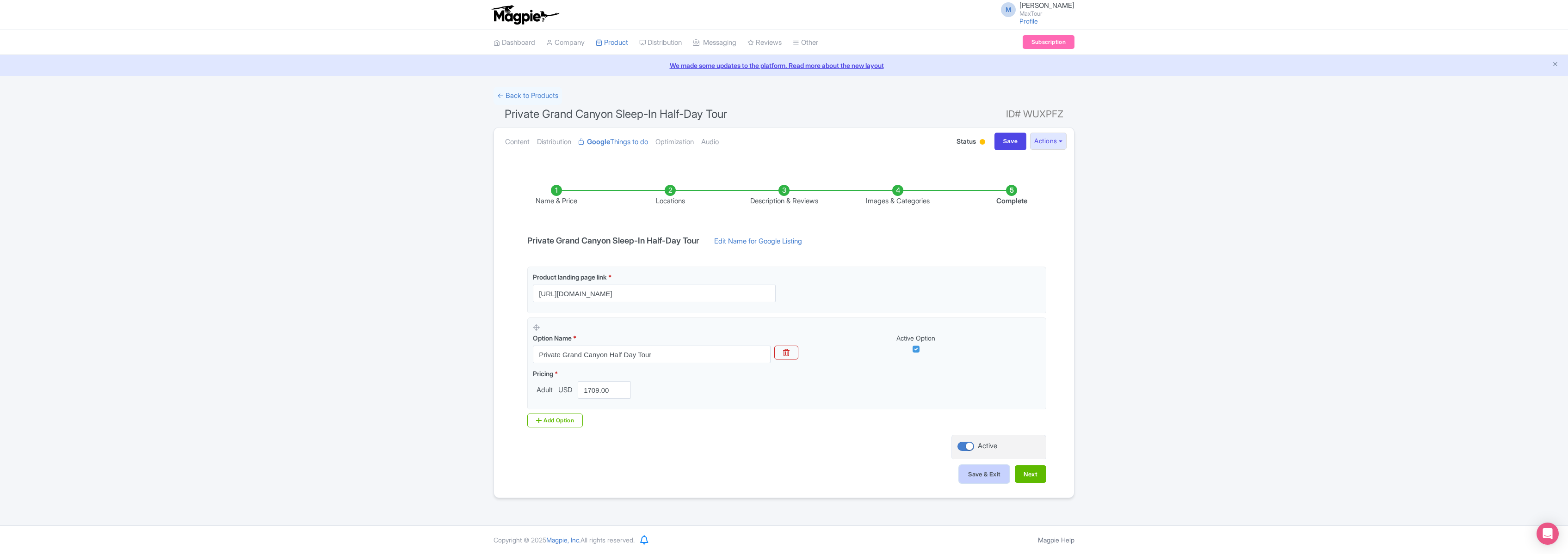
scroll to position [0, 0]
click at [979, 473] on button "Save & Exit" at bounding box center [984, 474] width 50 height 18
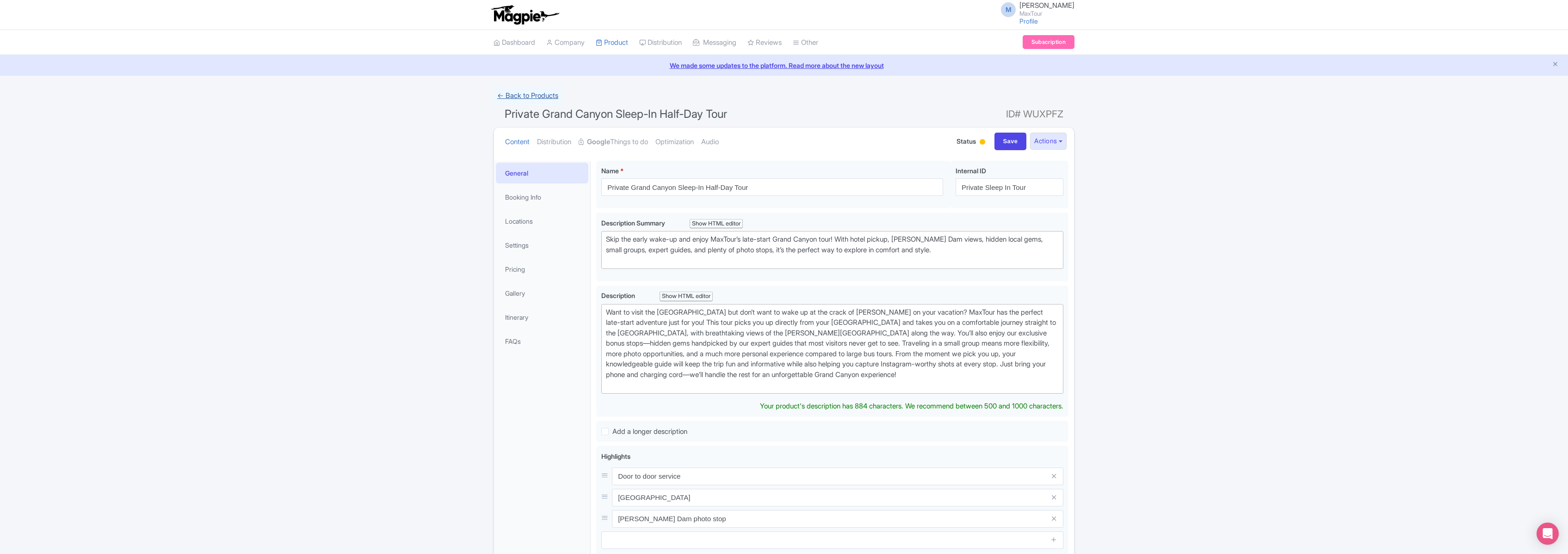
click at [522, 95] on link "← Back to Products" at bounding box center [527, 95] width 68 height 18
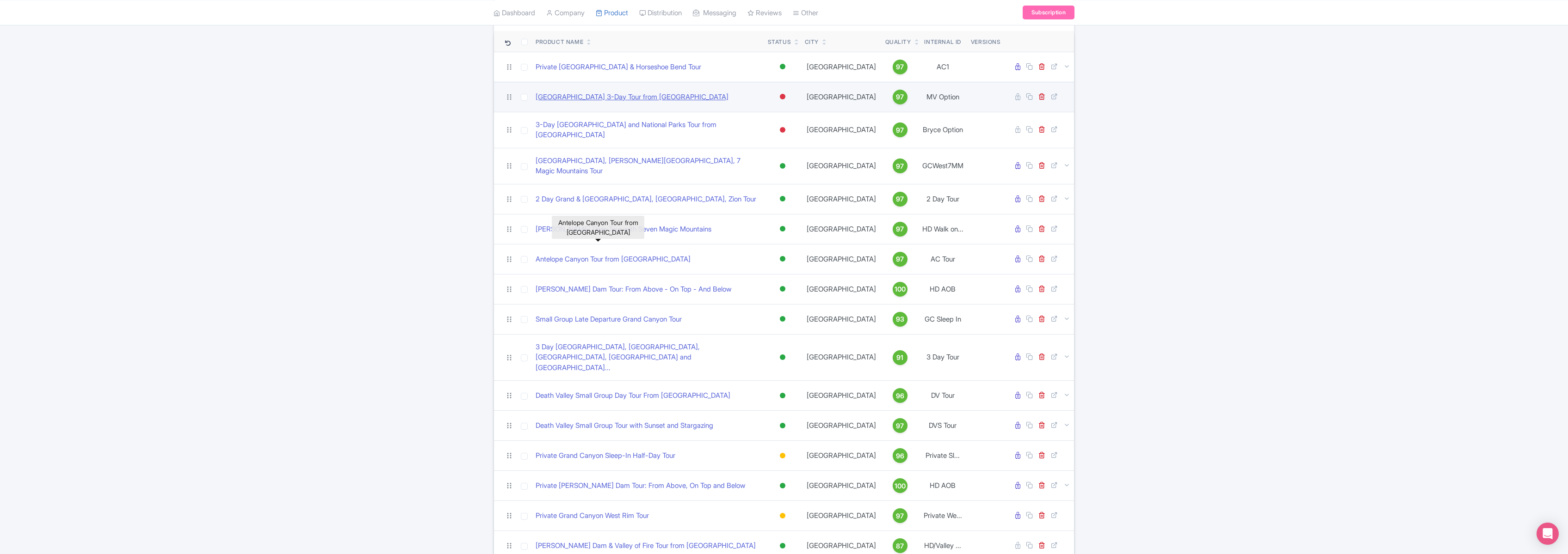
scroll to position [89, 0]
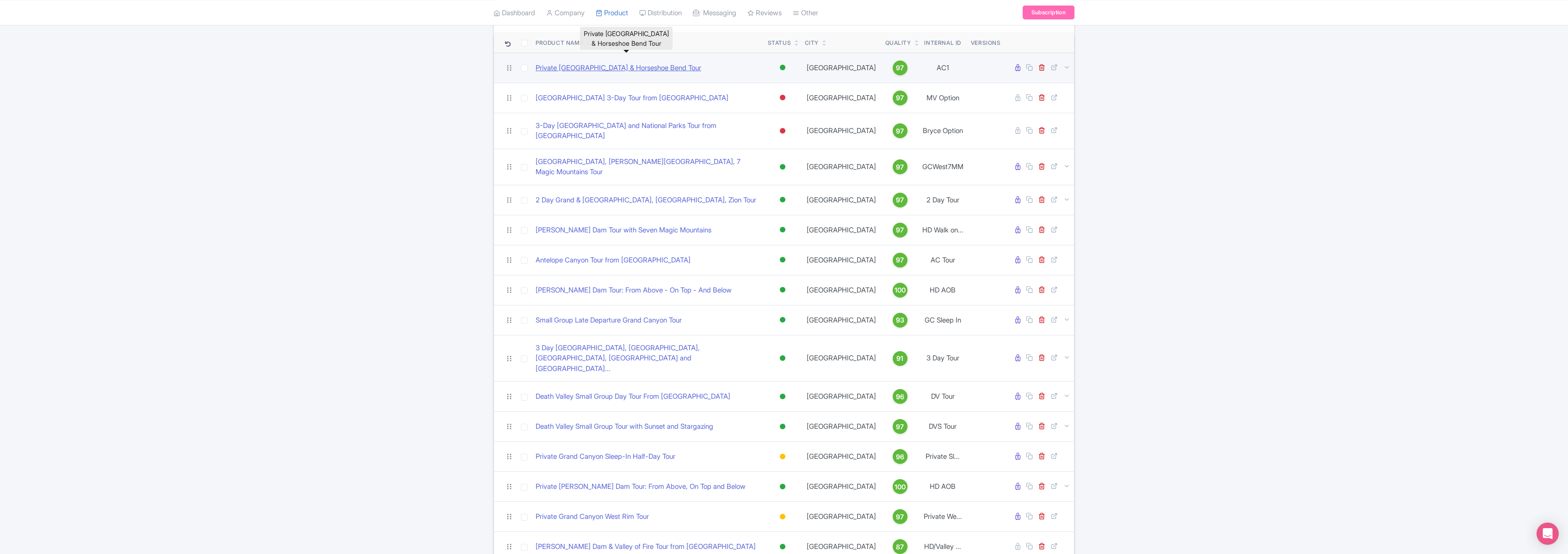
click at [660, 66] on link "Private [GEOGRAPHIC_DATA] & Horseshoe Bend Tour" at bounding box center [619, 68] width 166 height 10
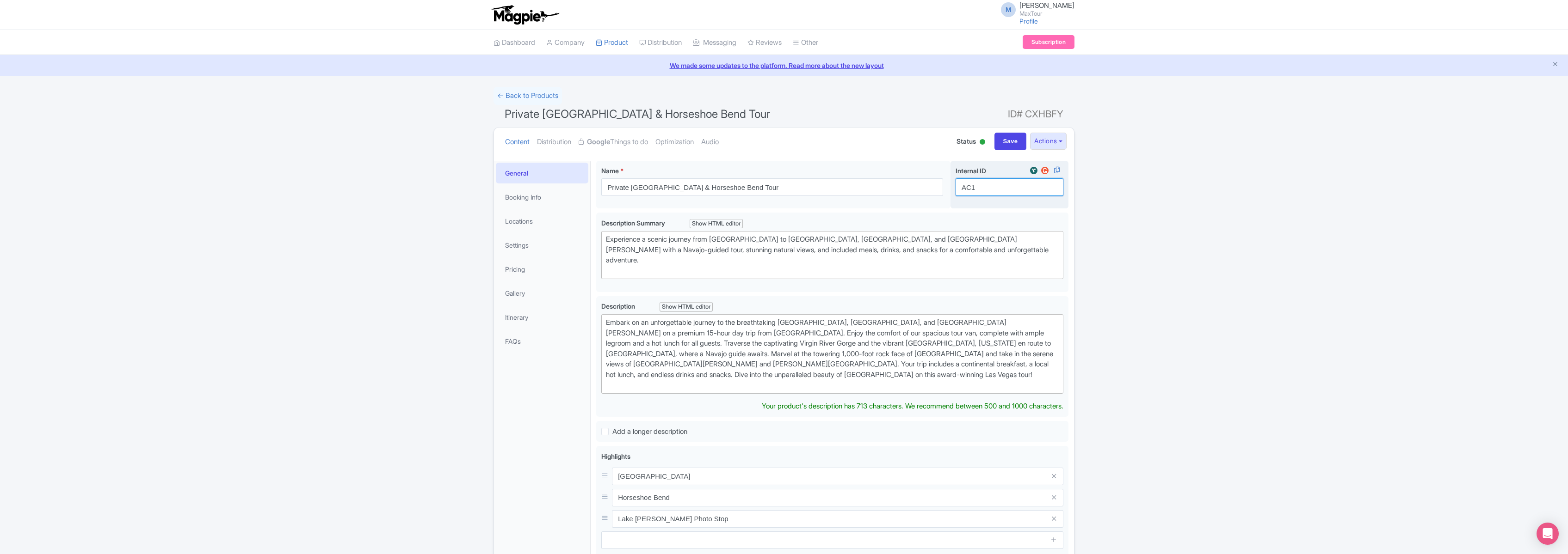
click at [962, 187] on input "AC1" at bounding box center [1009, 187] width 108 height 18
type input "Private AC1"
click at [1009, 142] on input "Save" at bounding box center [1011, 142] width 32 height 18
type input "Saving..."
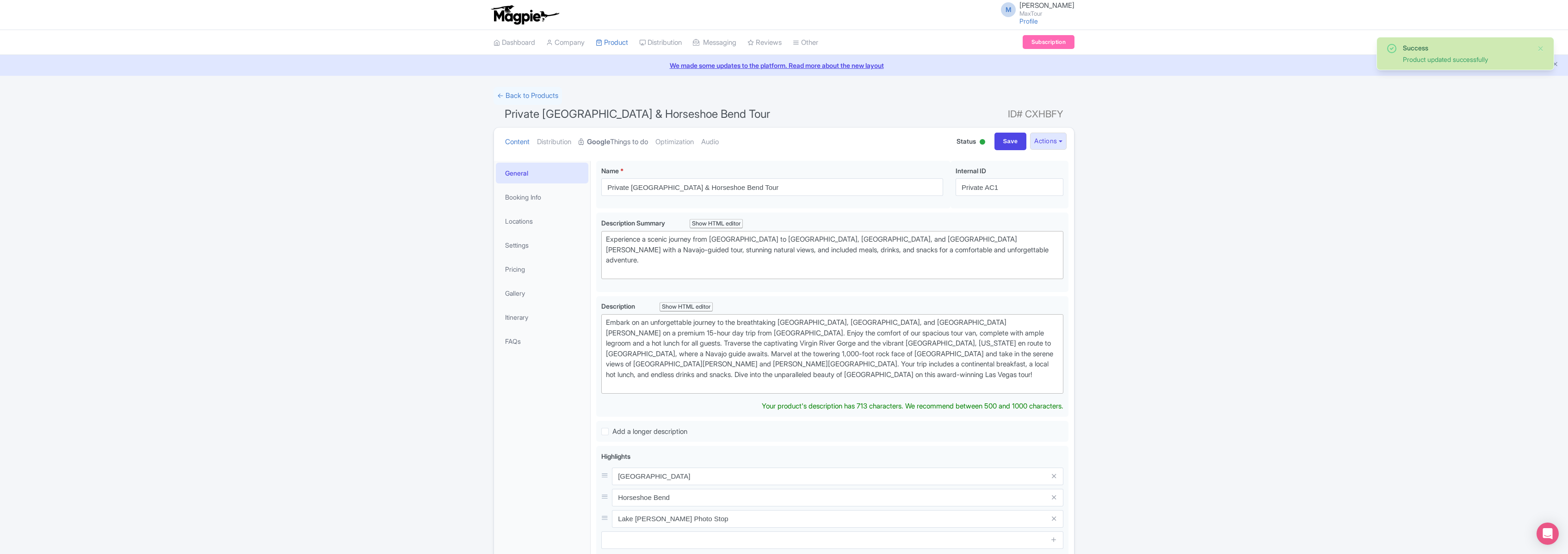
click at [609, 139] on strong "Google" at bounding box center [599, 142] width 23 height 10
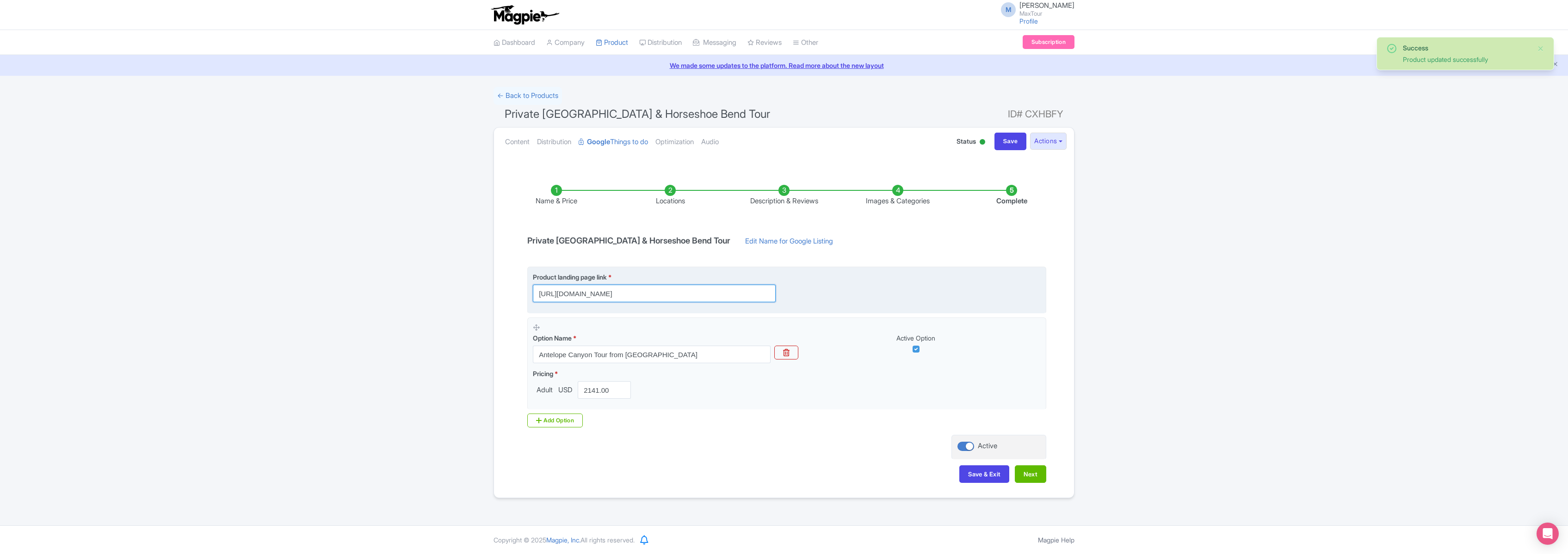
drag, startPoint x: 537, startPoint y: 294, endPoint x: 755, endPoint y: 296, distance: 218.0
click at [755, 296] on input "https://www.maxtour.co/antelope-canyon-private-tour/" at bounding box center [654, 294] width 243 height 18
paste input "[URL][DOMAIN_NAME]"
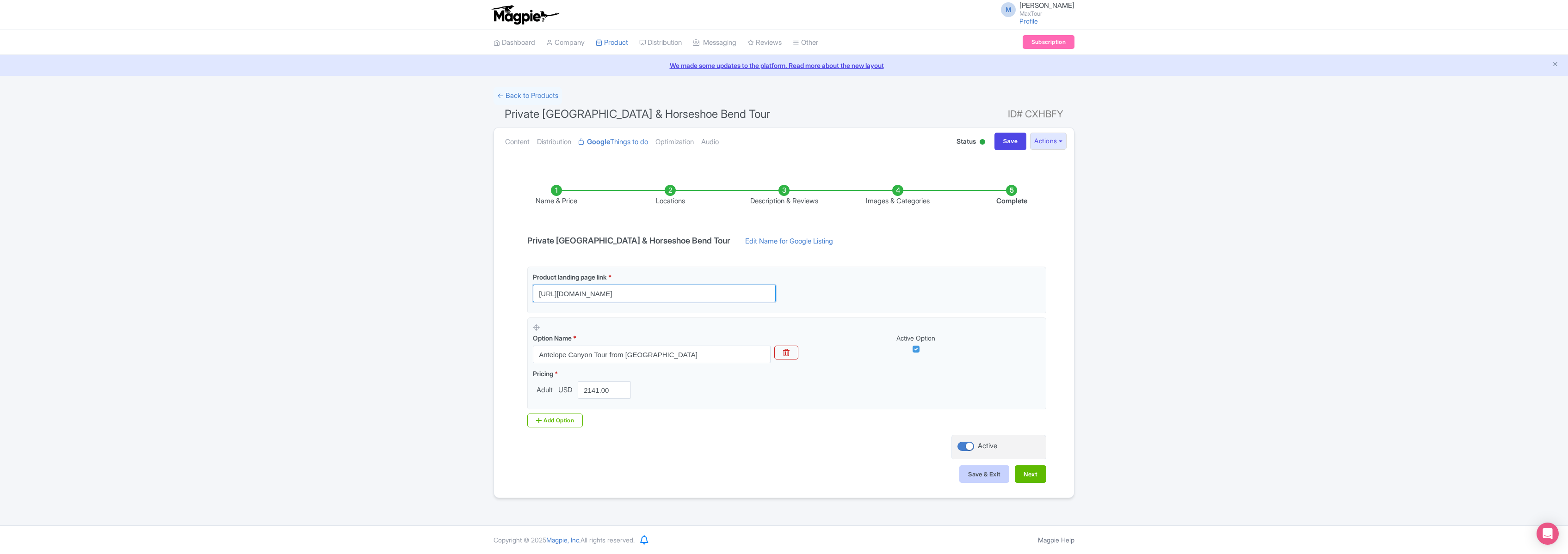
type input "[URL][DOMAIN_NAME]"
click at [981, 475] on button "Save & Exit" at bounding box center [984, 474] width 50 height 18
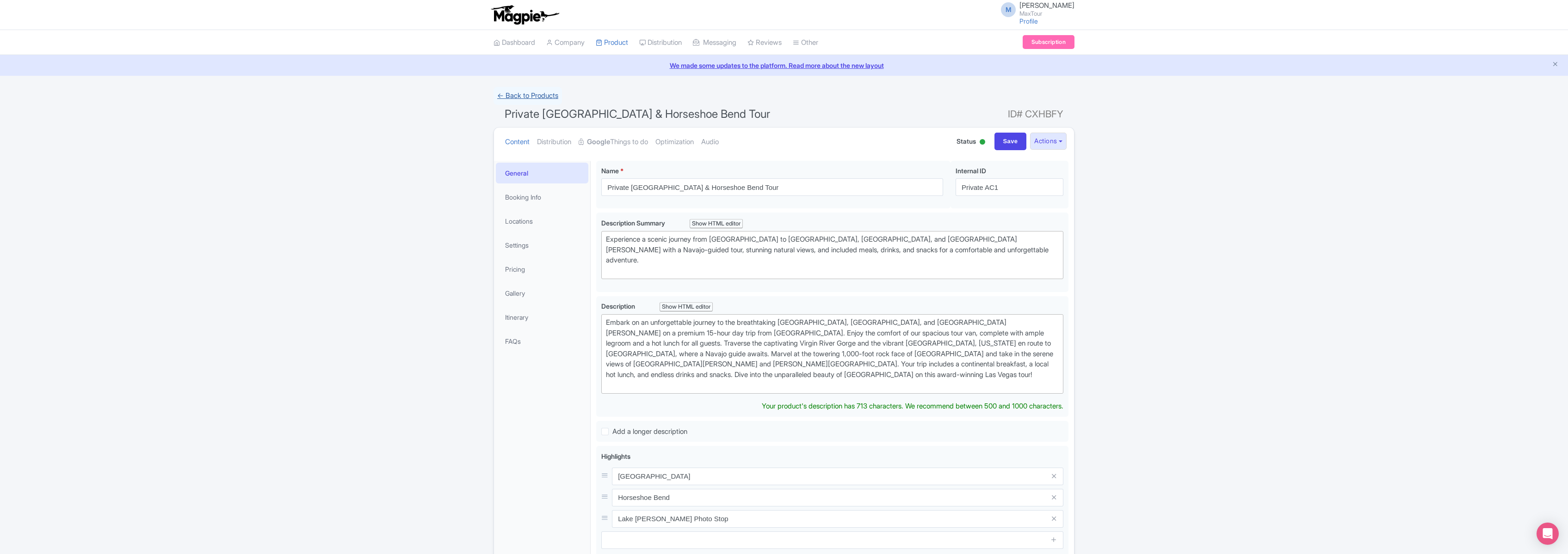
click at [537, 93] on link "← Back to Products" at bounding box center [527, 95] width 68 height 18
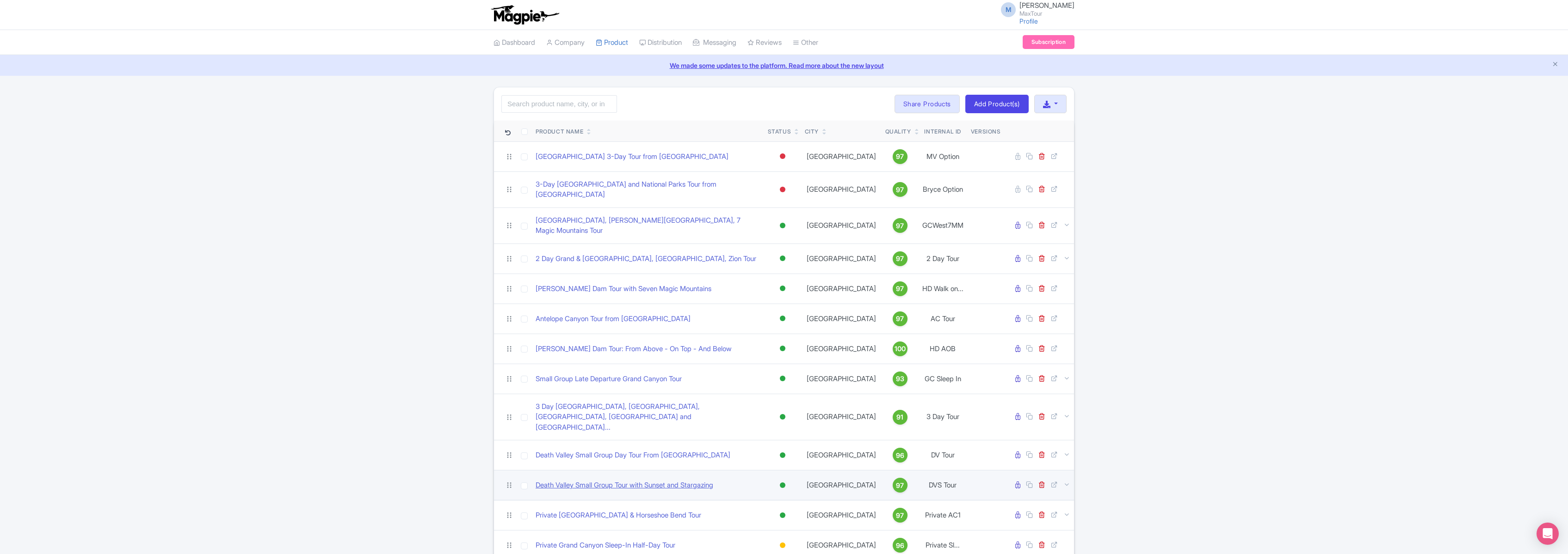
scroll to position [198, 0]
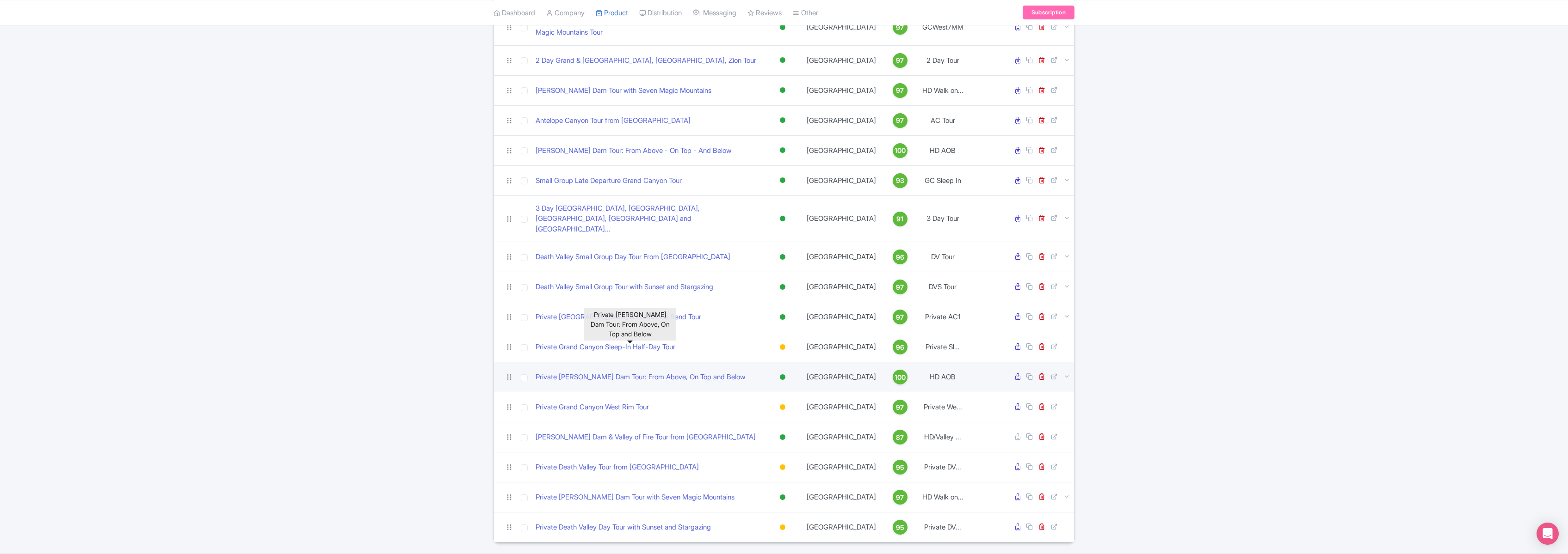
click at [669, 372] on link "Private [PERSON_NAME] Dam Tour: From Above, On Top and Below" at bounding box center [641, 377] width 210 height 10
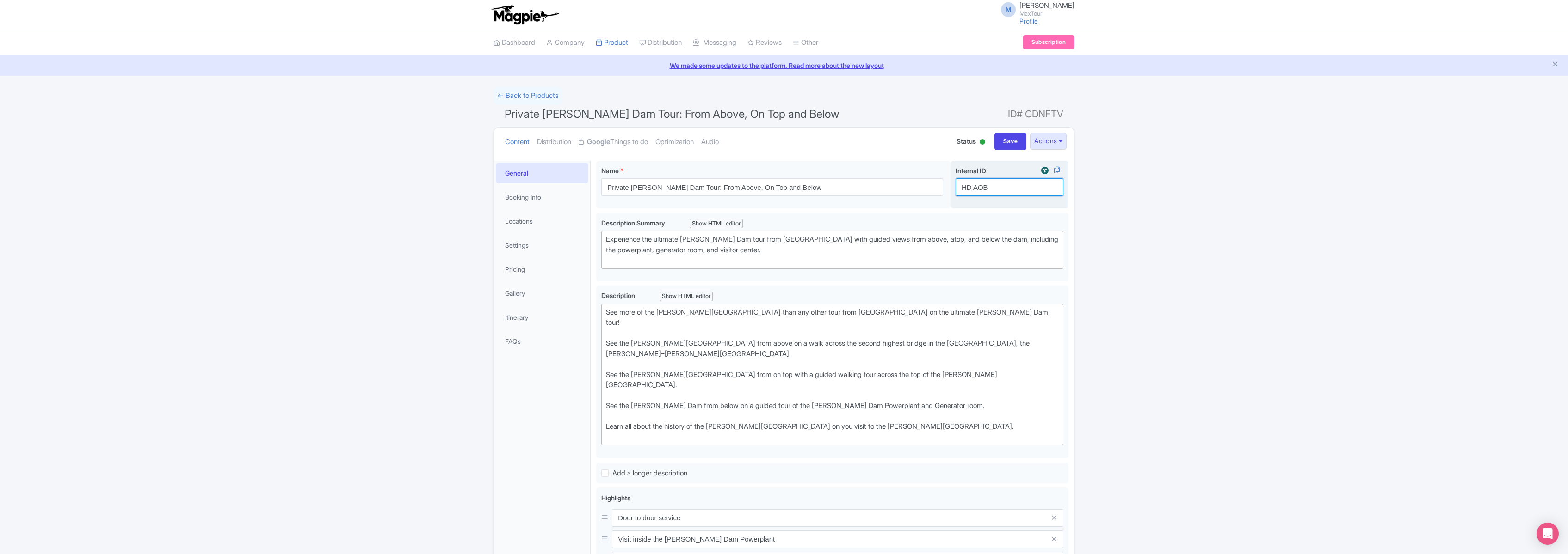
click at [962, 188] on input "HD AOB" at bounding box center [1009, 187] width 108 height 18
type input "Private HD AOB"
click at [1009, 142] on input "Save" at bounding box center [1011, 142] width 32 height 18
type input "Saving..."
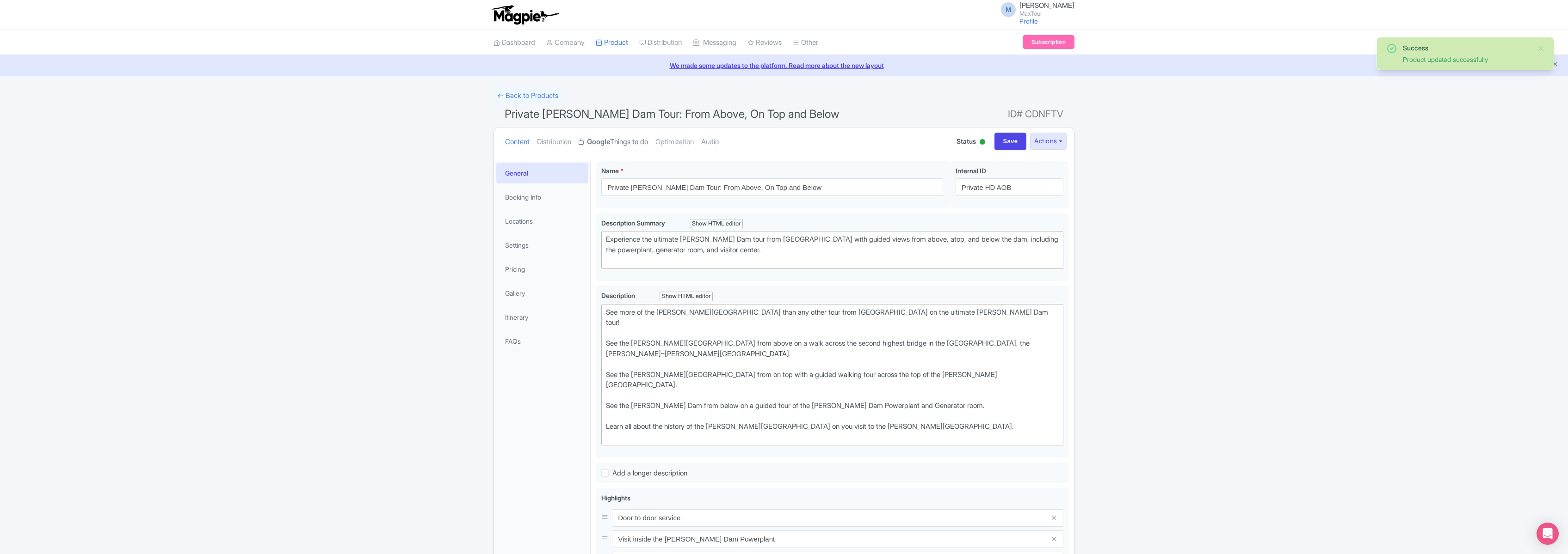
click at [618, 139] on link "Google Things to do" at bounding box center [613, 142] width 70 height 29
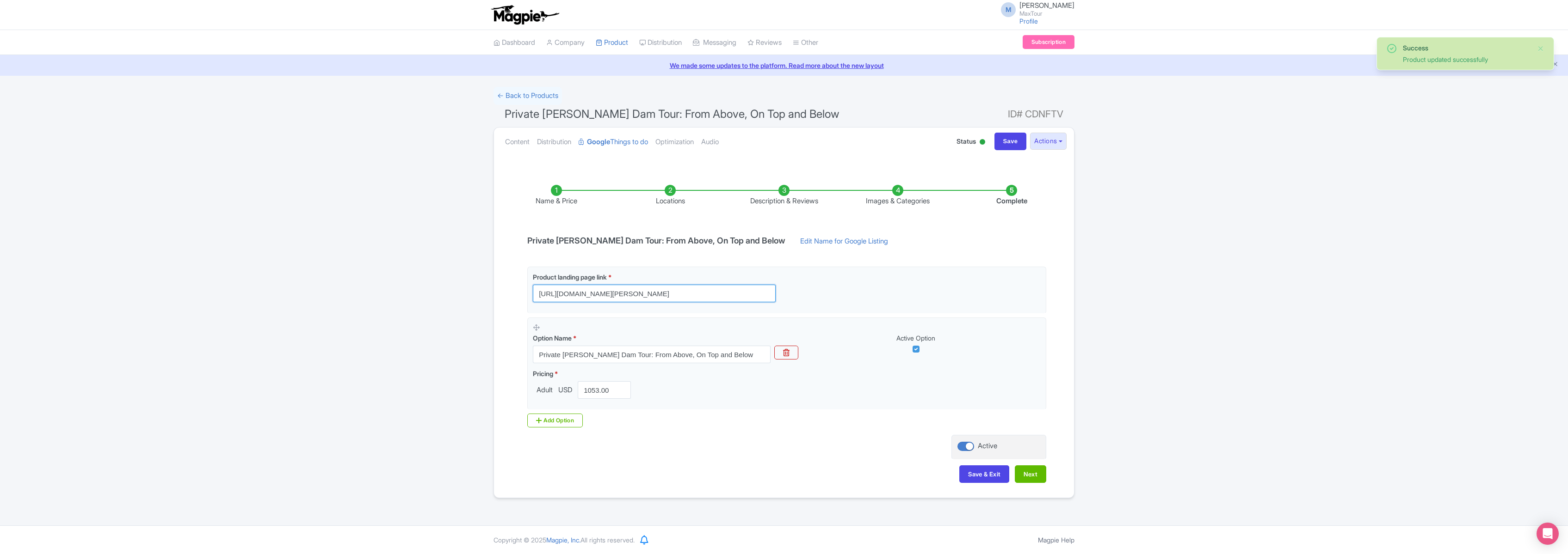
drag, startPoint x: 699, startPoint y: 296, endPoint x: 465, endPoint y: 298, distance: 234.0
click at [465, 297] on div "Success Product updated successfully ← Back to Products Private Hoover Dam Tour…" at bounding box center [784, 292] width 1568 height 412
paste input "https://www.maxtour.co/hoover-dam-private-tour/?utm_source=google&utm_medium=GT…"
type input "https://www.maxtour.co/hoover-dam-private-tour/?utm_source=google&utm_medium=GT…"
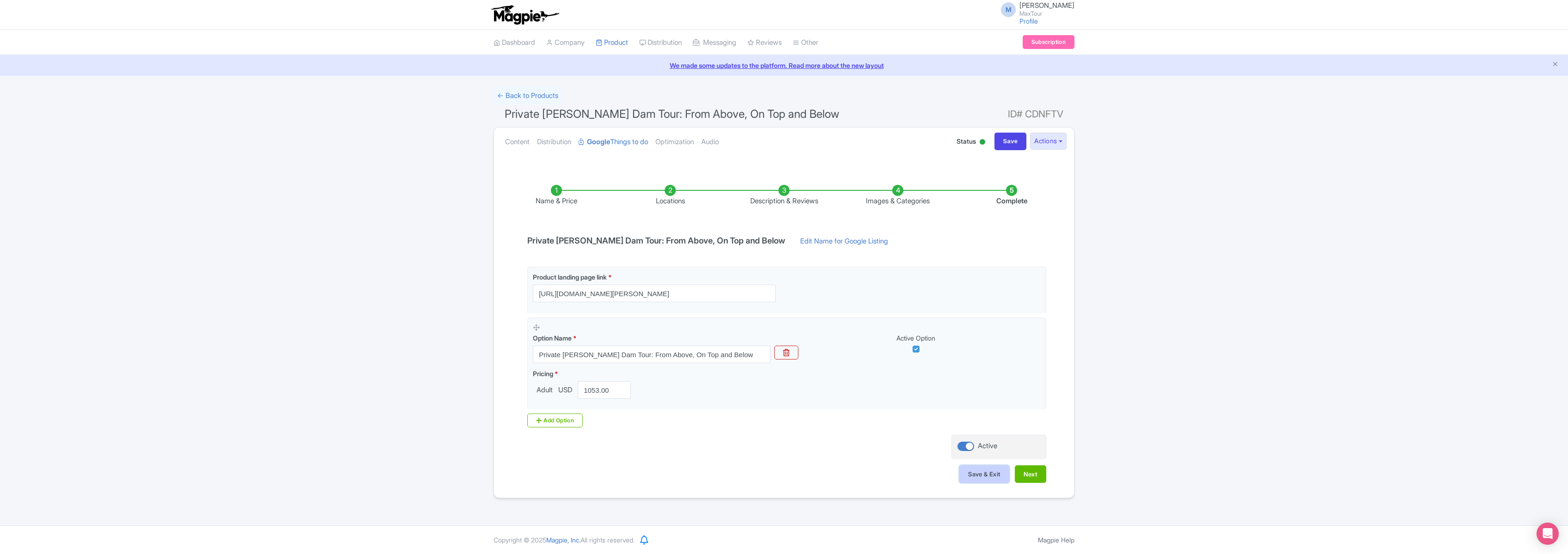
click at [973, 474] on button "Save & Exit" at bounding box center [984, 474] width 50 height 18
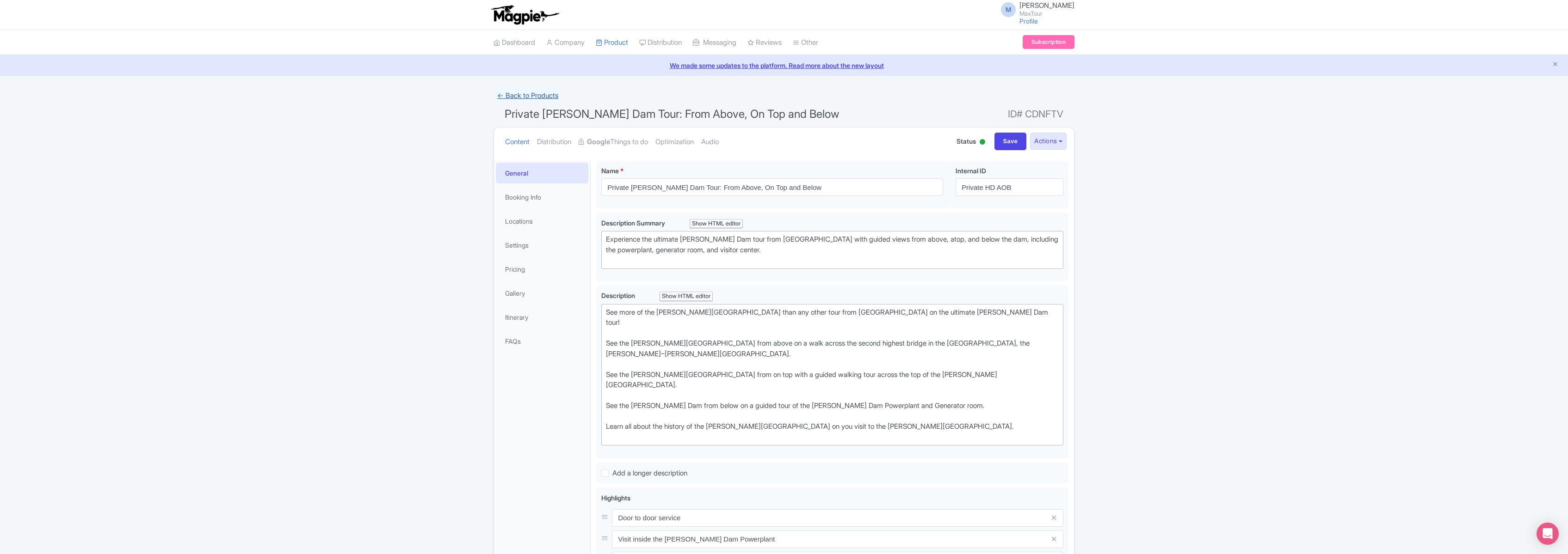
click at [523, 95] on link "← Back to Products" at bounding box center [527, 95] width 68 height 18
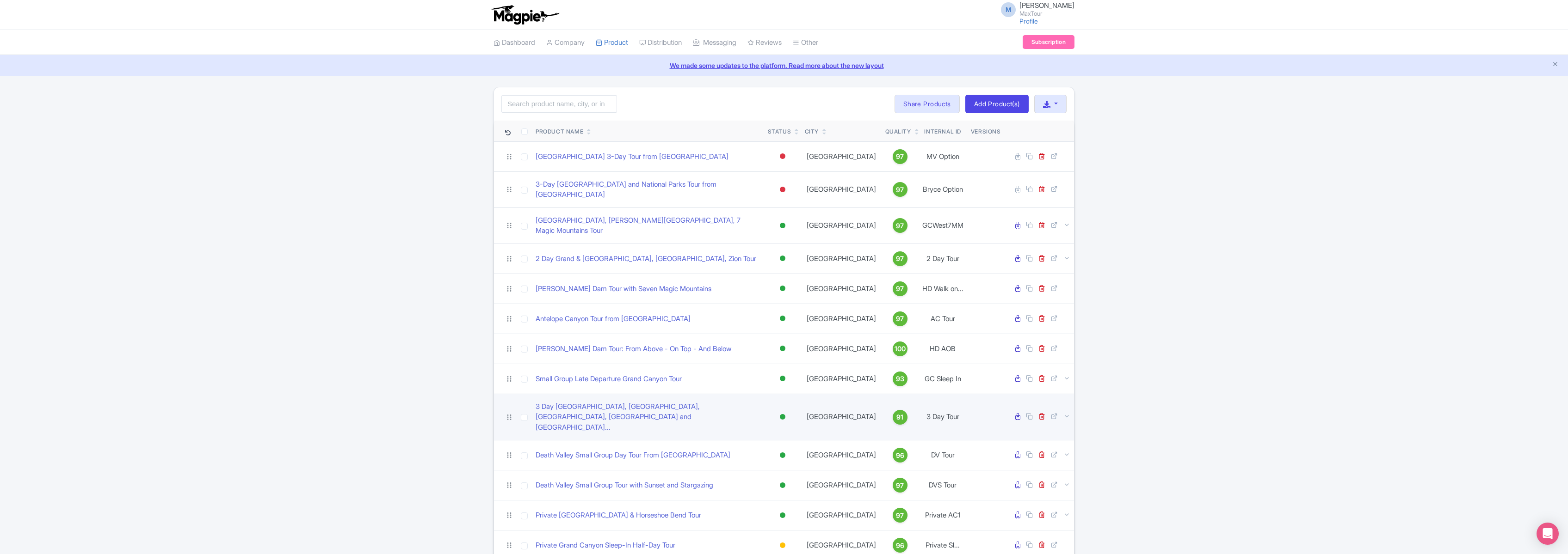
scroll to position [198, 0]
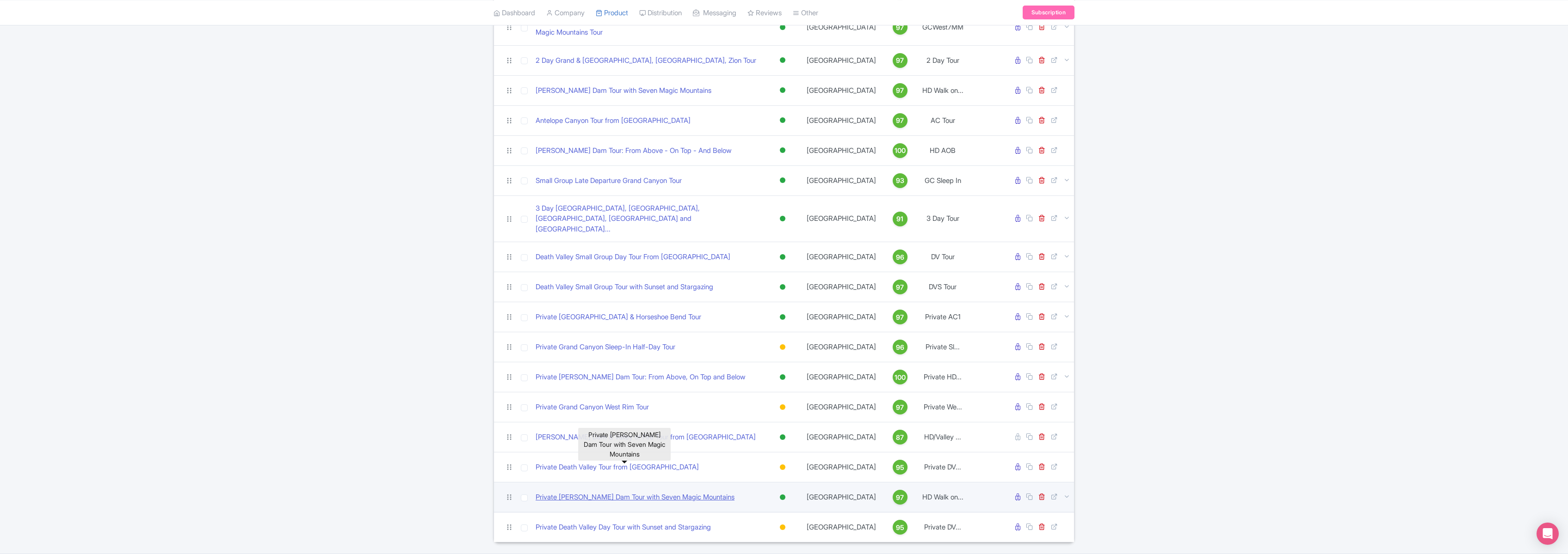
click at [607, 492] on link "Private [PERSON_NAME] Dam Tour with Seven Magic Mountains" at bounding box center [635, 497] width 199 height 10
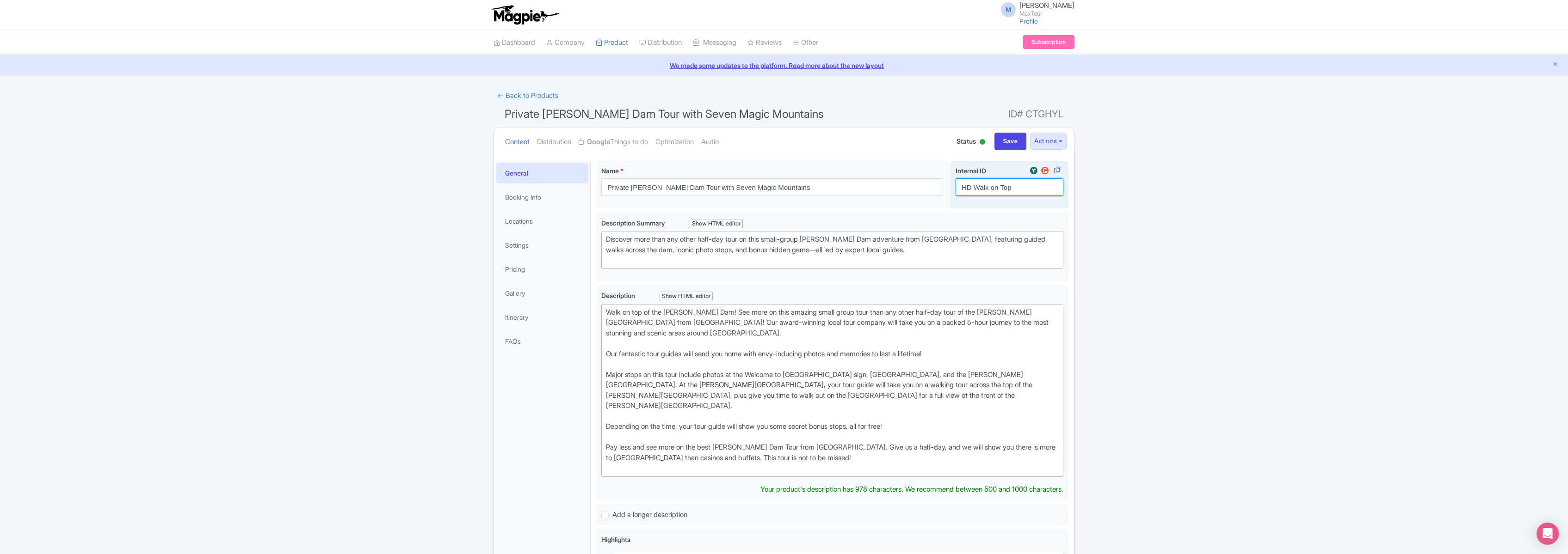
click at [962, 187] on input "HD Walk on Top" at bounding box center [1009, 187] width 108 height 18
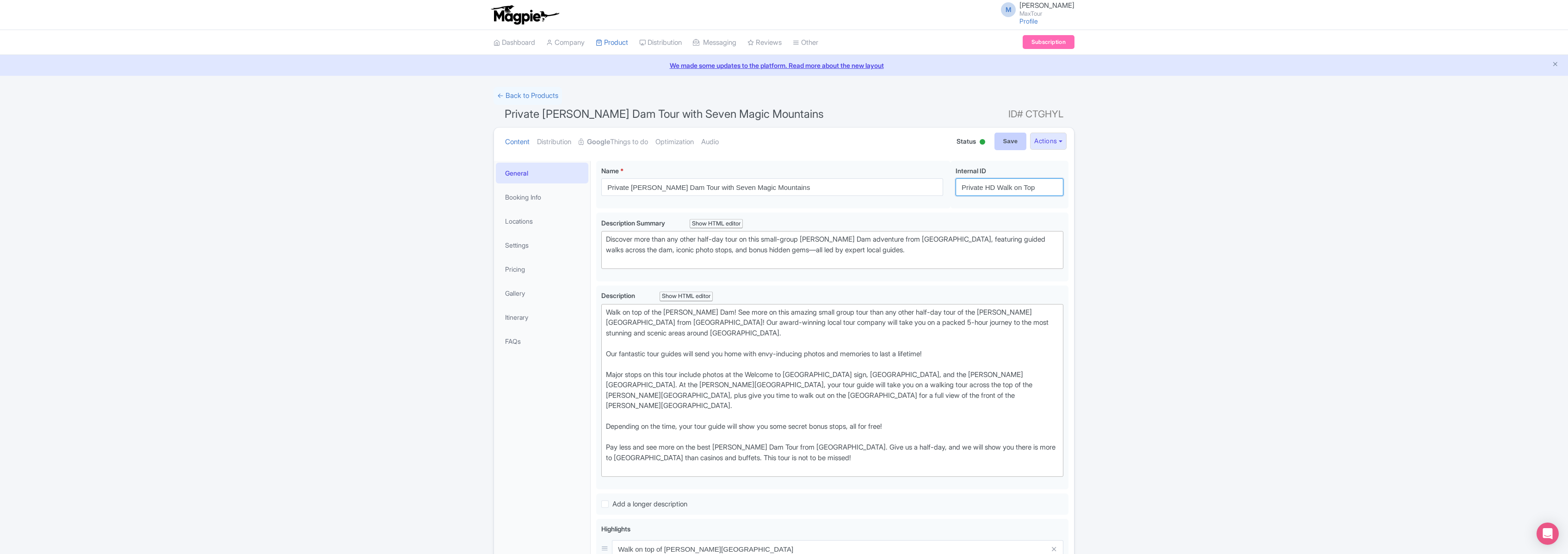
type input "Private HD Walk on Top"
click at [1003, 141] on input "Save" at bounding box center [1011, 142] width 32 height 18
type input "Saving..."
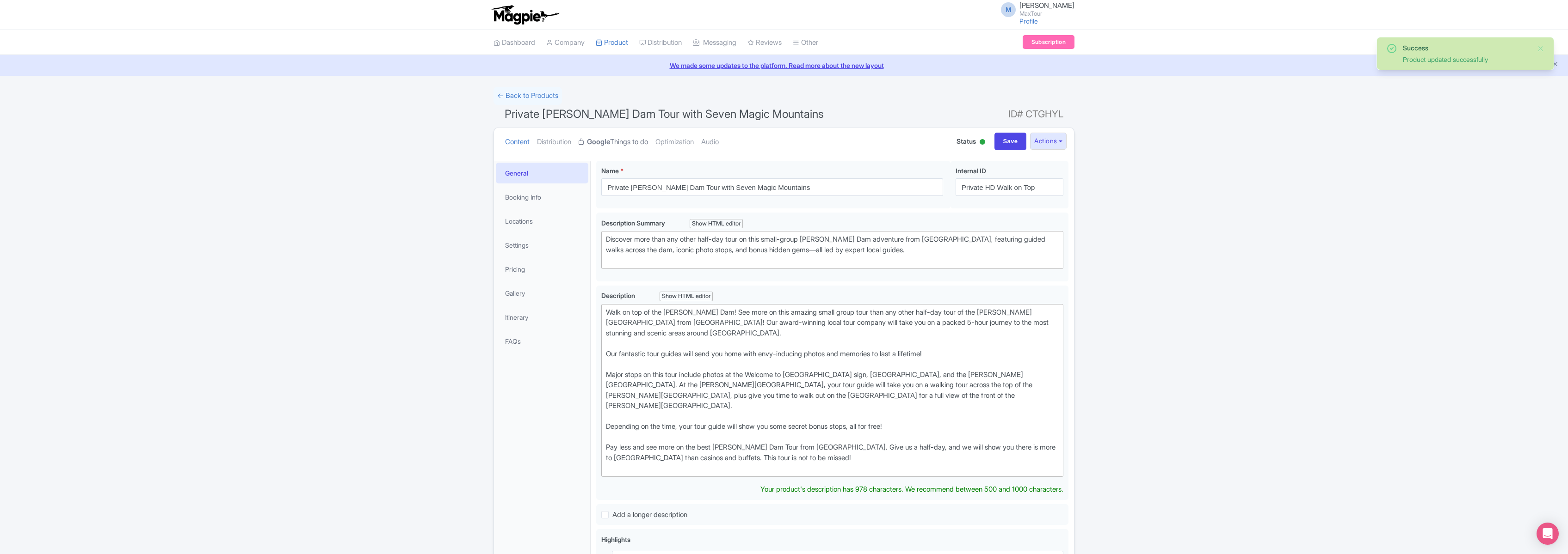
click at [620, 141] on link "Google Things to do" at bounding box center [613, 142] width 70 height 29
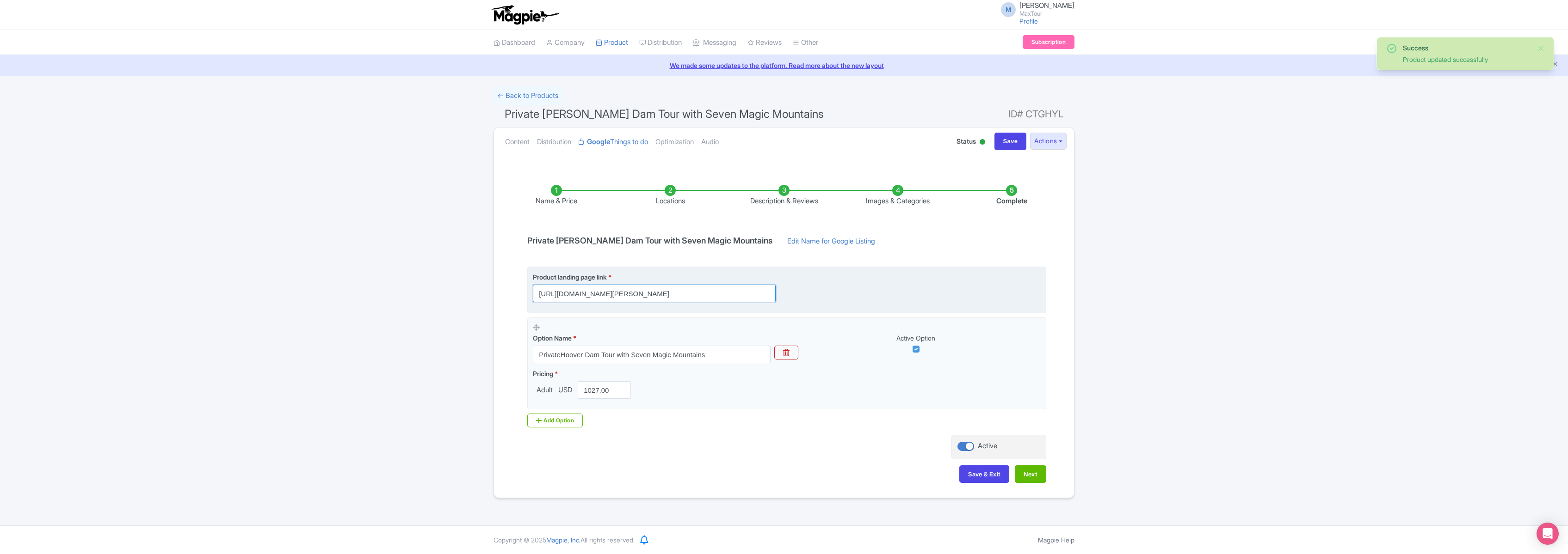
scroll to position [0, 227]
drag, startPoint x: 545, startPoint y: 294, endPoint x: 828, endPoint y: 299, distance: 283.0
click at [827, 298] on div "Product landing page link * https://www.maxtour.co/hoover-dam-private-tour/?utm…" at bounding box center [787, 287] width 508 height 30
paste input "https://www.maxtour.co/hoover-dam-private-tour/?utm_source=google&utm_medium=GT…"
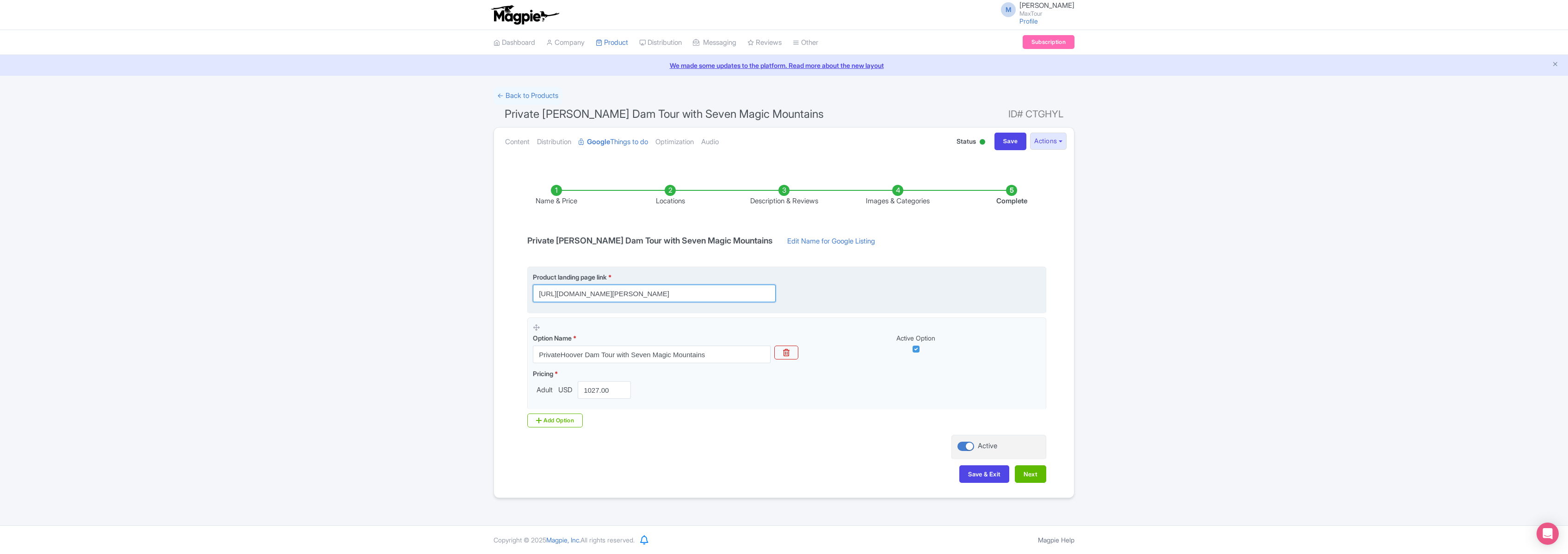
scroll to position [0, 141]
drag, startPoint x: 689, startPoint y: 294, endPoint x: 871, endPoint y: 302, distance: 182.2
click at [871, 302] on div "Product landing page link * https://www.maxtour.co/hoover-dam-private-tour/?utm…" at bounding box center [787, 287] width 508 height 30
type input "[URL][DOMAIN_NAME][PERSON_NAME]"
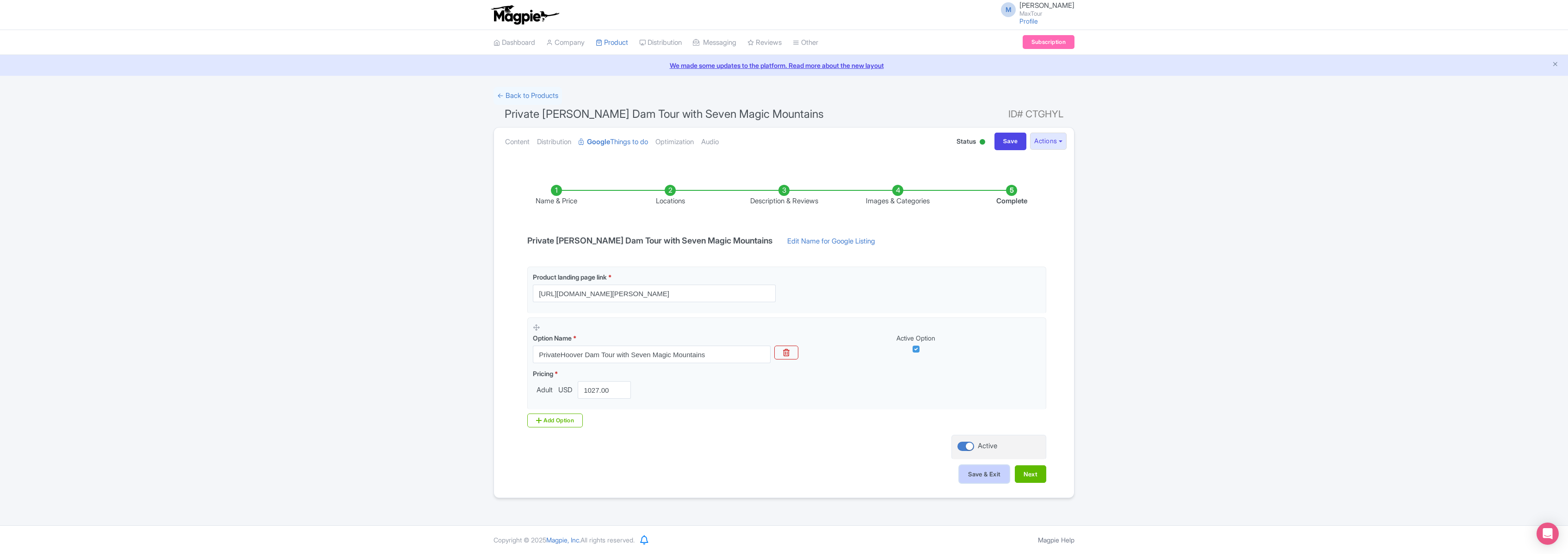
click at [985, 473] on button "Save & Exit" at bounding box center [984, 474] width 50 height 18
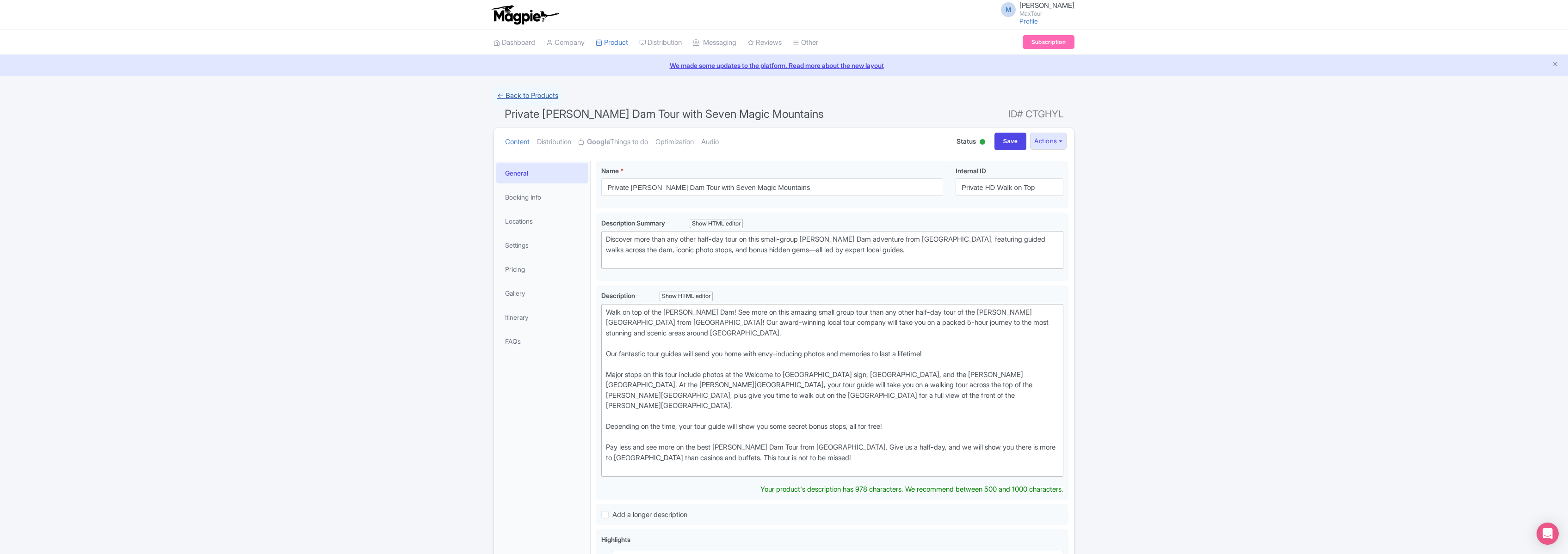
click at [523, 95] on link "← Back to Products" at bounding box center [527, 95] width 68 height 18
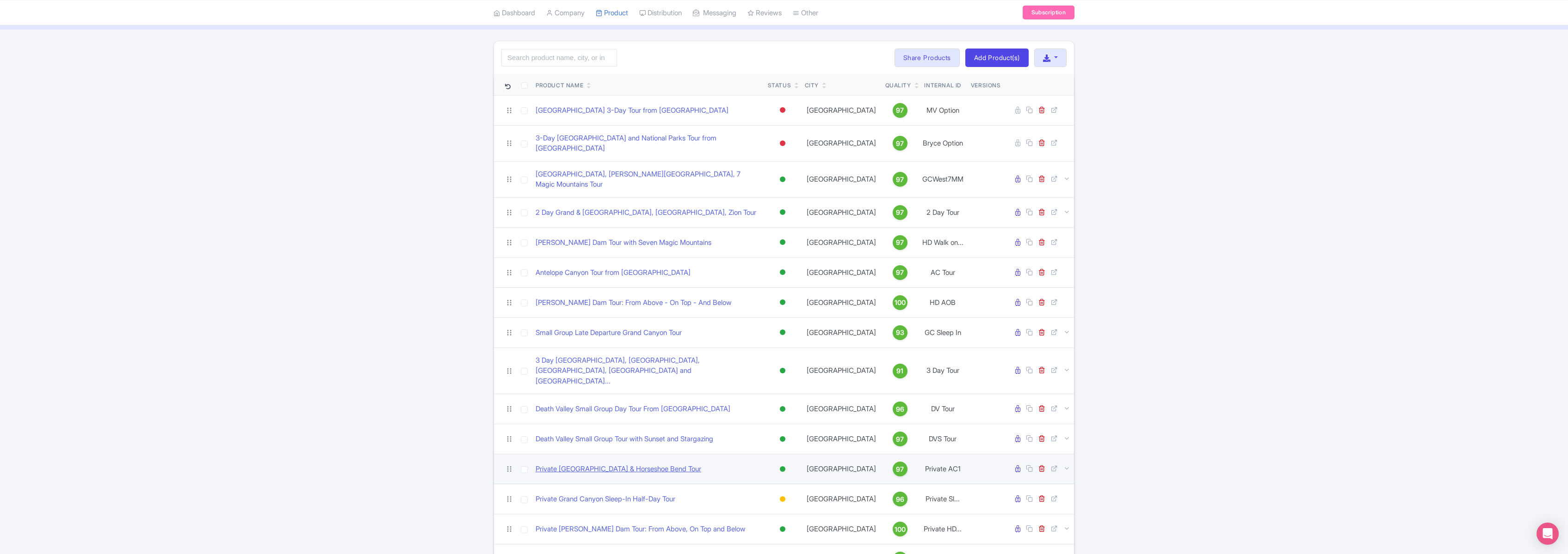
scroll to position [198, 0]
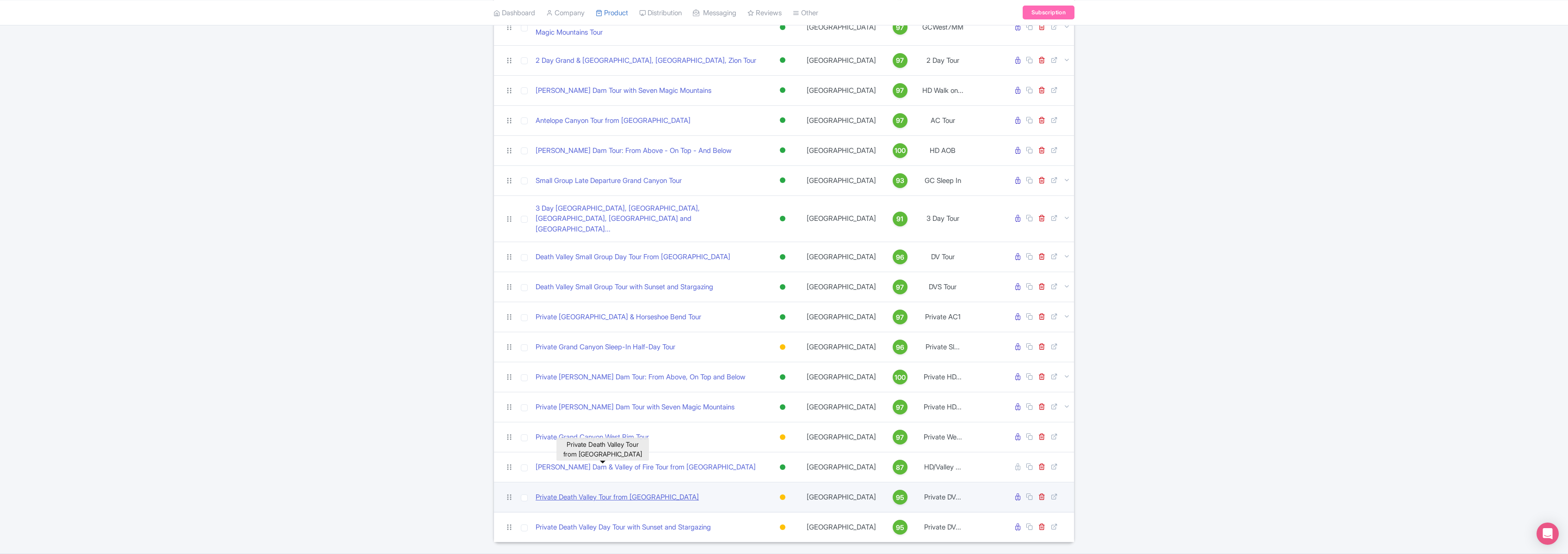
click at [632, 492] on link "Private Death Valley Tour from [GEOGRAPHIC_DATA]" at bounding box center [617, 497] width 163 height 10
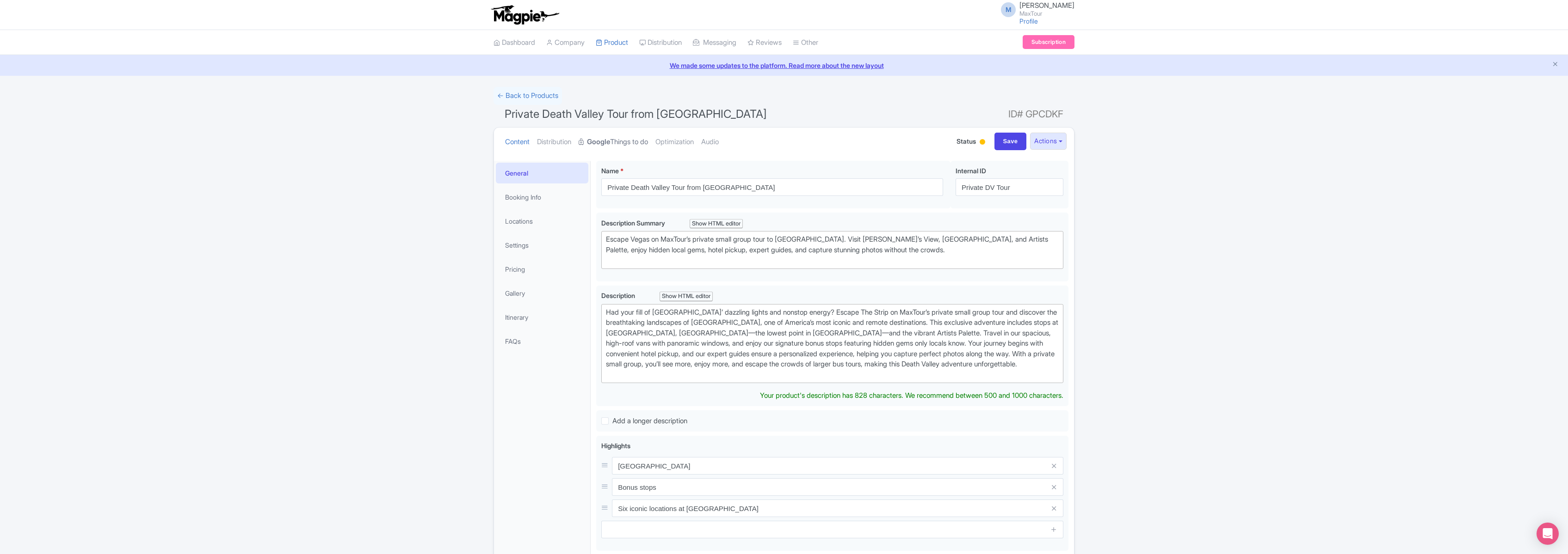
click at [639, 141] on link "Google Things to do" at bounding box center [613, 142] width 70 height 29
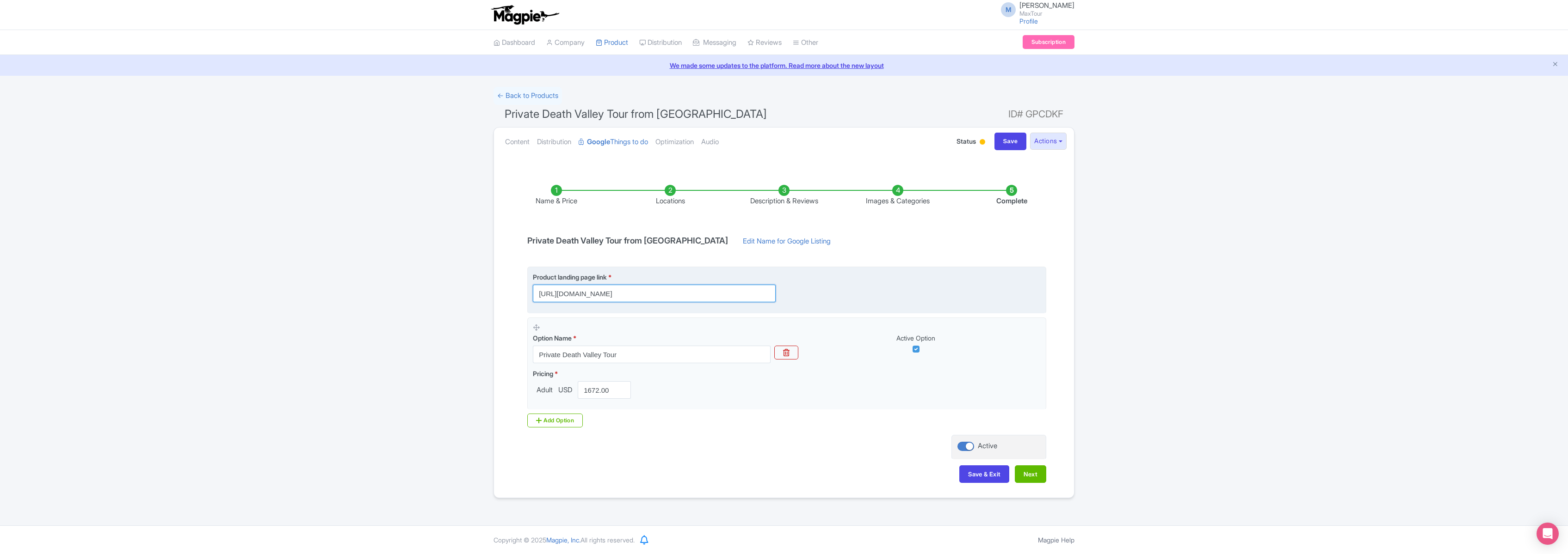
scroll to position [0, 227]
drag, startPoint x: 538, startPoint y: 294, endPoint x: 926, endPoint y: 302, distance: 388.1
click at [926, 302] on div "Product landing page link * https://www.maxtour.co/death-valley-private-tour/?u…" at bounding box center [787, 287] width 508 height 30
paste input "[URL][DOMAIN_NAME]"
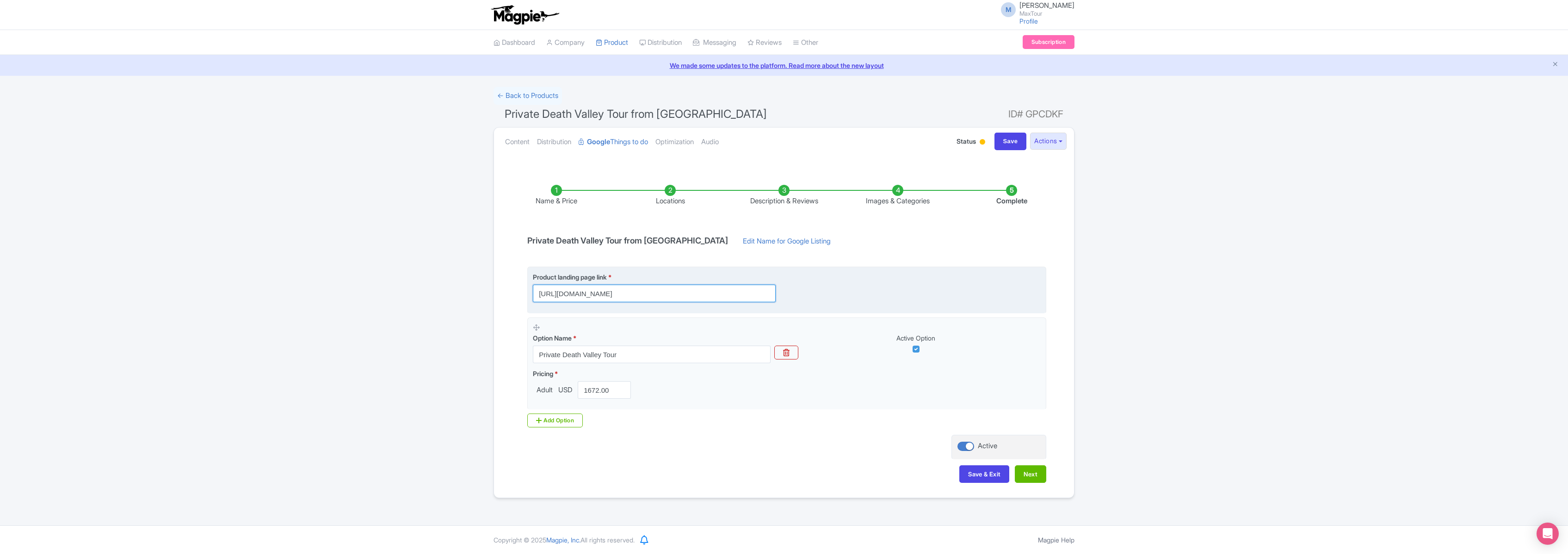
scroll to position [0, 141]
type input "[URL][DOMAIN_NAME]"
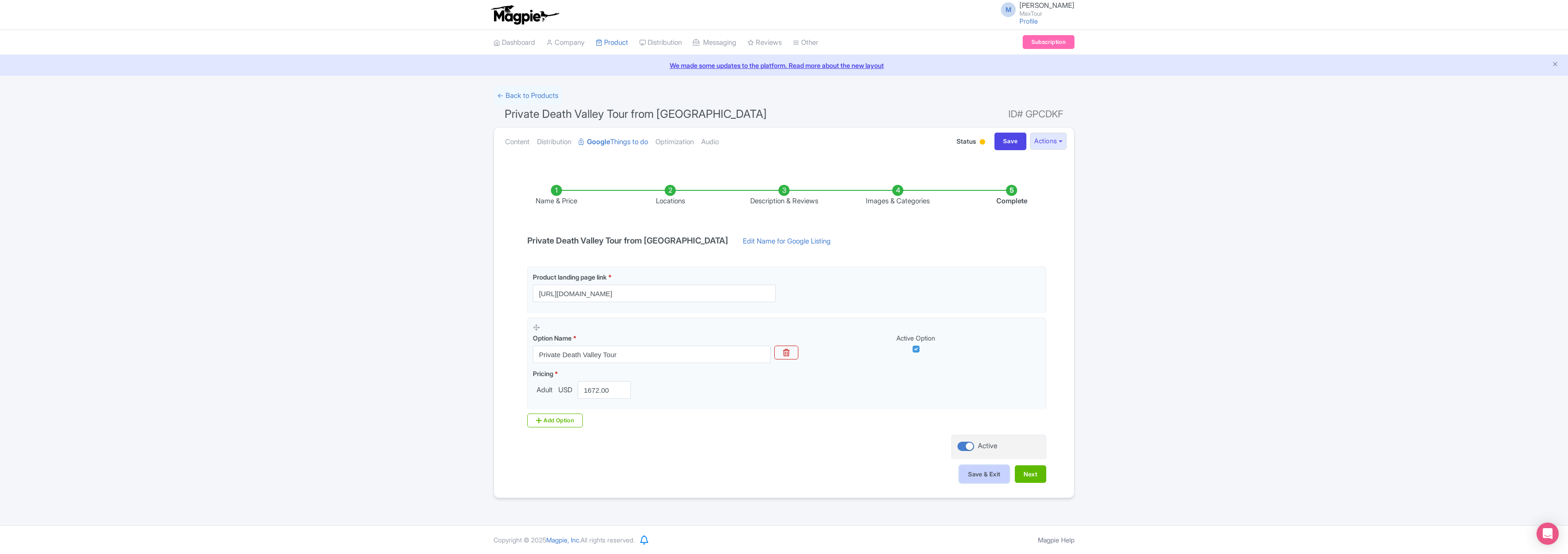
click at [980, 474] on button "Save & Exit" at bounding box center [984, 474] width 50 height 18
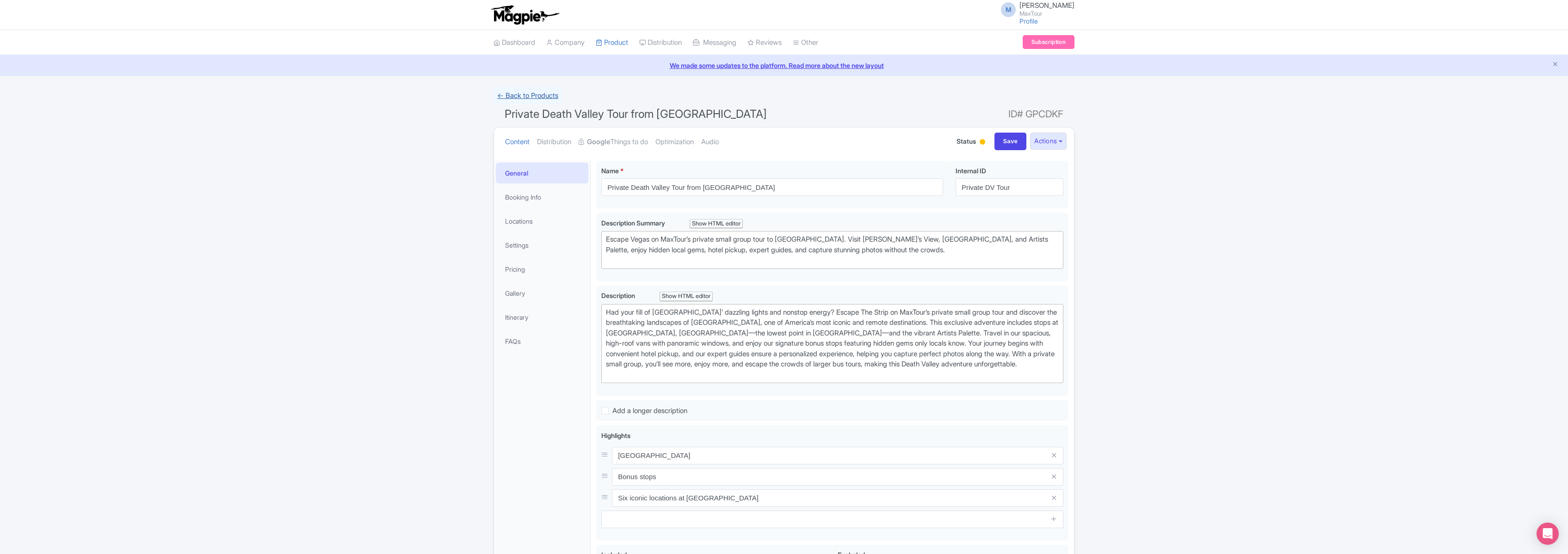
click at [549, 95] on link "← Back to Products" at bounding box center [527, 95] width 68 height 18
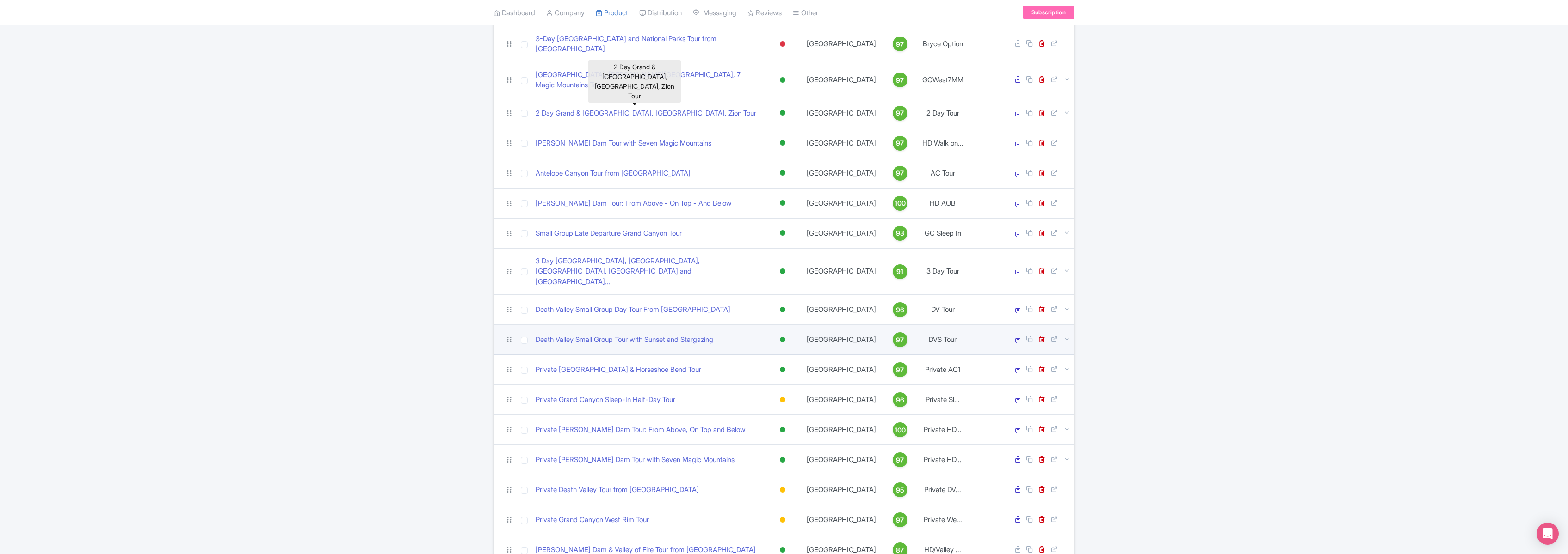
scroll to position [198, 0]
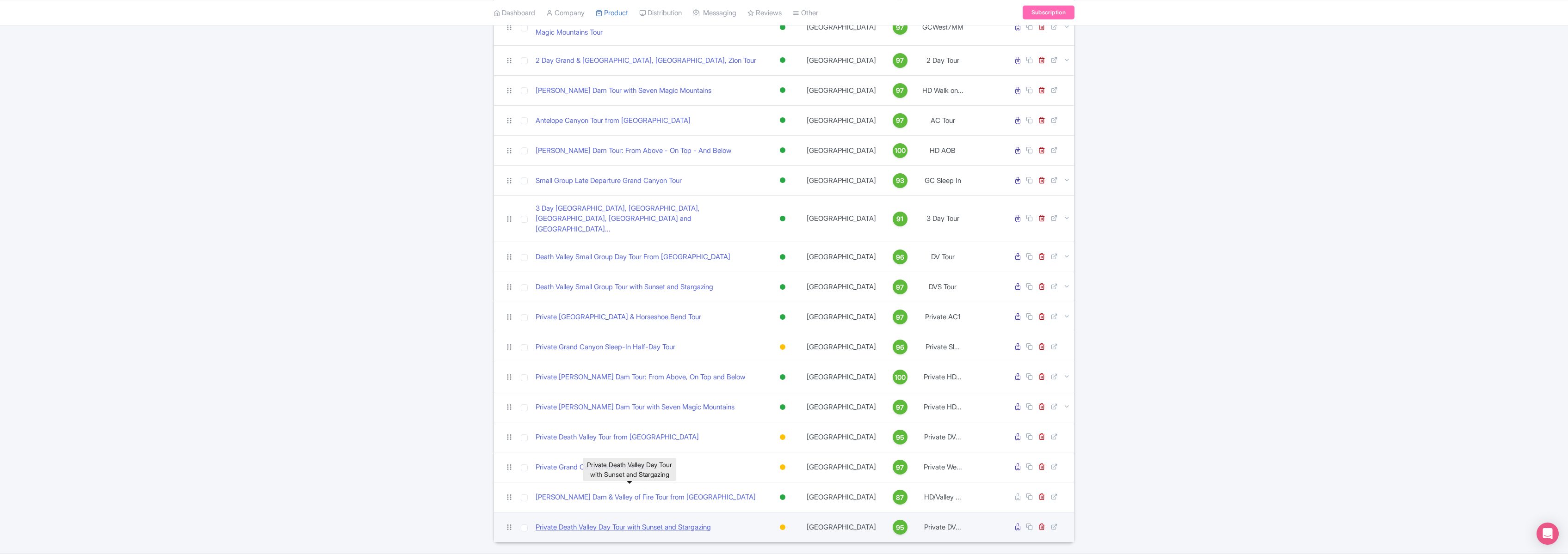
click at [642, 522] on link "Private Death Valley Day Tour with Sunset and Stargazing" at bounding box center [623, 528] width 175 height 10
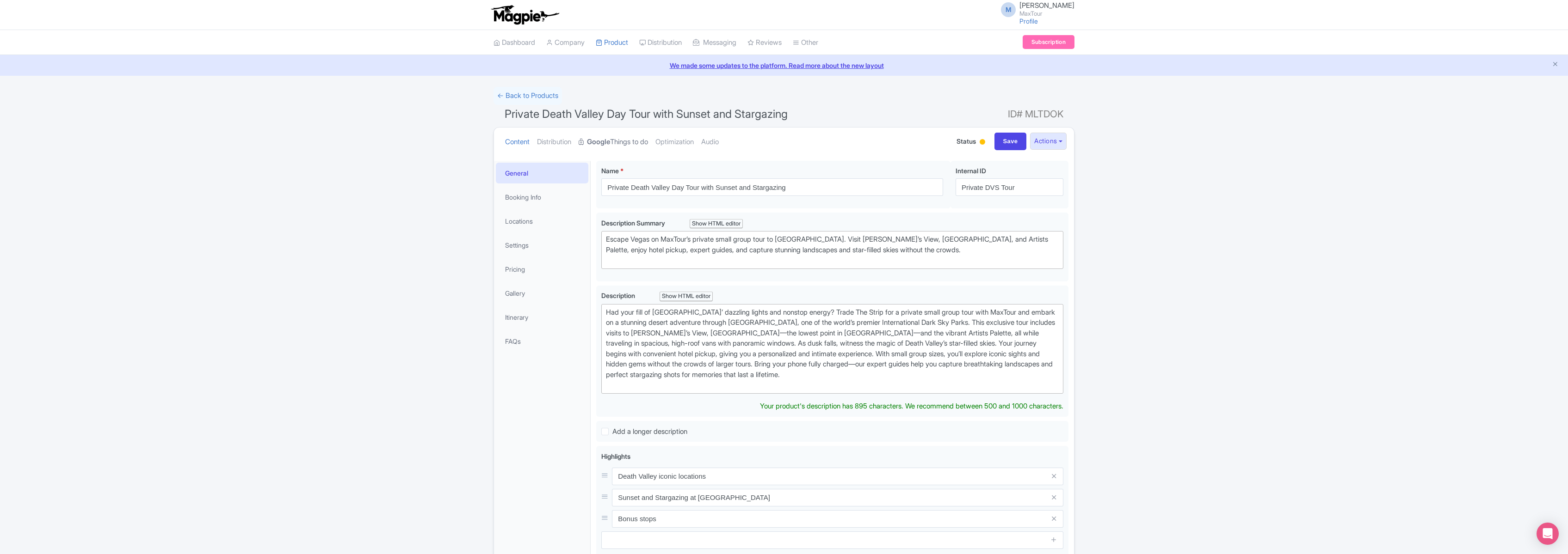
click at [615, 139] on link "Google Things to do" at bounding box center [613, 142] width 70 height 29
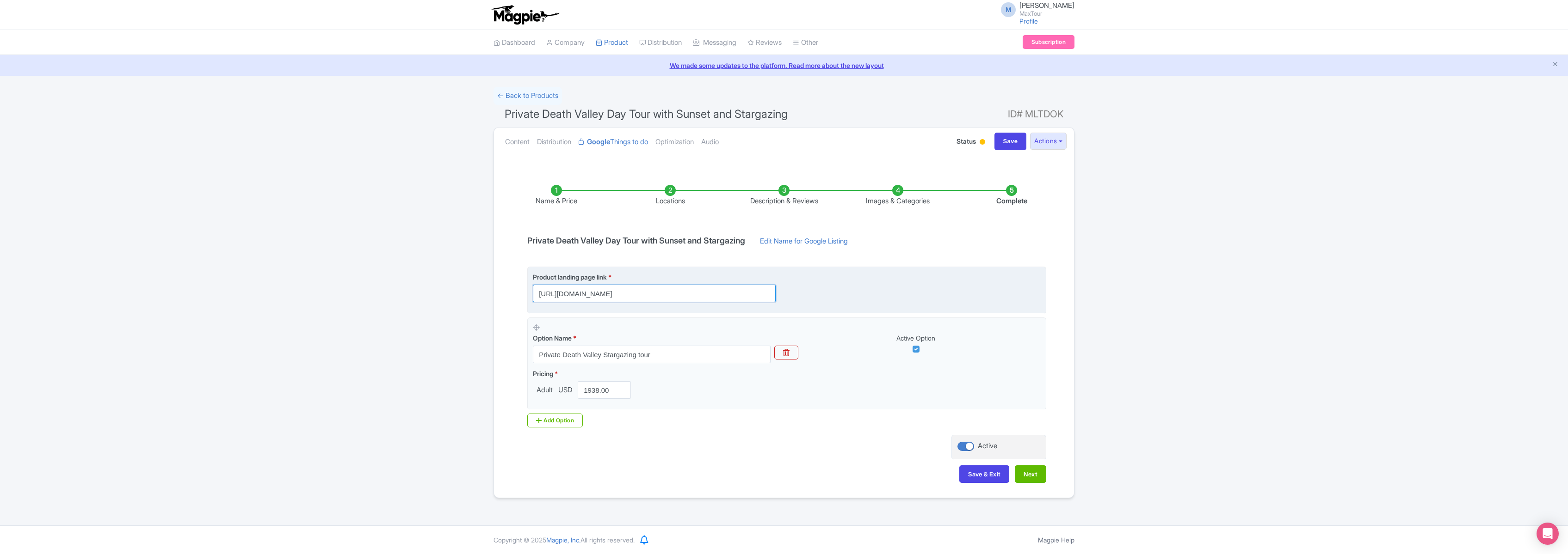
scroll to position [0, 227]
drag, startPoint x: 542, startPoint y: 294, endPoint x: 972, endPoint y: 308, distance: 430.2
click at [970, 307] on fieldset "Product landing page link * https://www.maxtour.co/death-valley-private-tour/?u…" at bounding box center [786, 291] width 519 height 47
paste input "https://www.maxtour.co/death-valley-private-tour/?utm_source=google&utm_medium=…"
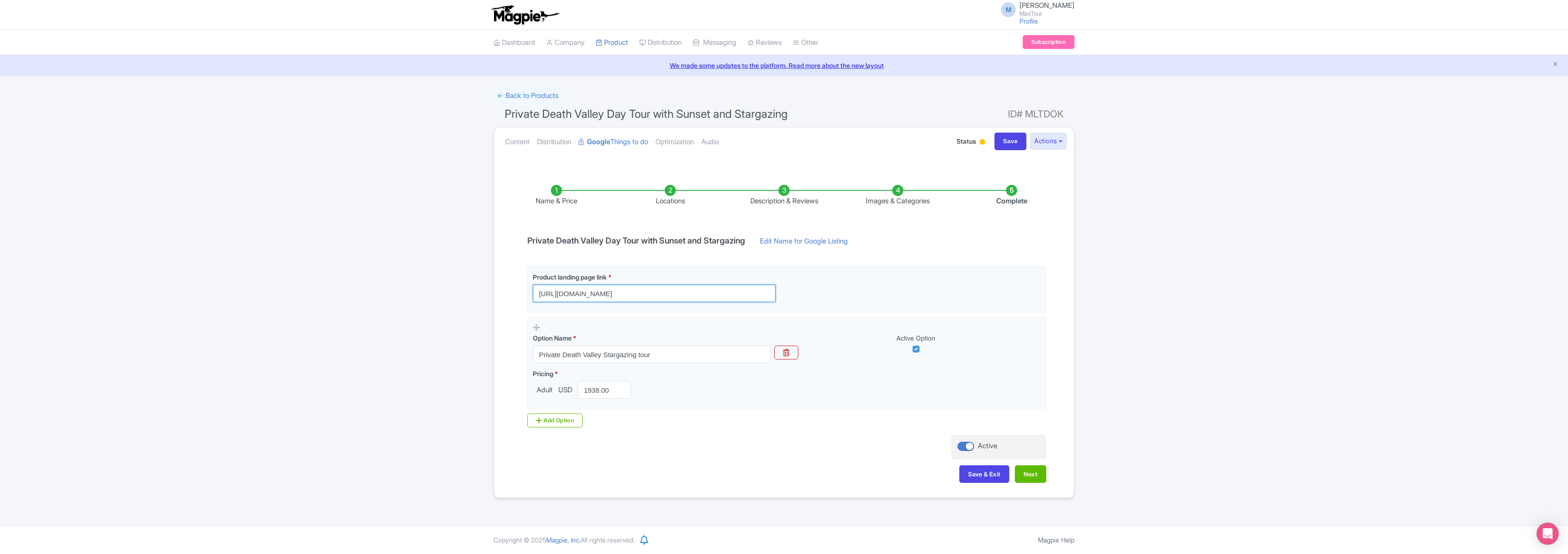
drag, startPoint x: 733, startPoint y: 292, endPoint x: 437, endPoint y: 287, distance: 296.0
click at [437, 287] on div "← Back to Products Private Death Valley Day Tour with Sunset and Stargazing ID#…" at bounding box center [784, 292] width 1568 height 412
type input "https://www.maxtour.co/death-valley-private-tour/?utm_source=google&utm_medium=…"
drag, startPoint x: 978, startPoint y: 477, endPoint x: 940, endPoint y: 470, distance: 38.6
click at [978, 477] on button "Save & Exit" at bounding box center [984, 474] width 50 height 18
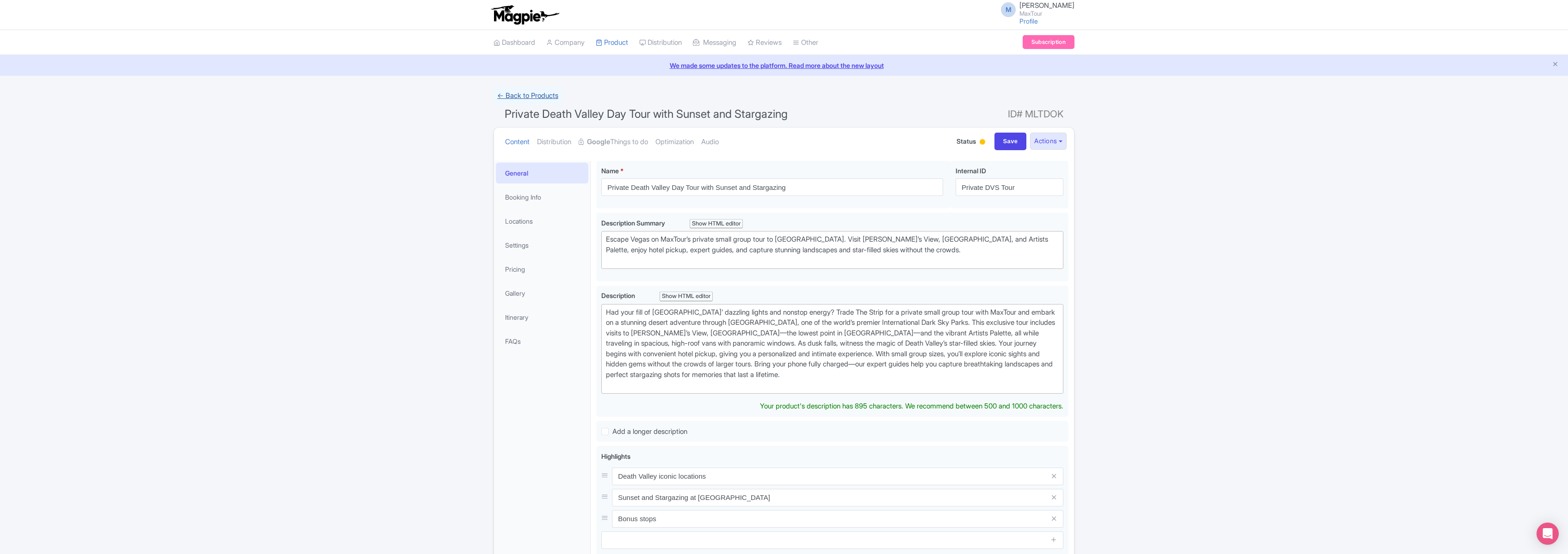
click at [523, 95] on link "← Back to Products" at bounding box center [527, 95] width 68 height 18
